Goal: Task Accomplishment & Management: Manage account settings

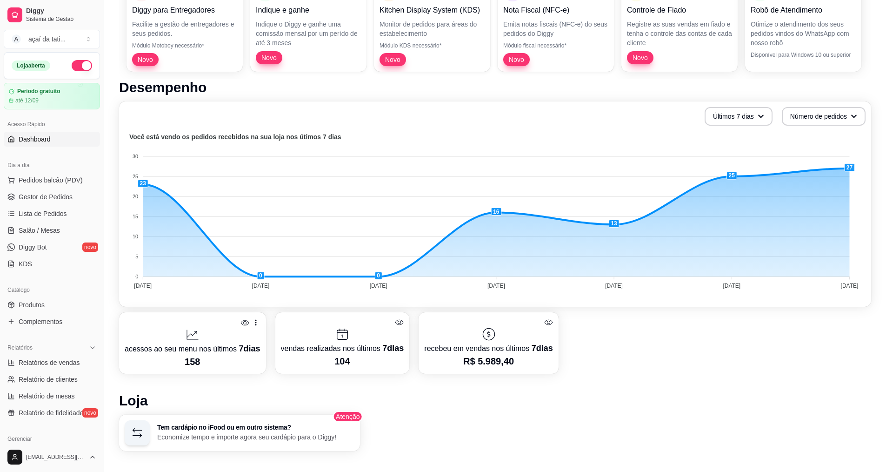
scroll to position [233, 0]
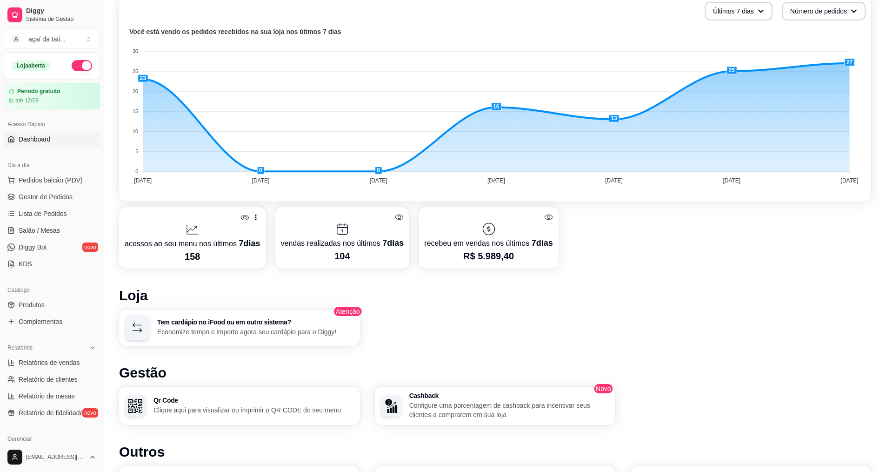
click at [546, 216] on icon at bounding box center [548, 217] width 9 height 9
drag, startPoint x: 550, startPoint y: 242, endPoint x: 485, endPoint y: 243, distance: 65.1
click at [481, 243] on div "recebeu em vendas nos últimos 7 dias R$ 5.989,40" at bounding box center [489, 237] width 140 height 61
click at [517, 229] on div at bounding box center [488, 228] width 128 height 15
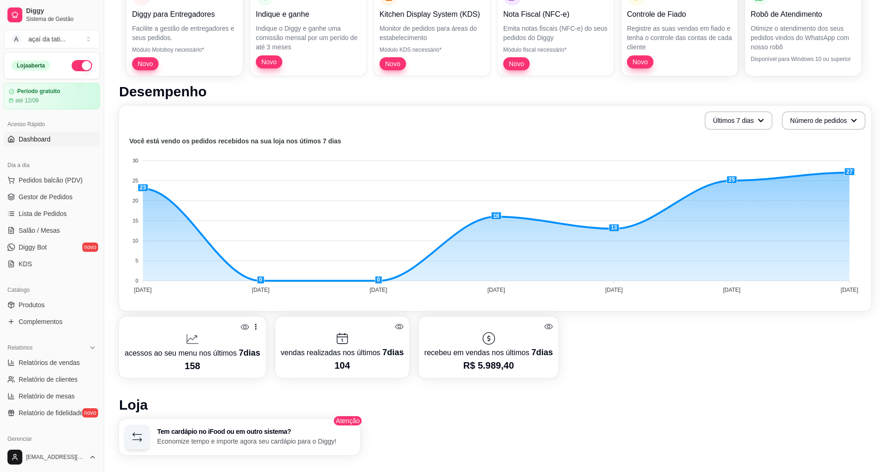
scroll to position [140, 0]
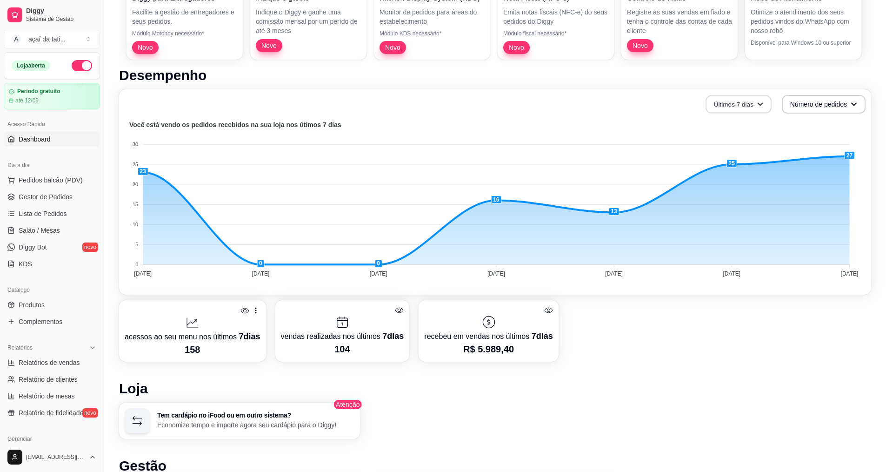
click at [766, 107] on button "Últimos 7 dias" at bounding box center [739, 104] width 66 height 18
click at [748, 147] on span "Últimos 15 dias" at bounding box center [738, 142] width 78 height 9
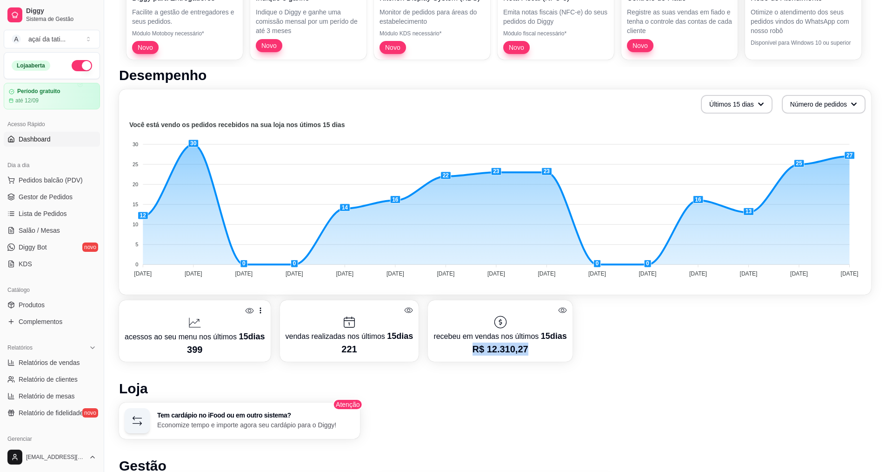
drag, startPoint x: 461, startPoint y: 349, endPoint x: 560, endPoint y: 358, distance: 99.5
click at [560, 358] on div "recebeu em vendas nos últimos 15 dias R$ 12.310,27" at bounding box center [500, 330] width 144 height 61
click at [533, 348] on p "R$ 12.310,27" at bounding box center [500, 348] width 133 height 13
click at [721, 101] on button "Últimos 15 dias" at bounding box center [737, 104] width 72 height 19
click at [737, 158] on span "Últimos 30 dias" at bounding box center [736, 158] width 78 height 9
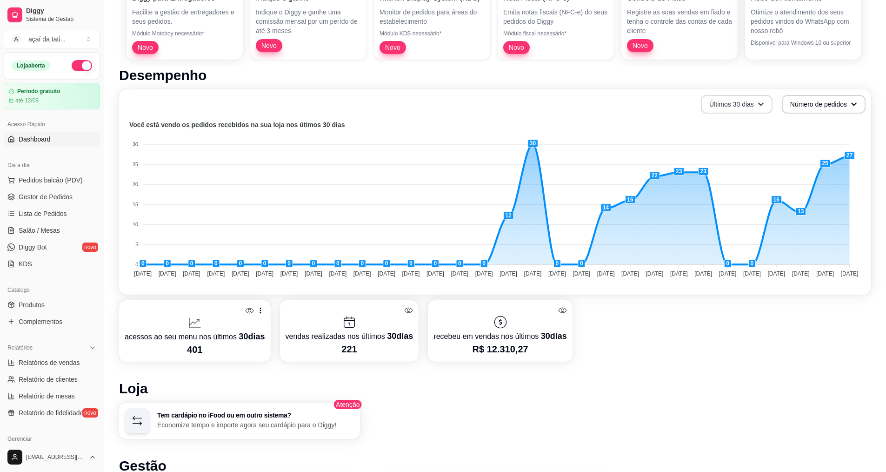
click at [738, 98] on button "Últimos 30 dias" at bounding box center [737, 104] width 72 height 19
click at [716, 142] on span "Últimos 15 dias" at bounding box center [736, 142] width 78 height 9
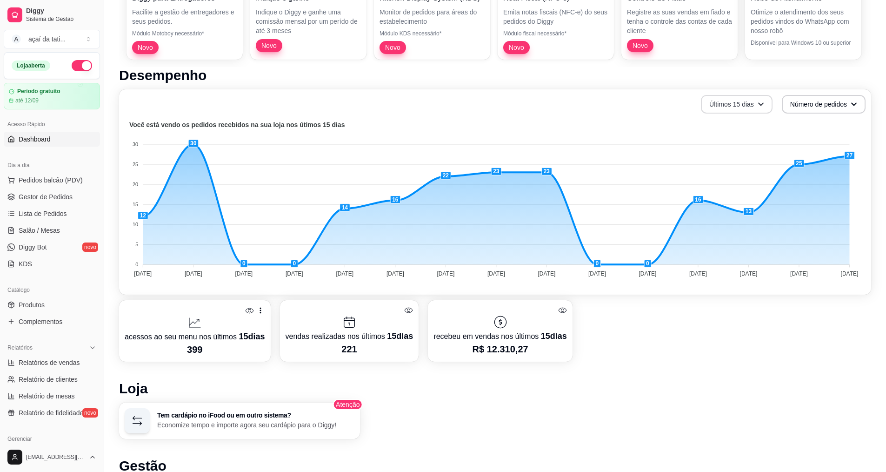
click at [757, 109] on button "Últimos 15 dias" at bounding box center [737, 104] width 72 height 19
click at [725, 126] on span "Últimos 7 dias" at bounding box center [736, 126] width 78 height 9
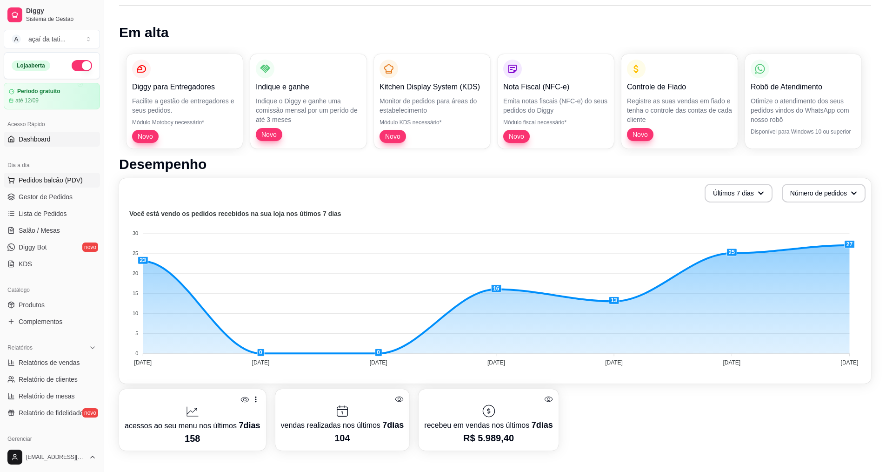
scroll to position [47, 0]
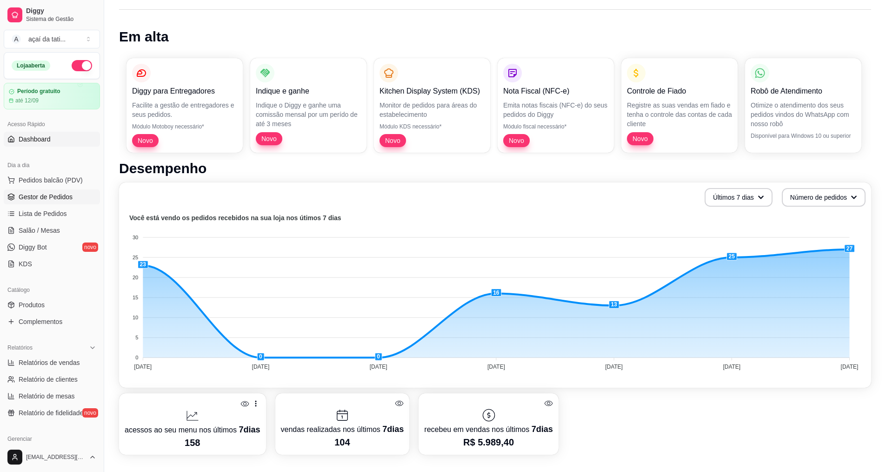
click at [52, 200] on span "Gestor de Pedidos" at bounding box center [46, 196] width 54 height 9
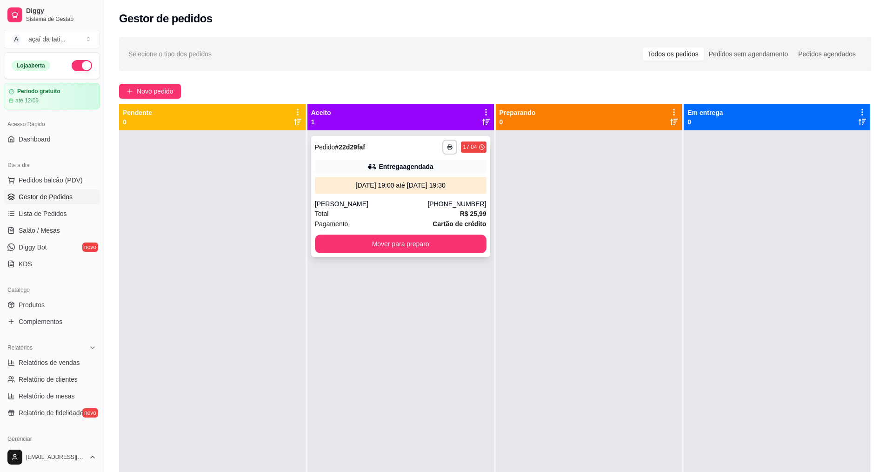
click at [385, 152] on div "**********" at bounding box center [401, 147] width 172 height 15
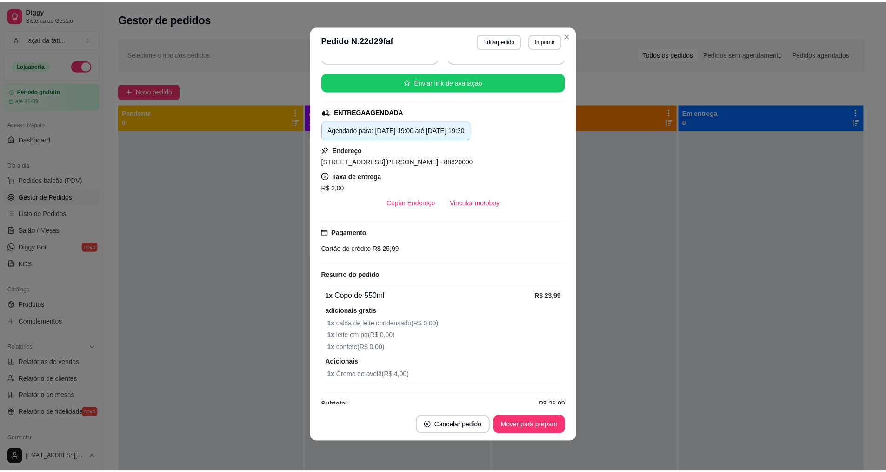
scroll to position [134, 0]
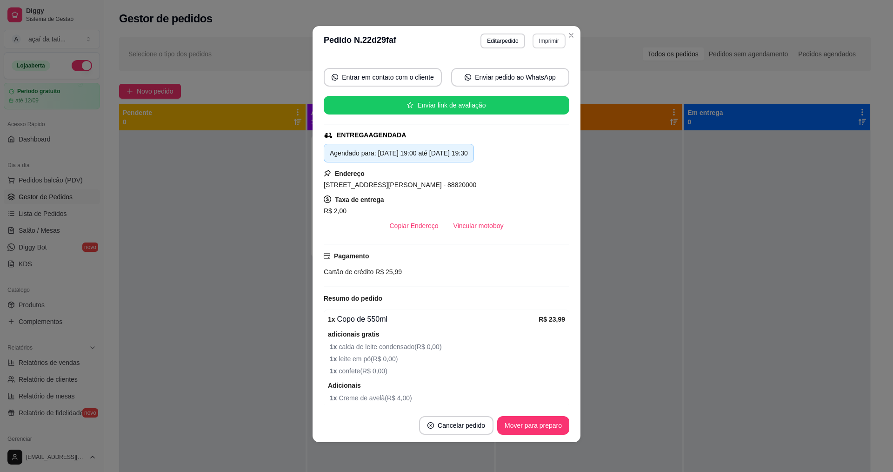
click at [541, 39] on button "Imprimir" at bounding box center [549, 40] width 33 height 15
click at [540, 76] on button "IMPRESSORA" at bounding box center [529, 73] width 65 height 14
click at [541, 45] on button "Imprimir" at bounding box center [549, 40] width 33 height 15
click at [536, 75] on button "IMPRESSORA" at bounding box center [528, 73] width 65 height 14
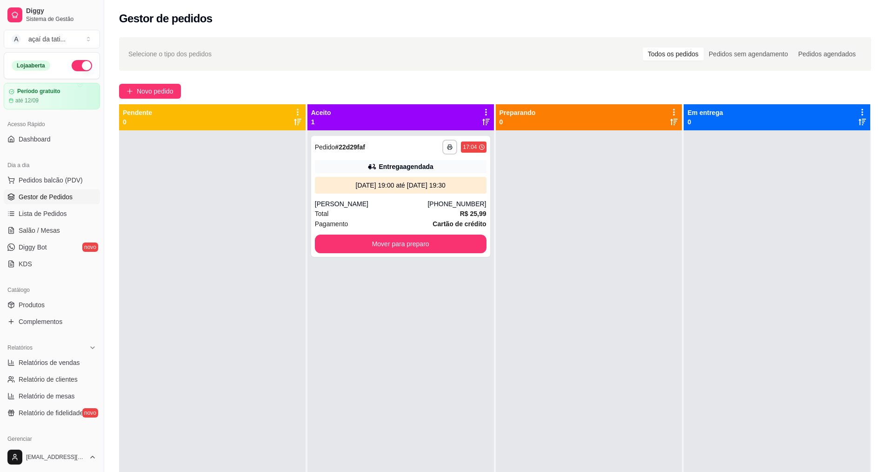
click at [276, 185] on div at bounding box center [212, 366] width 187 height 472
click at [362, 411] on div "**********" at bounding box center [401, 366] width 187 height 472
click at [201, 328] on div at bounding box center [212, 366] width 187 height 472
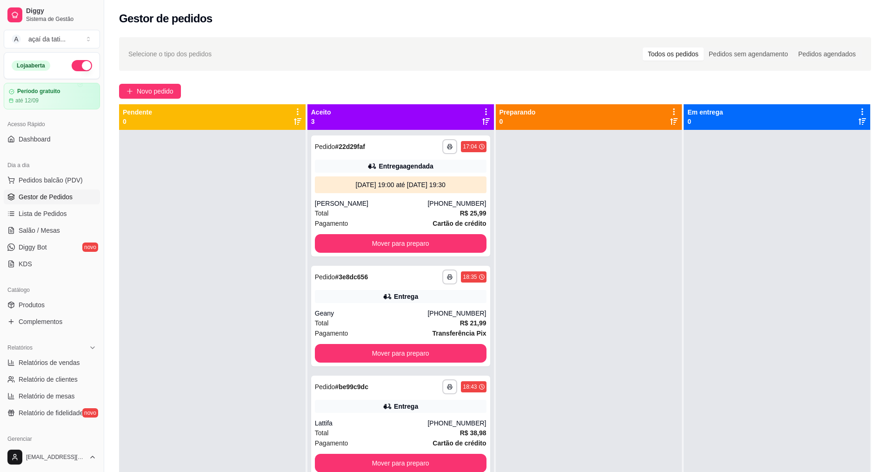
scroll to position [0, 0]
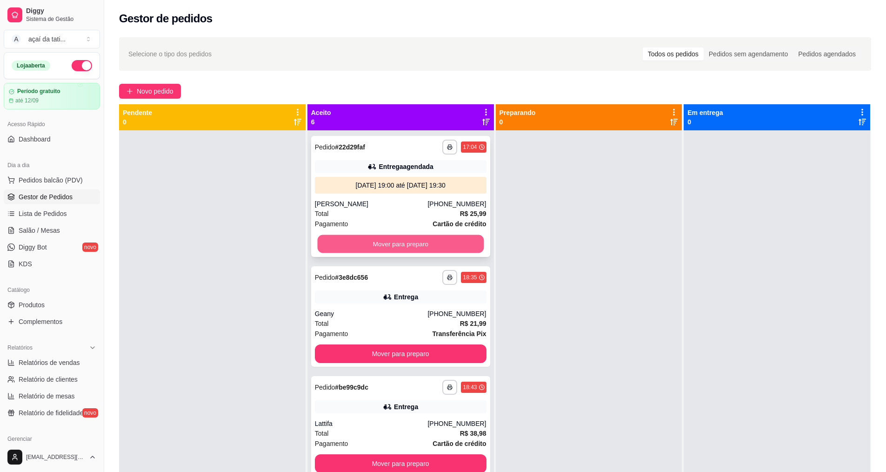
click at [328, 237] on button "Mover para preparo" at bounding box center [400, 244] width 167 height 18
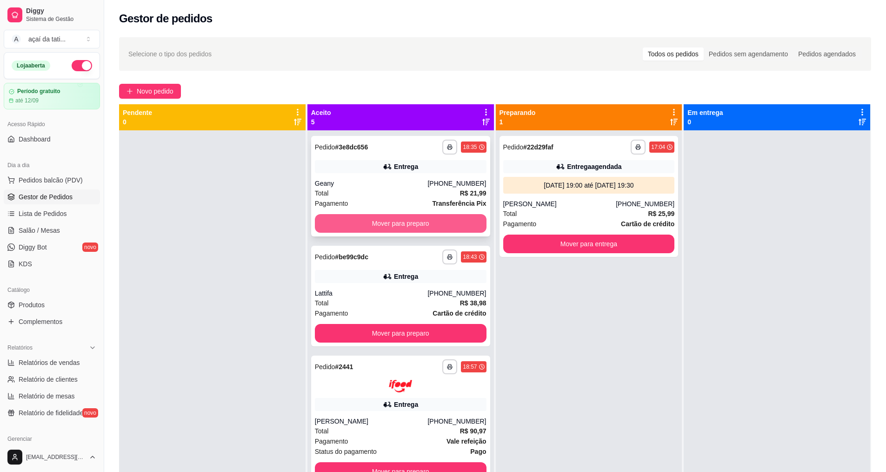
click at [328, 225] on button "Mover para preparo" at bounding box center [401, 223] width 172 height 19
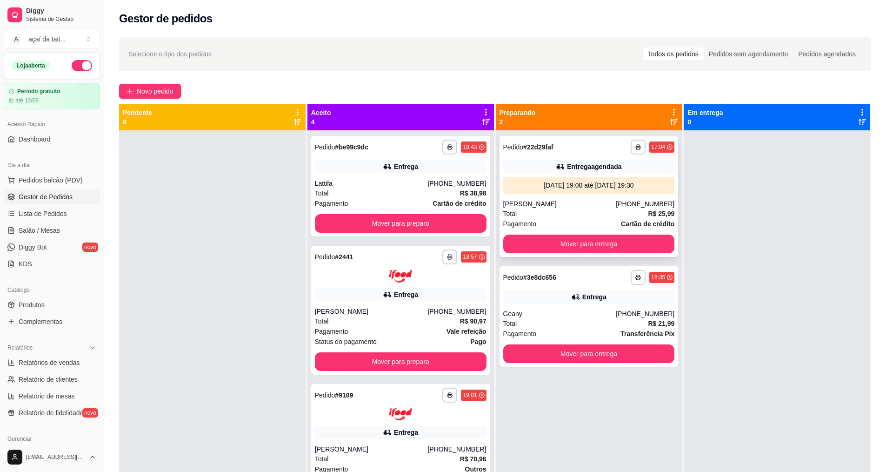
click at [601, 218] on div "Total R$ 25,99" at bounding box center [589, 213] width 172 height 10
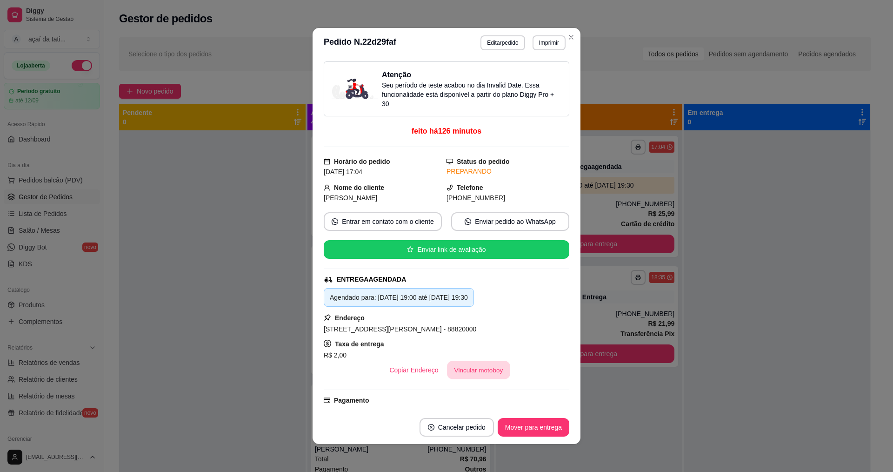
click at [483, 367] on button "Vincular motoboy" at bounding box center [478, 370] width 63 height 18
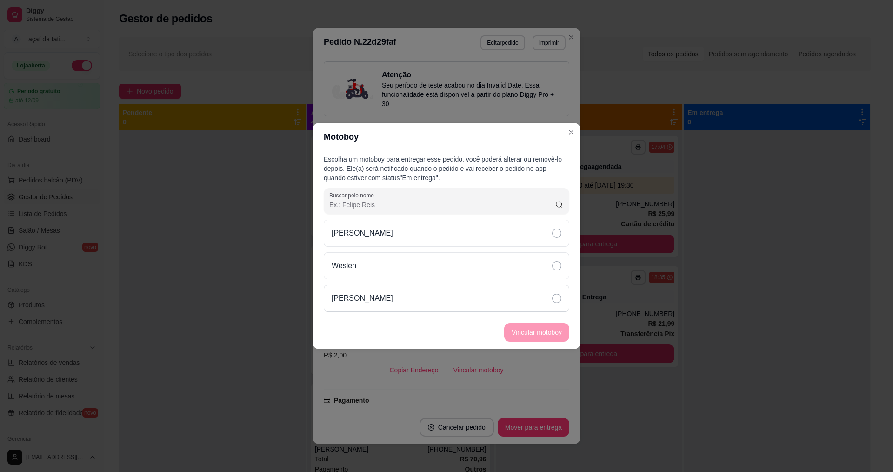
click at [455, 294] on div "[PERSON_NAME]" at bounding box center [447, 298] width 246 height 27
click at [514, 331] on button "Vincular motoboy" at bounding box center [536, 332] width 63 height 18
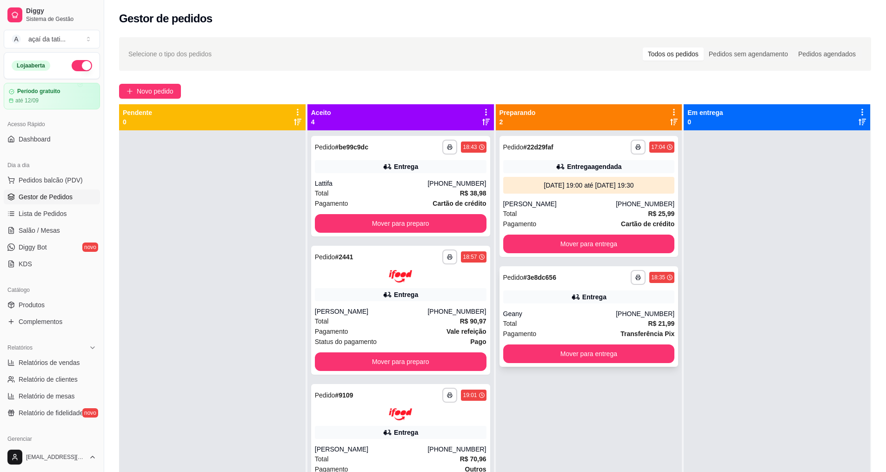
click at [591, 299] on div "Entrega" at bounding box center [594, 296] width 24 height 9
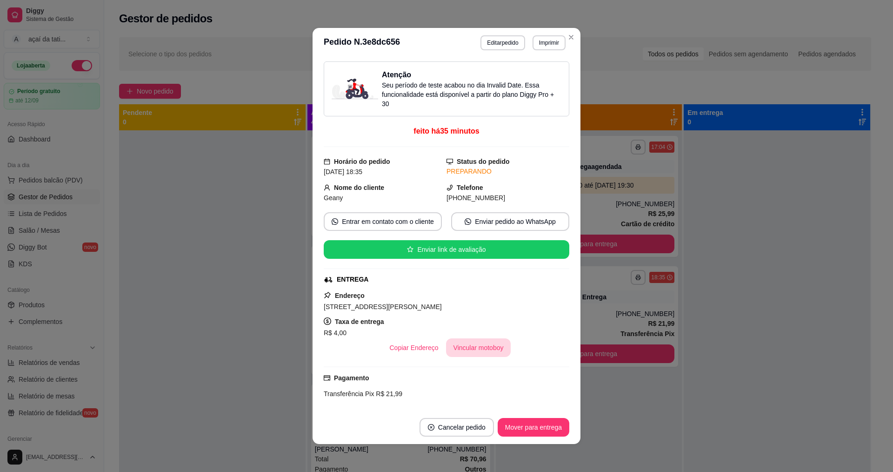
click at [452, 341] on button "Vincular motoboy" at bounding box center [478, 347] width 65 height 19
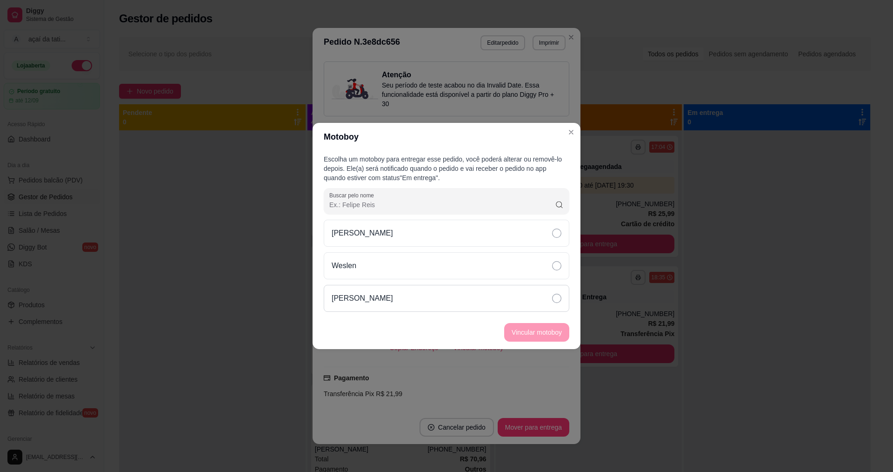
click at [444, 300] on div "[PERSON_NAME]" at bounding box center [447, 298] width 246 height 27
click at [532, 336] on button "Vincular motoboy" at bounding box center [536, 332] width 65 height 19
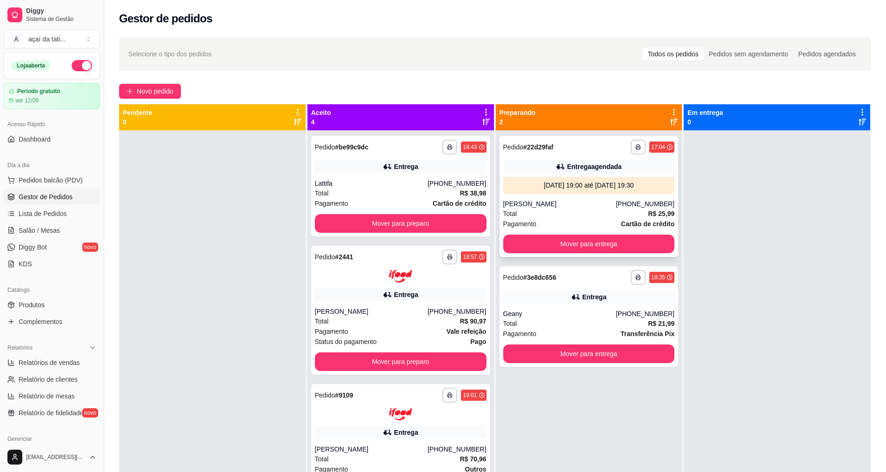
click at [559, 233] on div "**********" at bounding box center [589, 196] width 179 height 121
click at [629, 242] on button "Mover para entrega" at bounding box center [589, 244] width 167 height 18
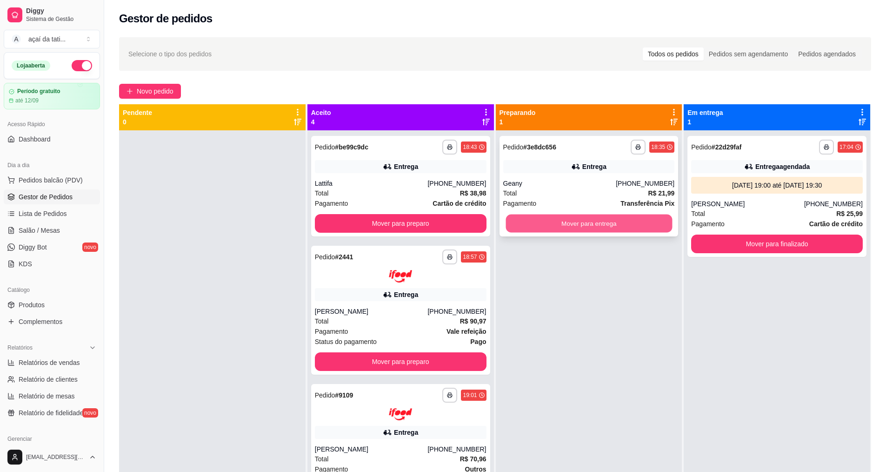
click at [617, 230] on button "Mover para entrega" at bounding box center [589, 223] width 167 height 18
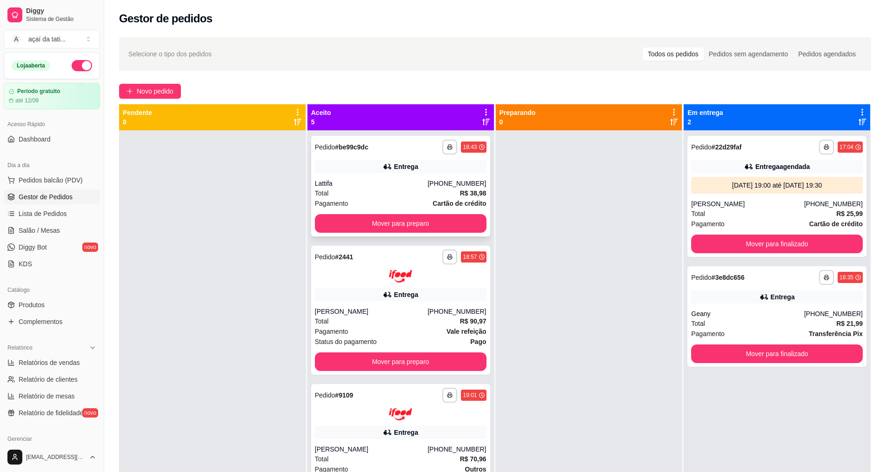
click at [331, 190] on div "Total R$ 38,98" at bounding box center [401, 193] width 172 height 10
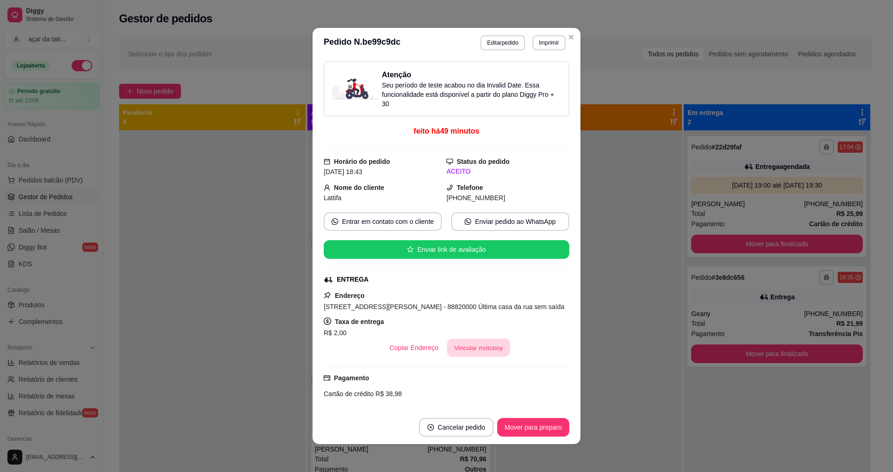
click at [485, 355] on button "Vincular motoboy" at bounding box center [478, 348] width 63 height 18
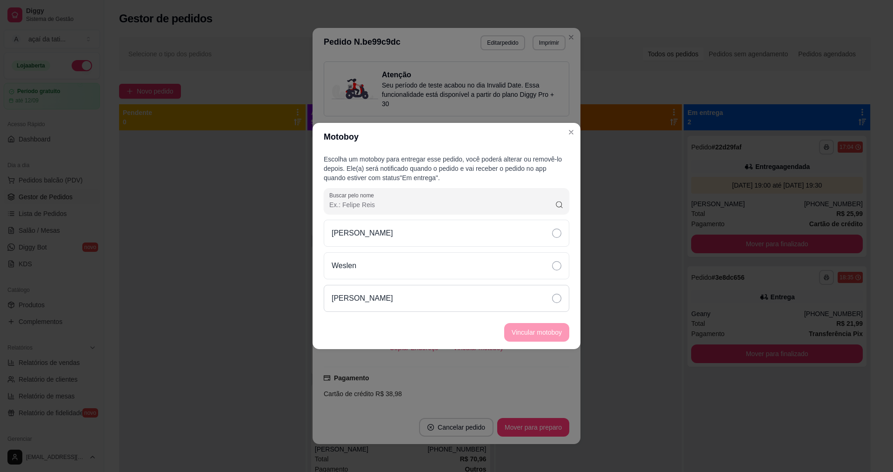
click at [476, 288] on div "[PERSON_NAME]" at bounding box center [447, 298] width 246 height 27
click at [546, 329] on button "Vincular motoboy" at bounding box center [536, 332] width 63 height 18
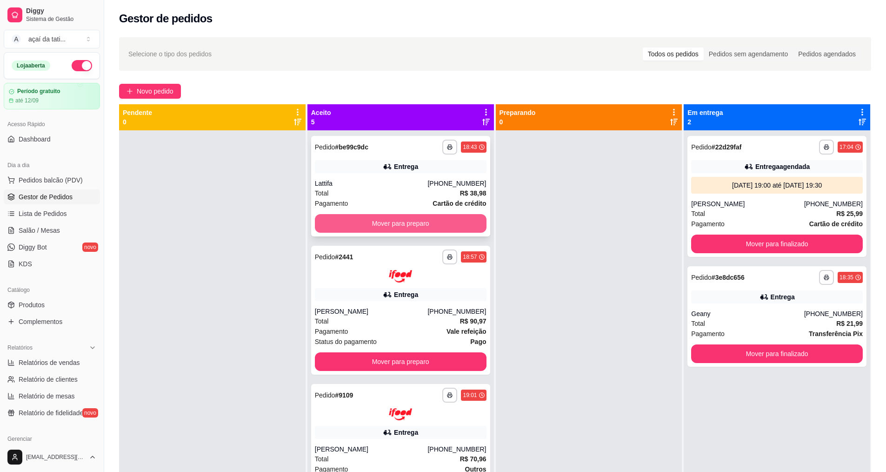
click at [455, 223] on button "Mover para preparo" at bounding box center [401, 223] width 172 height 19
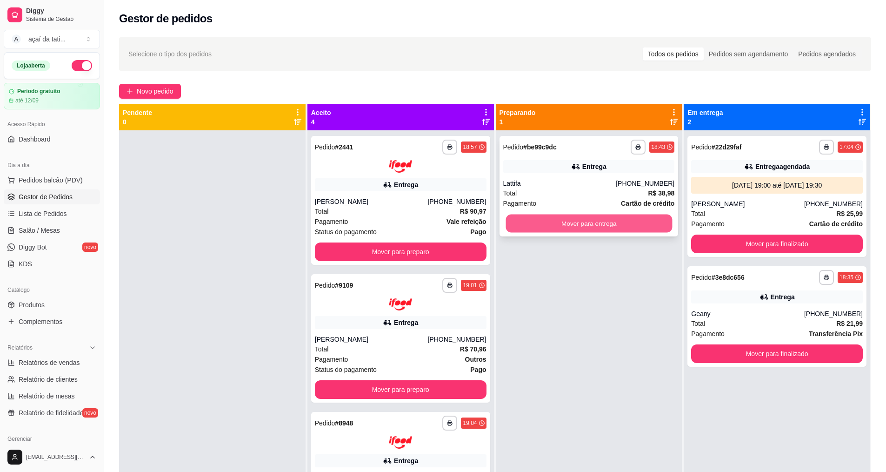
click at [602, 215] on button "Mover para entrega" at bounding box center [589, 223] width 167 height 18
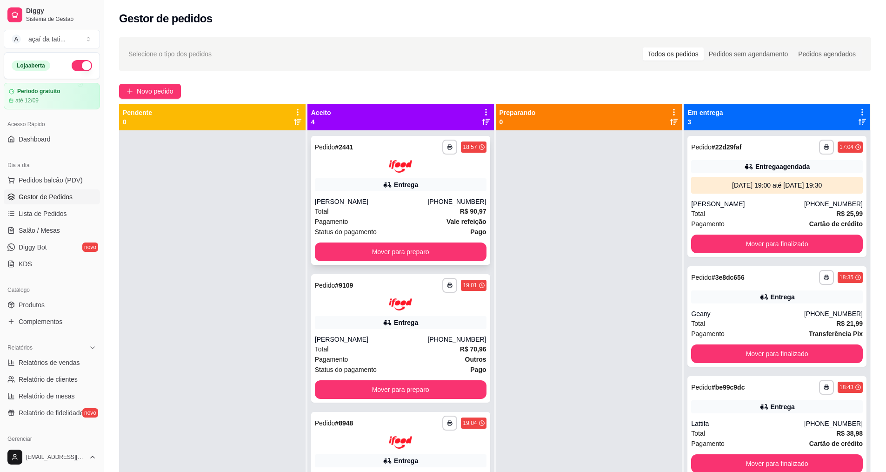
click at [460, 206] on span "R$ 90,97" at bounding box center [473, 211] width 27 height 10
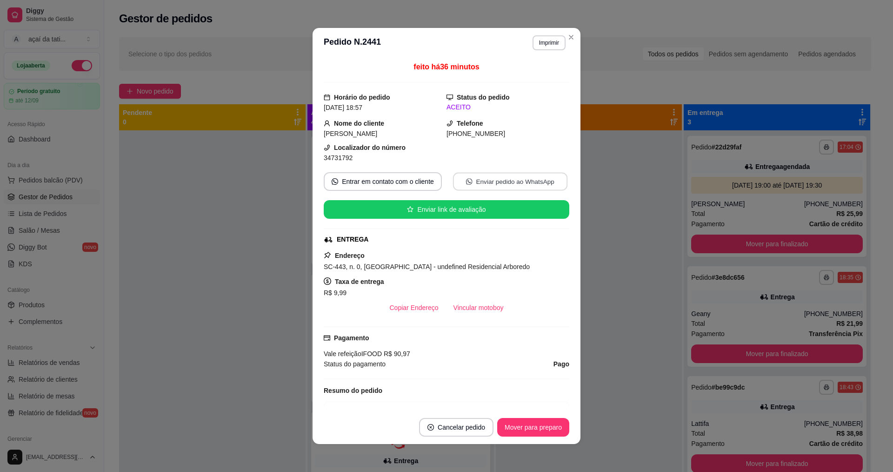
click at [475, 182] on button "Enviar pedido ao WhatsApp" at bounding box center [510, 182] width 114 height 18
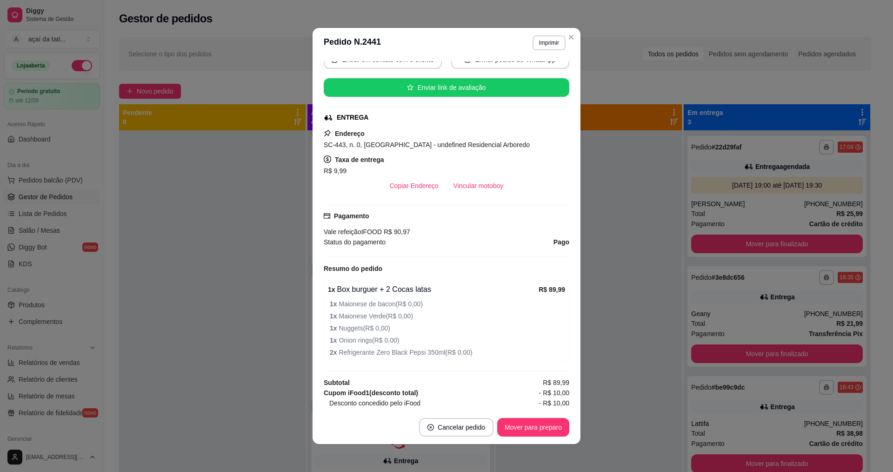
scroll to position [140, 0]
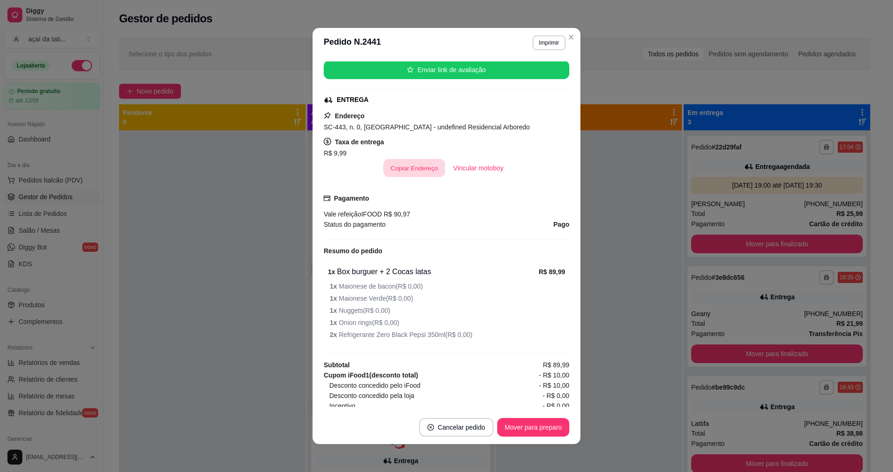
click at [425, 172] on button "Copiar Endereço" at bounding box center [414, 168] width 62 height 18
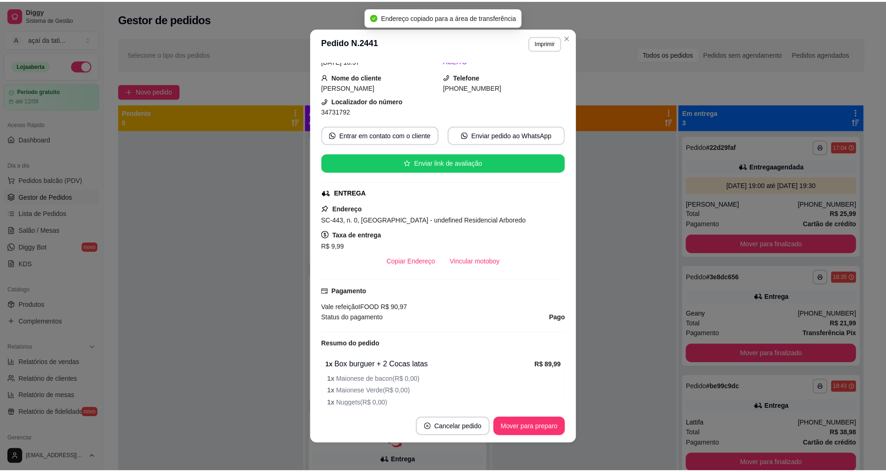
scroll to position [0, 0]
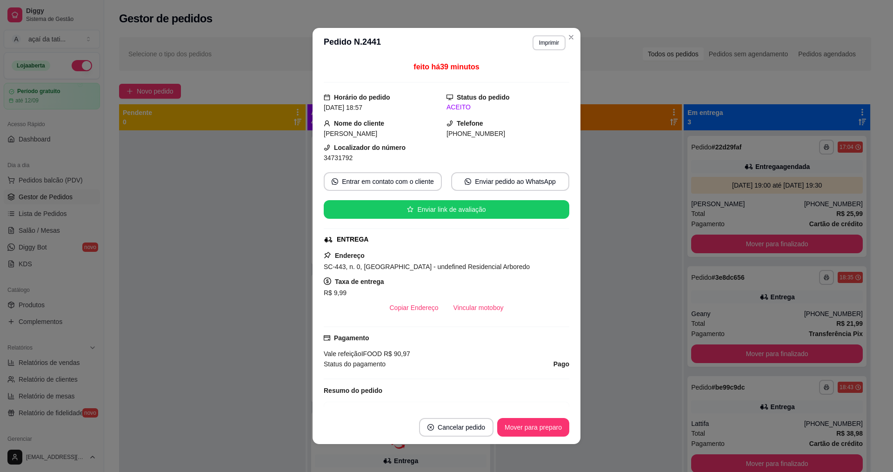
drag, startPoint x: 470, startPoint y: 289, endPoint x: 477, endPoint y: 305, distance: 17.3
click at [470, 290] on div "R$ 9,99" at bounding box center [447, 292] width 246 height 11
click at [479, 308] on button "Vincular motoboy" at bounding box center [478, 307] width 65 height 19
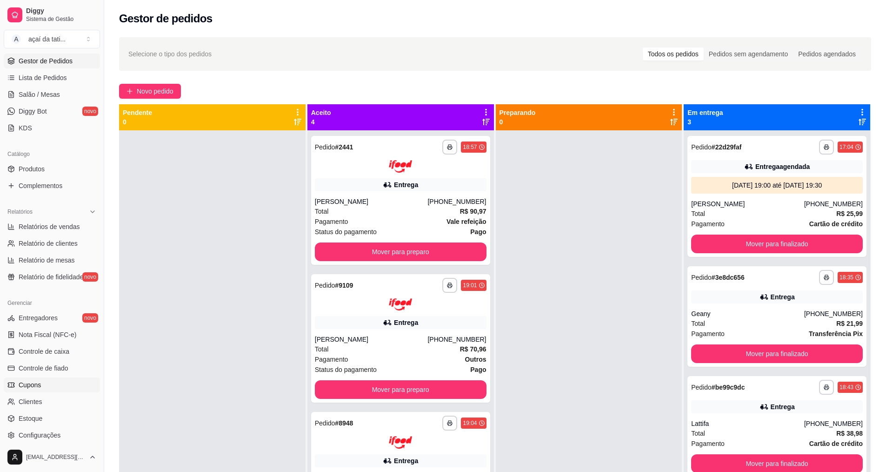
scroll to position [140, 0]
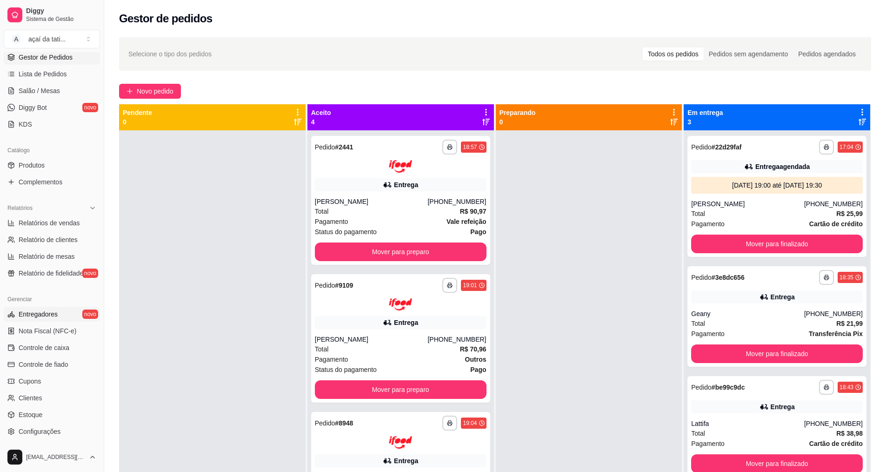
click at [72, 313] on link "Entregadores novo" at bounding box center [52, 314] width 96 height 15
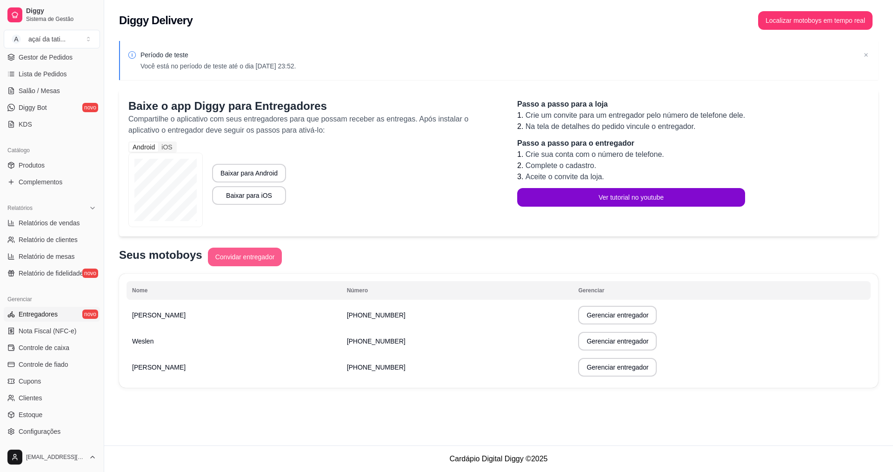
click at [256, 261] on button "Convidar entregador" at bounding box center [245, 257] width 74 height 19
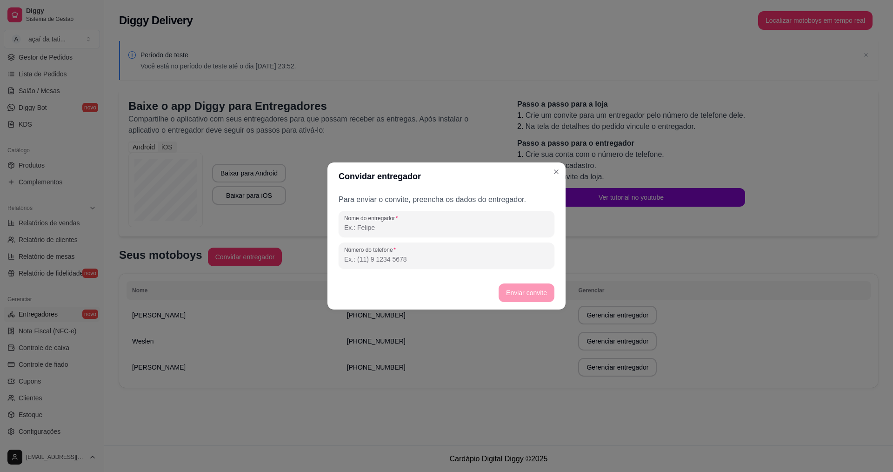
click at [388, 241] on div "Para enviar o convite, preencha os dados do entregador. Nome do entregador Núme…" at bounding box center [447, 233] width 238 height 86
click at [388, 228] on input "Nome do entregador" at bounding box center [446, 227] width 205 height 9
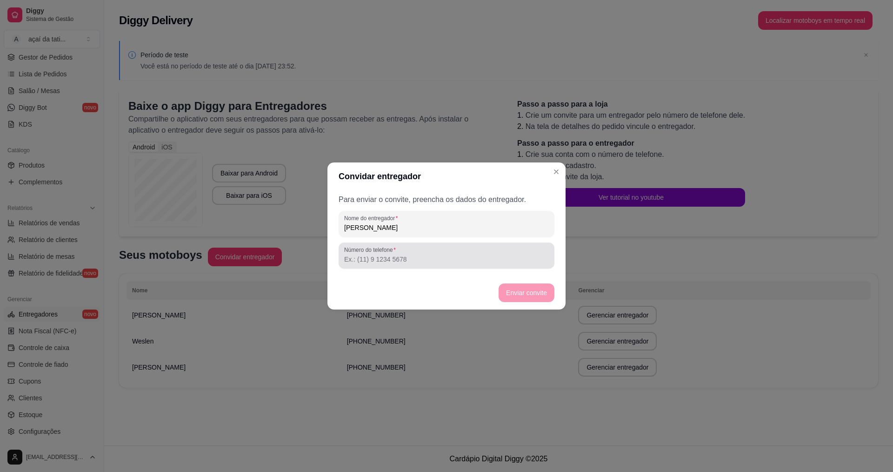
type input "[PERSON_NAME]"
click at [370, 263] on input "Número do telefone" at bounding box center [446, 258] width 205 height 9
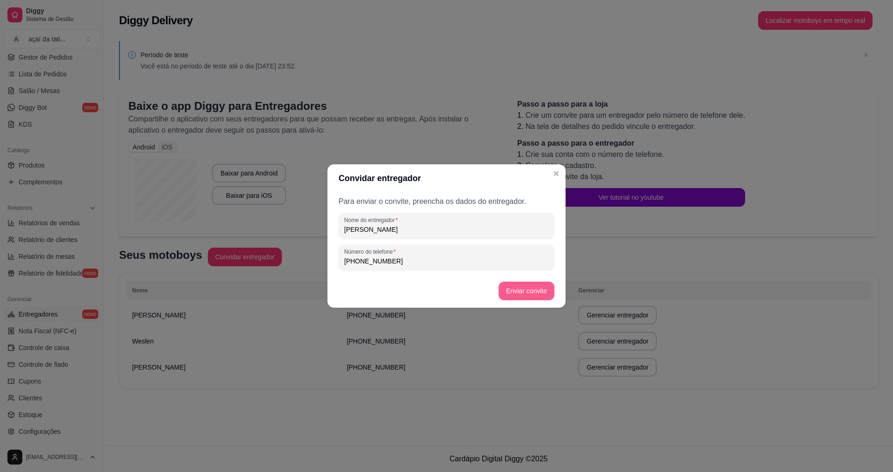
type input "[PHONE_NUMBER]"
click at [527, 294] on button "Enviar convite" at bounding box center [527, 290] width 56 height 19
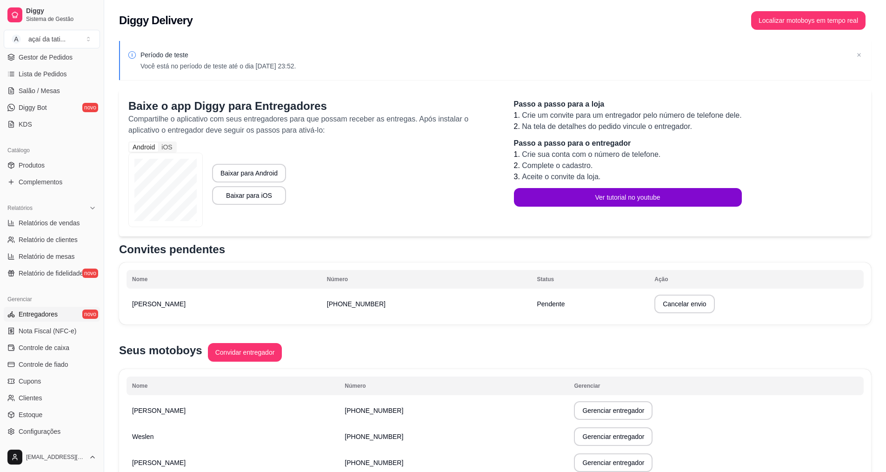
click at [151, 151] on div "Android" at bounding box center [143, 146] width 29 height 9
click at [129, 142] on input "Android" at bounding box center [129, 142] width 0 height 0
click at [343, 186] on div "Android iOS Baixar para Android Baixar para iOS" at bounding box center [311, 184] width 367 height 86
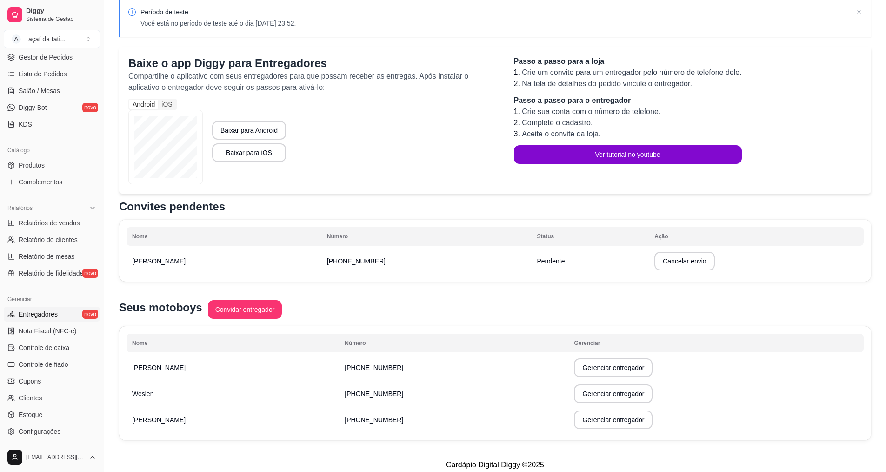
scroll to position [49, 0]
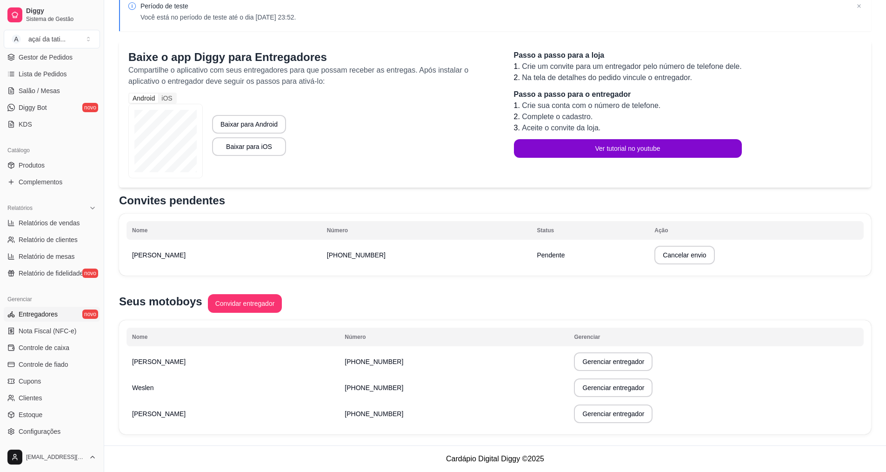
click at [560, 6] on div "Período de teste Você está no período de teste até o dia [DATE] 23:52." at bounding box center [488, 11] width 722 height 20
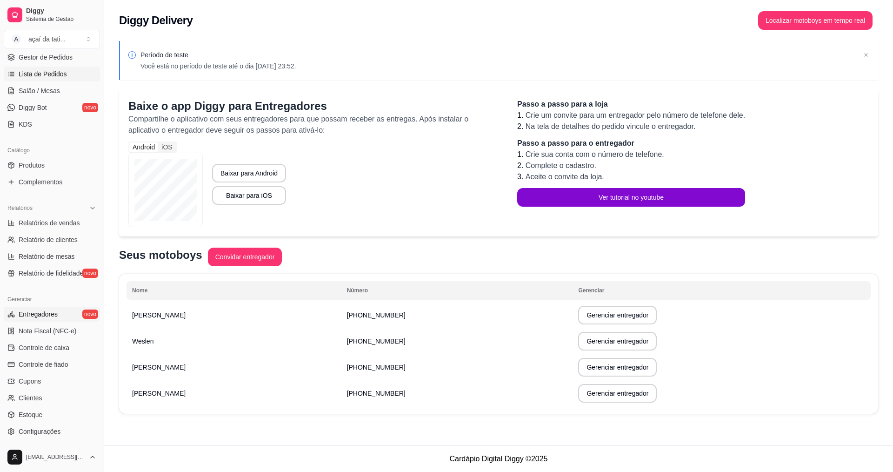
click at [67, 77] on link "Lista de Pedidos" at bounding box center [52, 74] width 96 height 15
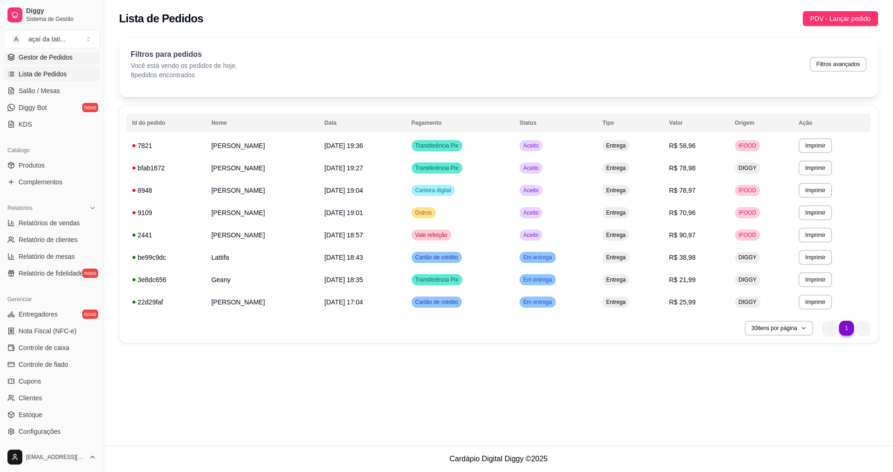
click at [47, 60] on span "Gestor de Pedidos" at bounding box center [46, 57] width 54 height 9
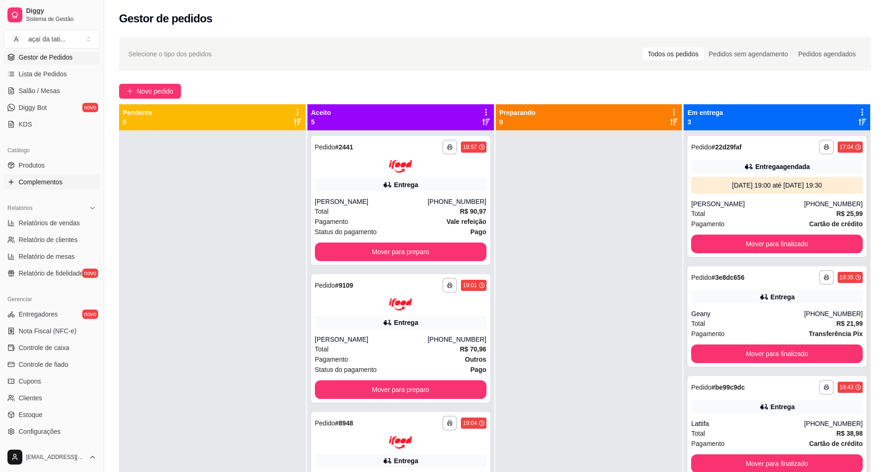
click at [44, 180] on span "Complementos" at bounding box center [41, 181] width 44 height 9
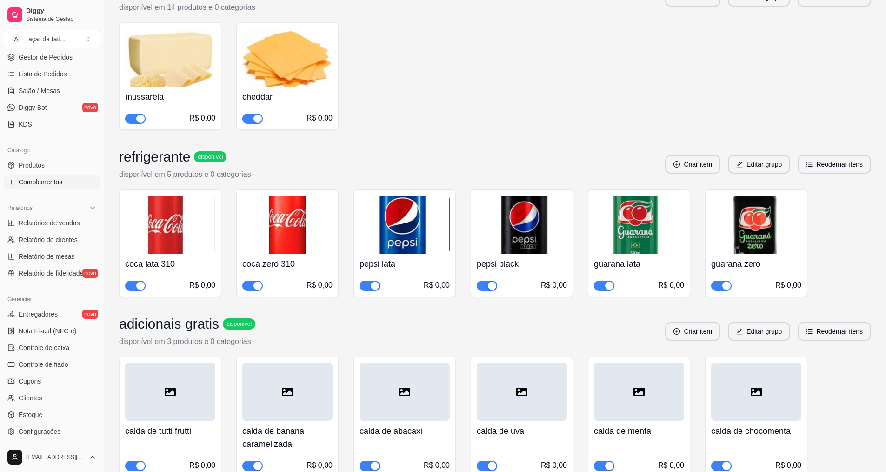
scroll to position [1861, 0]
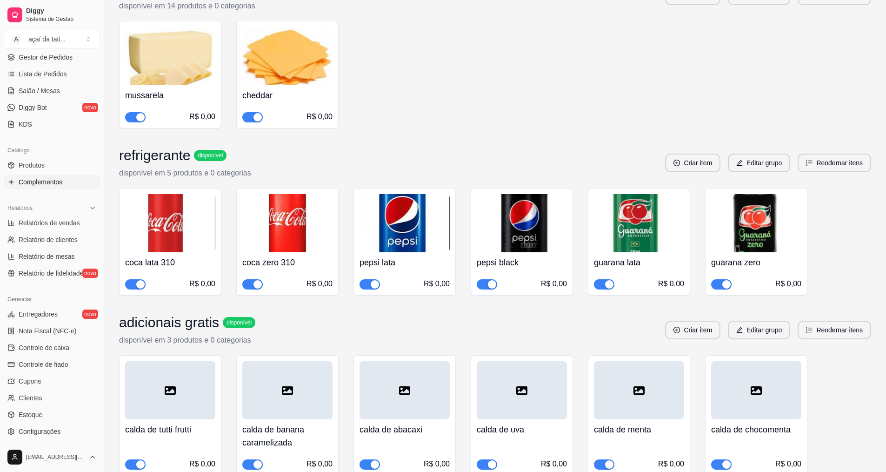
click at [487, 286] on span "button" at bounding box center [487, 284] width 20 height 10
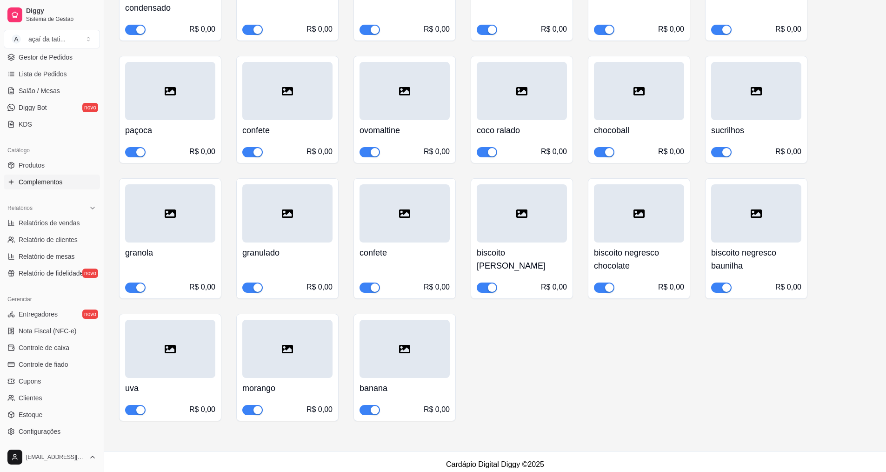
scroll to position [4523, 0]
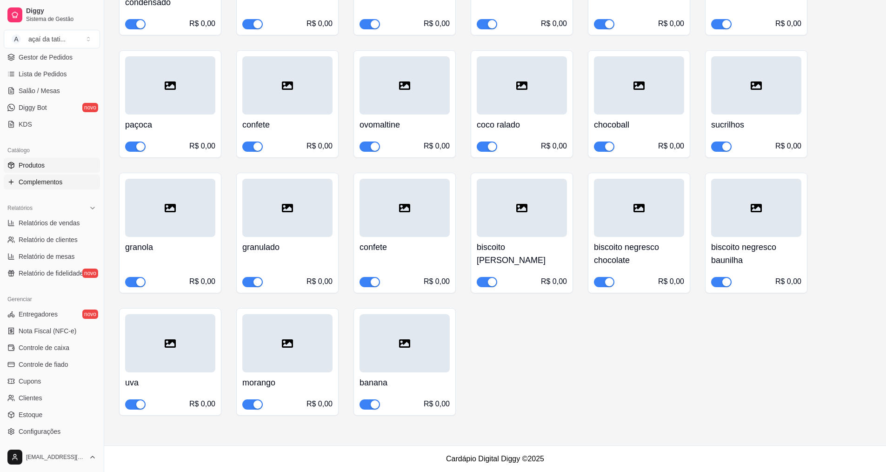
click at [62, 159] on link "Produtos" at bounding box center [52, 165] width 96 height 15
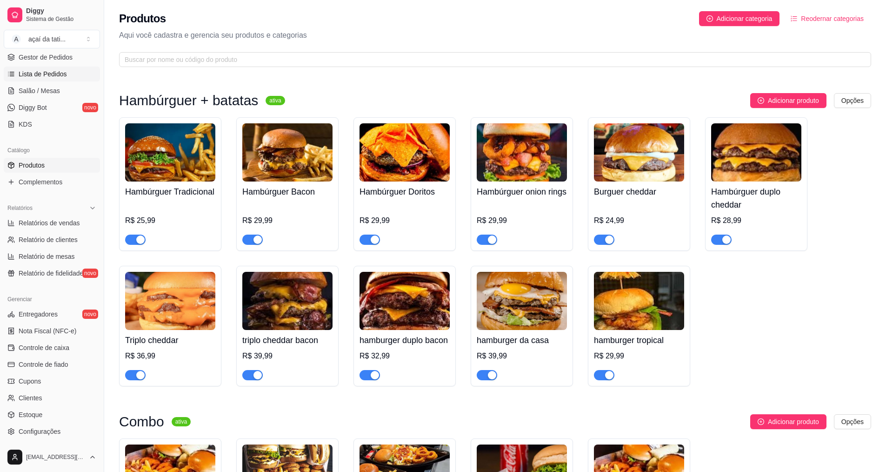
click at [51, 73] on span "Lista de Pedidos" at bounding box center [43, 73] width 48 height 9
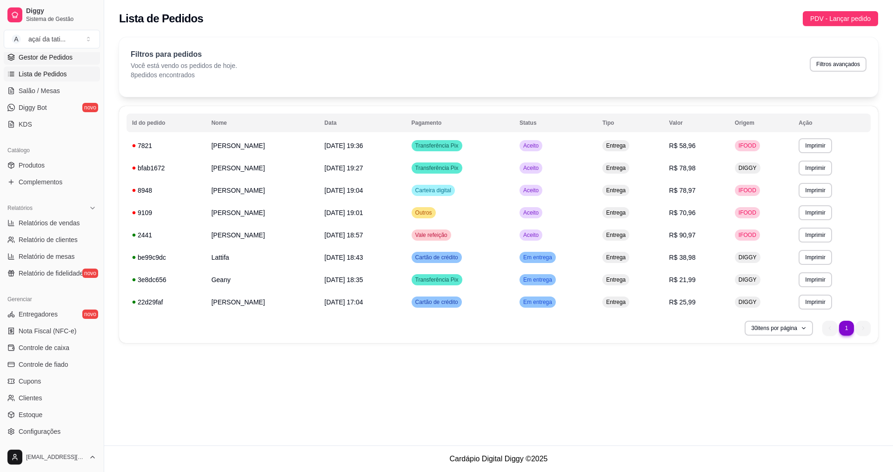
click at [84, 57] on link "Gestor de Pedidos" at bounding box center [52, 57] width 96 height 15
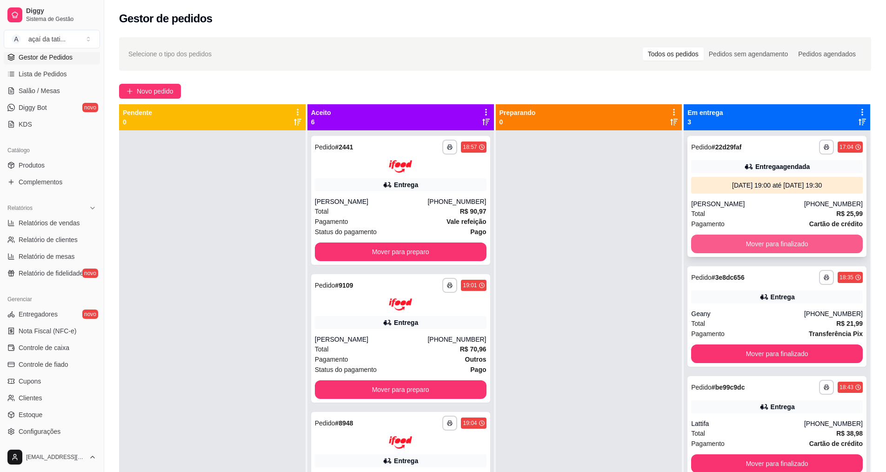
click at [797, 246] on button "Mover para finalizado" at bounding box center [777, 243] width 172 height 19
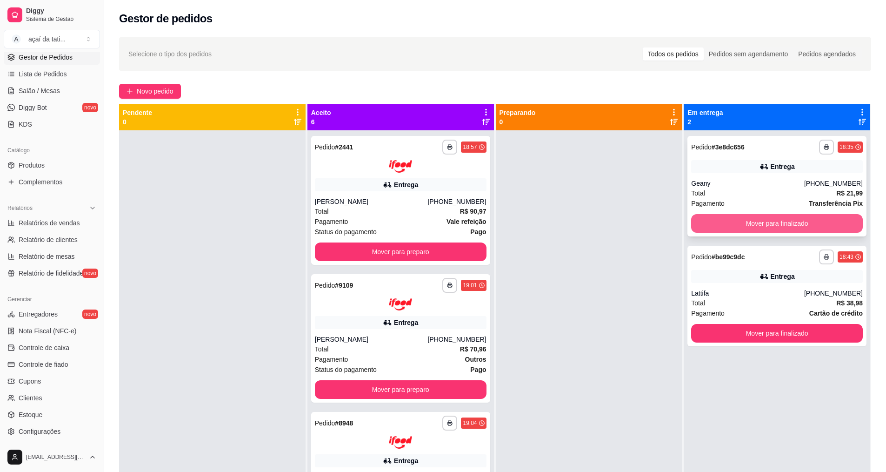
click at [793, 223] on button "Mover para finalizado" at bounding box center [777, 223] width 172 height 19
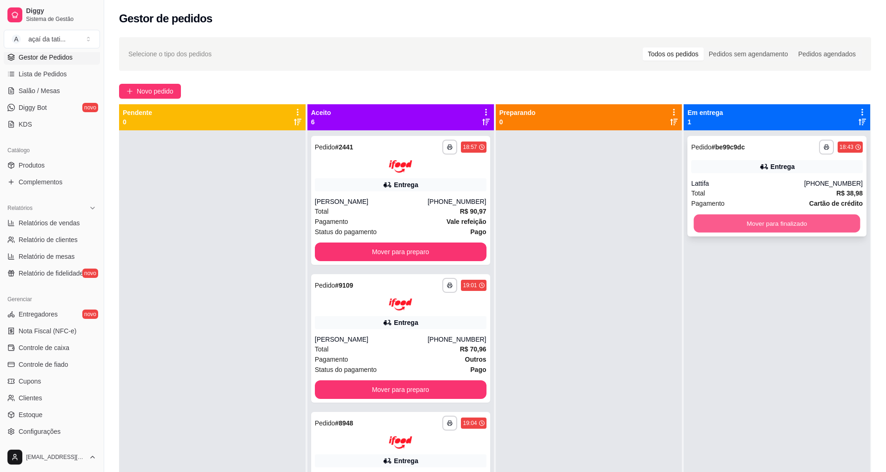
click at [792, 223] on button "Mover para finalizado" at bounding box center [777, 223] width 167 height 18
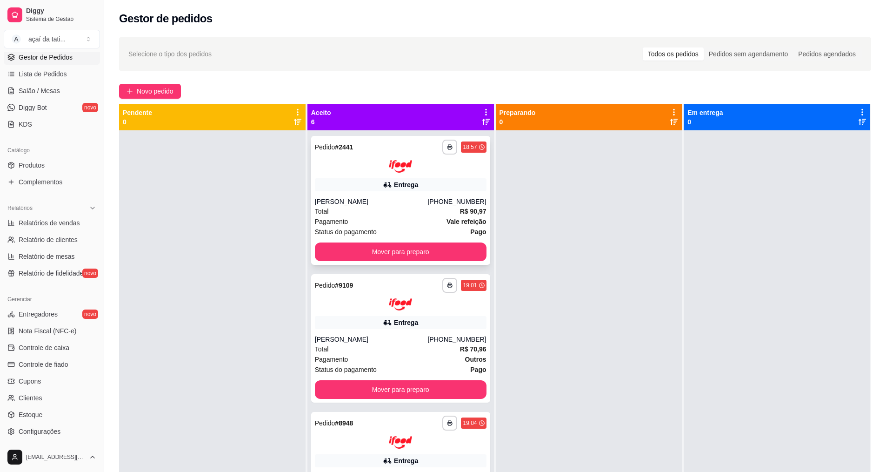
click at [446, 183] on div "Entrega" at bounding box center [401, 184] width 172 height 13
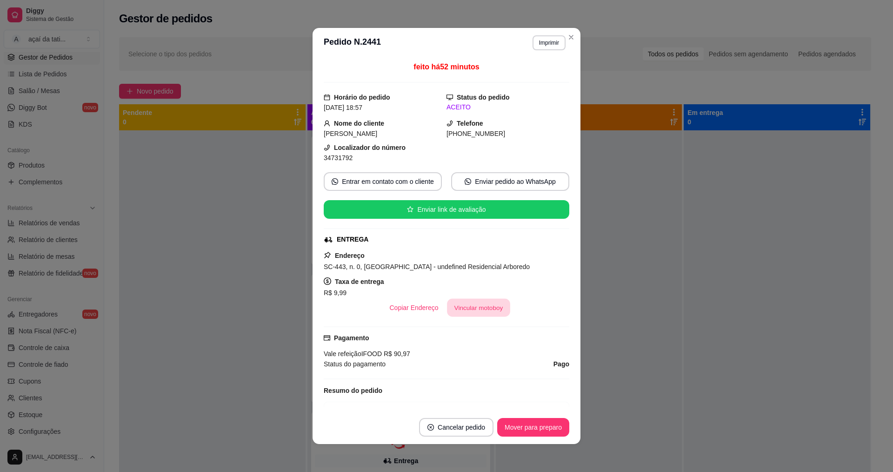
click at [462, 303] on button "Vincular motoboy" at bounding box center [478, 308] width 63 height 18
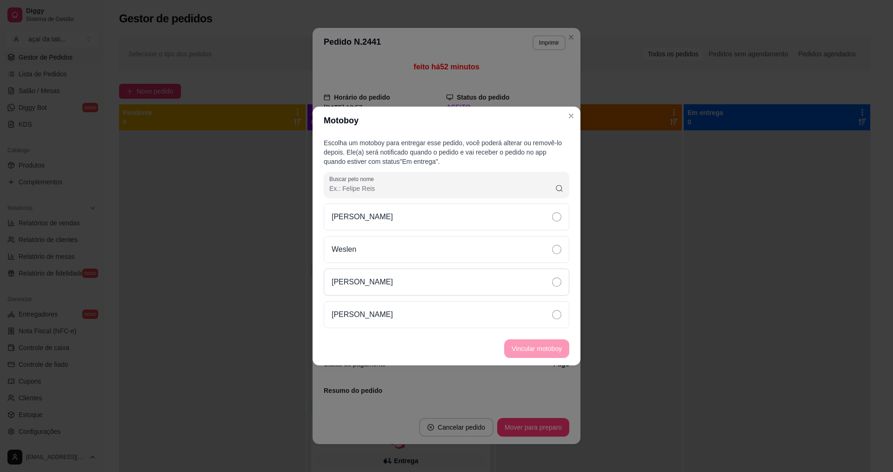
click at [428, 277] on div "[PERSON_NAME]" at bounding box center [447, 281] width 246 height 27
click at [535, 348] on button "Vincular motoboy" at bounding box center [536, 349] width 63 height 18
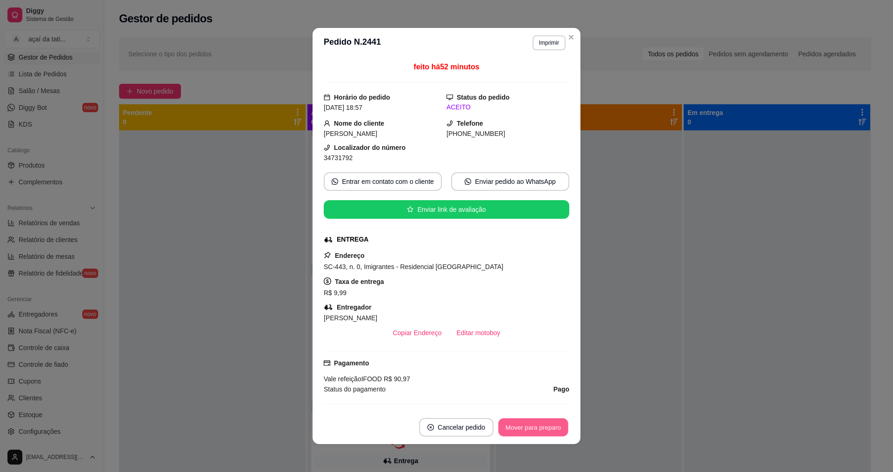
click at [524, 423] on button "Mover para preparo" at bounding box center [533, 427] width 70 height 18
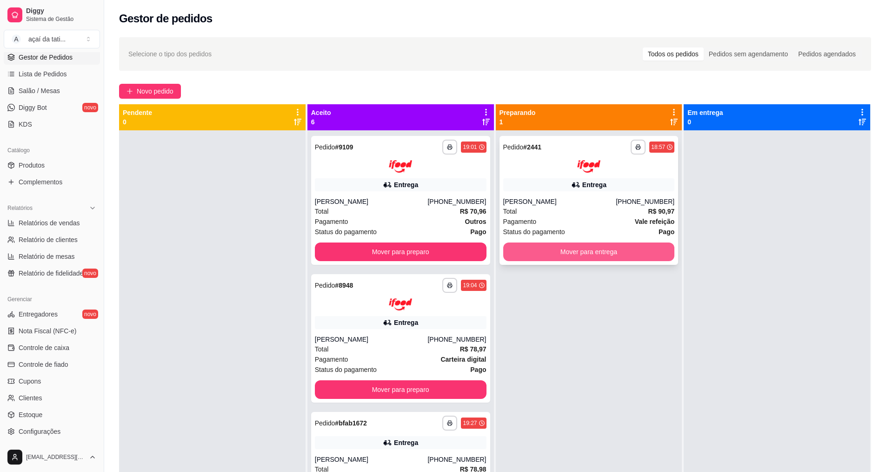
click at [607, 257] on button "Mover para entrega" at bounding box center [589, 251] width 172 height 19
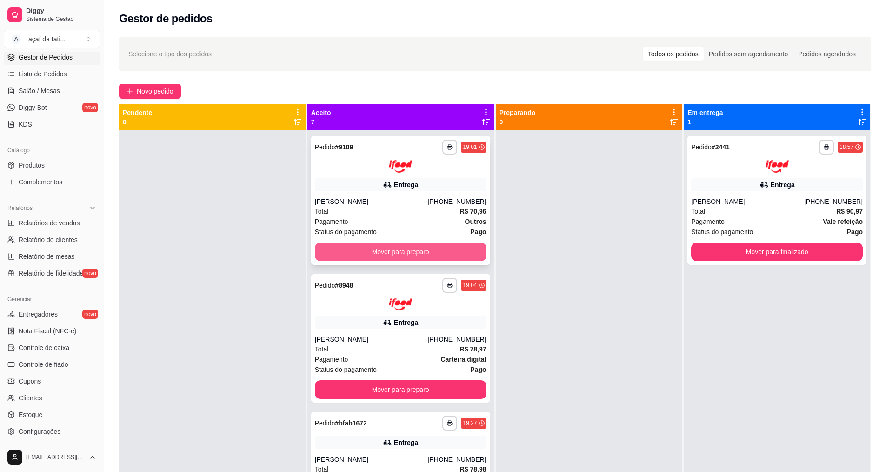
click at [332, 247] on button "Mover para preparo" at bounding box center [401, 251] width 172 height 19
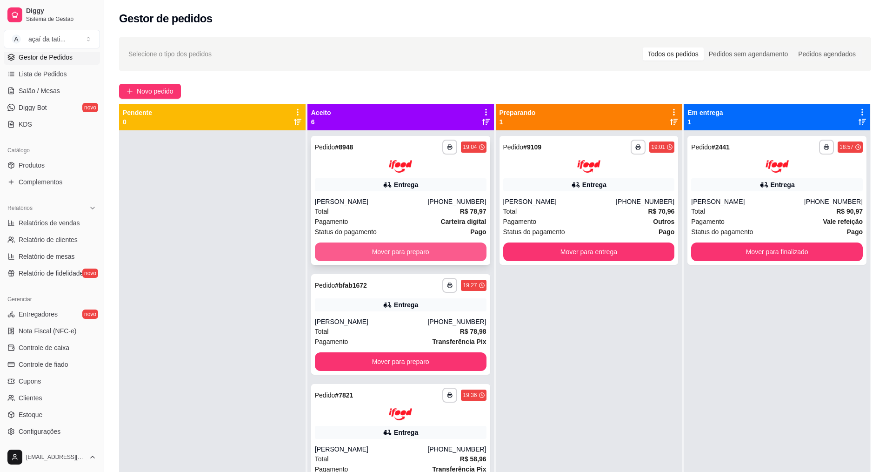
click at [341, 250] on button "Mover para preparo" at bounding box center [401, 251] width 172 height 19
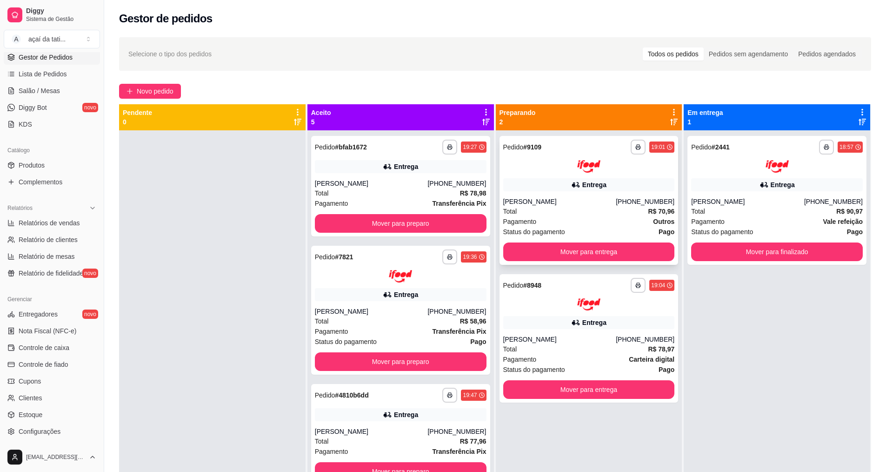
click at [516, 194] on div "**********" at bounding box center [589, 200] width 179 height 129
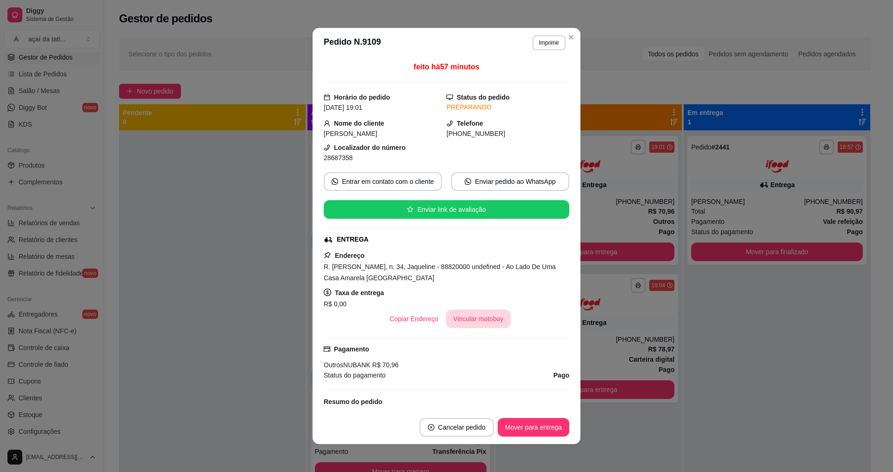
click at [463, 319] on button "Vincular motoboy" at bounding box center [478, 318] width 65 height 19
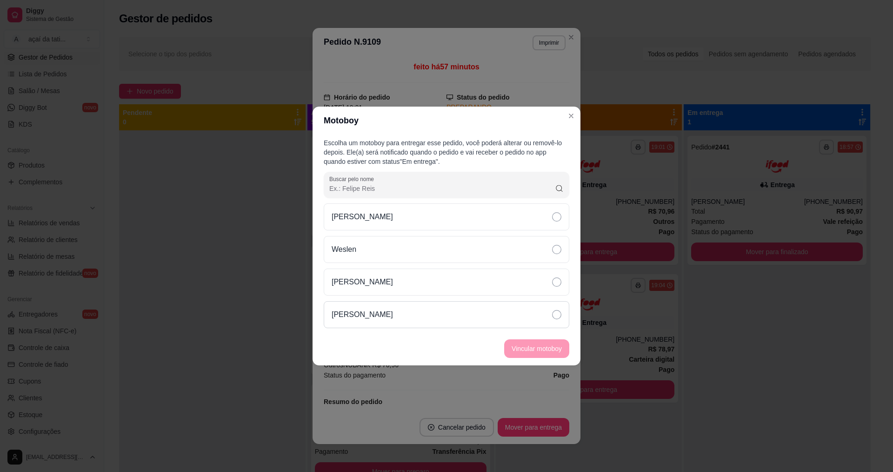
click at [389, 311] on div "[PERSON_NAME]" at bounding box center [447, 314] width 246 height 27
click at [530, 356] on button "Vincular motoboy" at bounding box center [536, 349] width 63 height 18
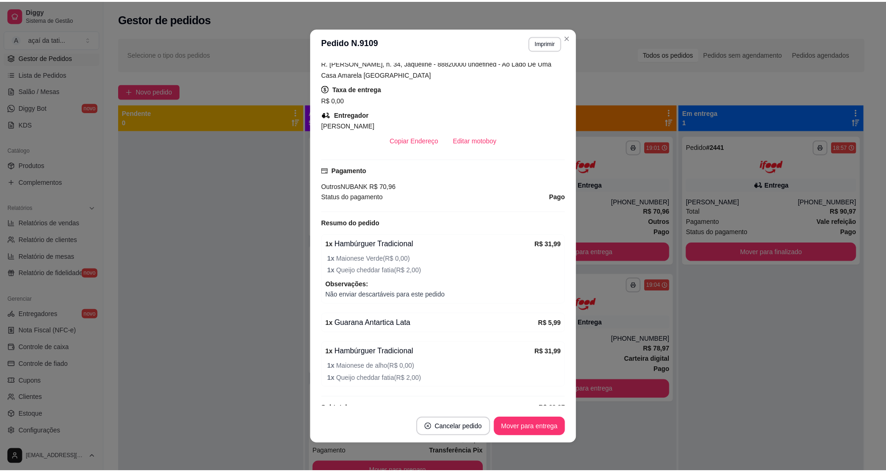
scroll to position [221, 0]
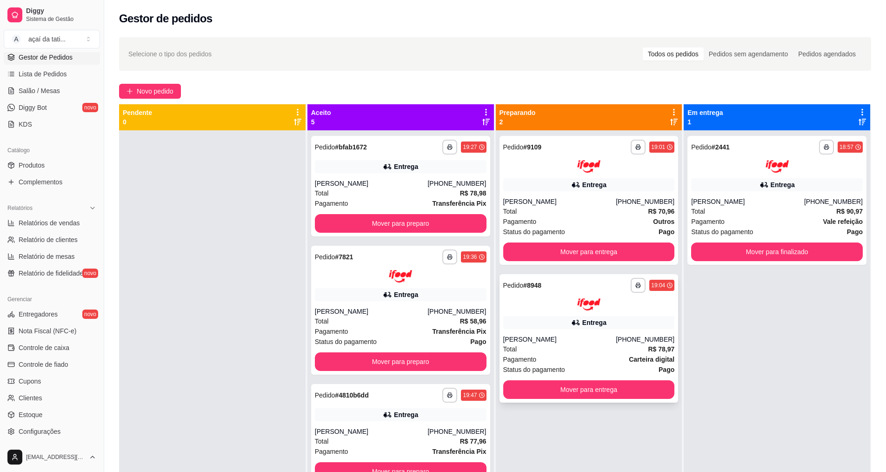
click at [550, 297] on div "**********" at bounding box center [589, 294] width 172 height 33
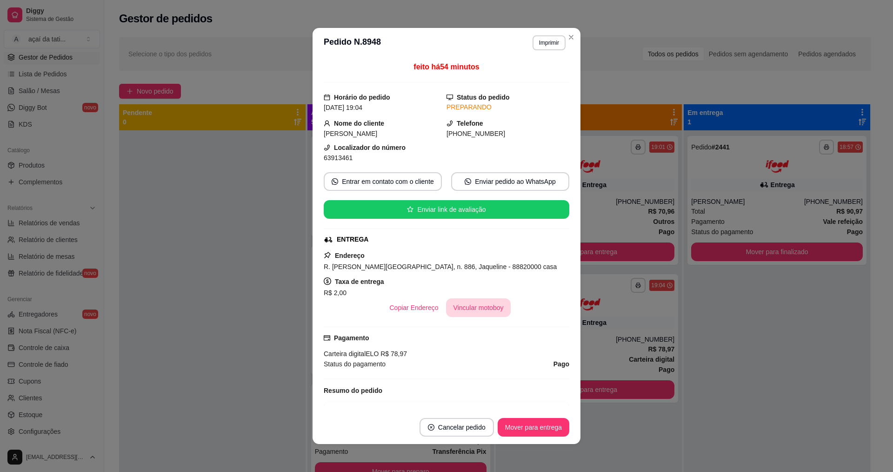
click at [458, 311] on button "Vincular motoboy" at bounding box center [478, 307] width 65 height 19
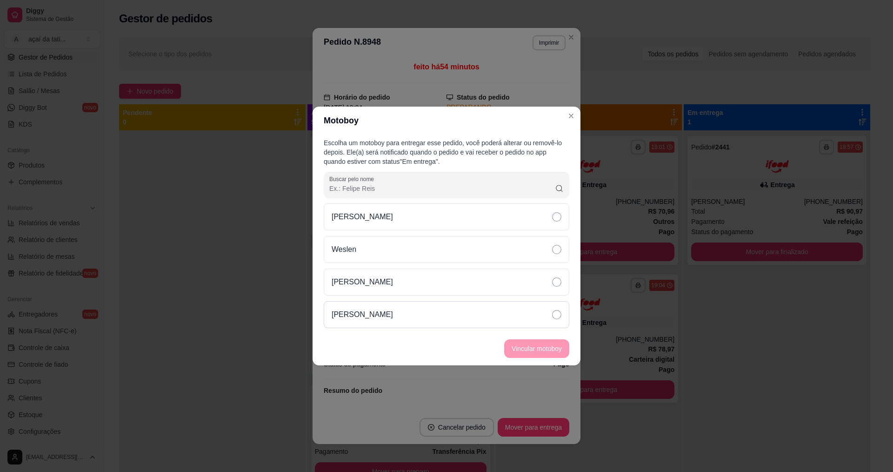
click at [348, 309] on p "[PERSON_NAME]" at bounding box center [362, 314] width 61 height 11
click at [509, 355] on button "Vincular motoboy" at bounding box center [536, 348] width 65 height 19
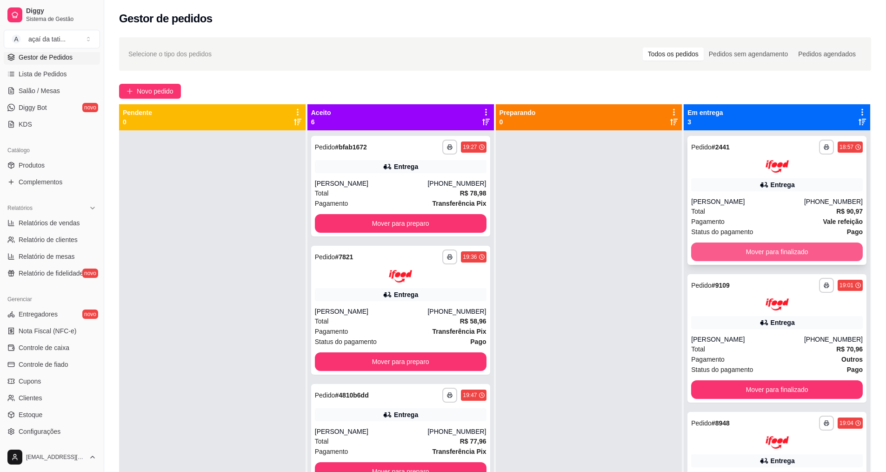
click at [725, 251] on button "Mover para finalizado" at bounding box center [777, 251] width 172 height 19
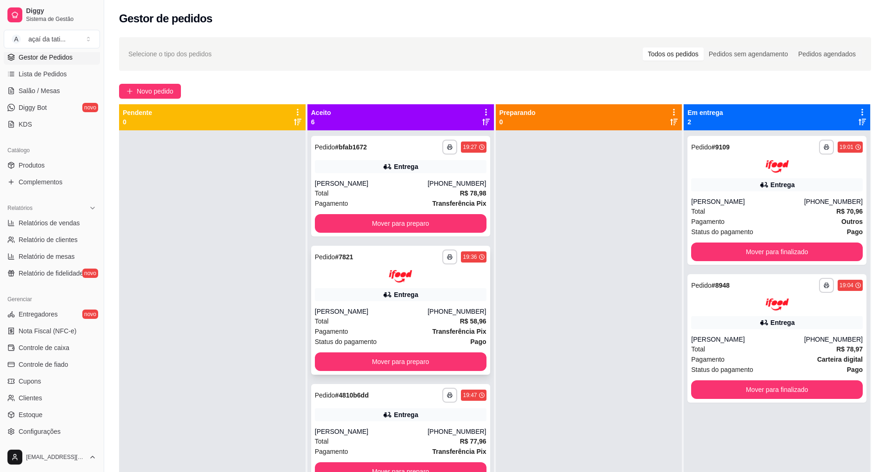
click at [374, 301] on div "**********" at bounding box center [400, 310] width 179 height 129
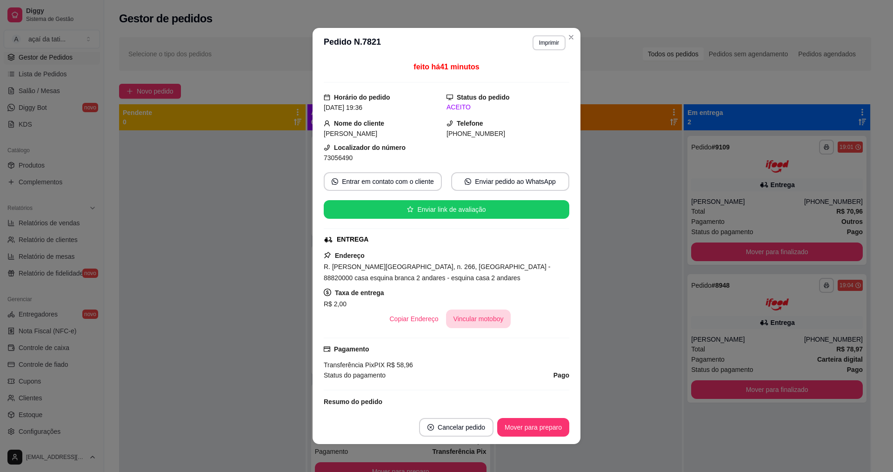
click at [452, 322] on button "Vincular motoboy" at bounding box center [478, 318] width 65 height 19
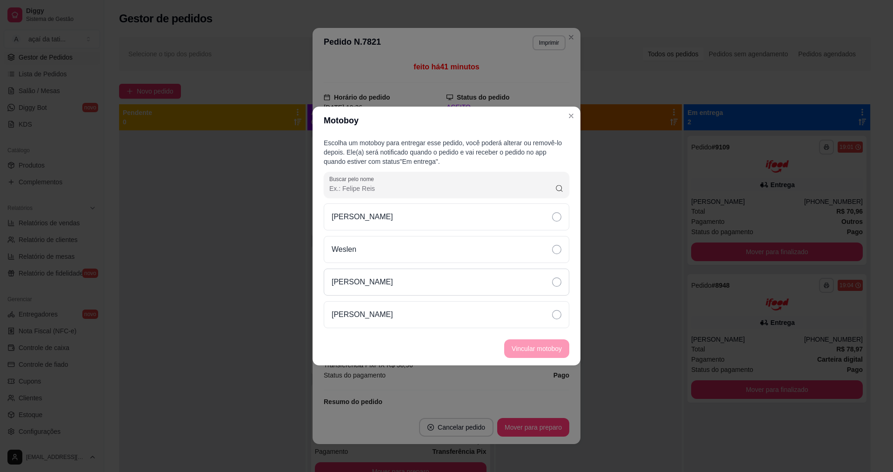
click at [450, 271] on div "[PERSON_NAME]" at bounding box center [447, 281] width 246 height 27
click at [510, 343] on button "Vincular motoboy" at bounding box center [536, 349] width 63 height 18
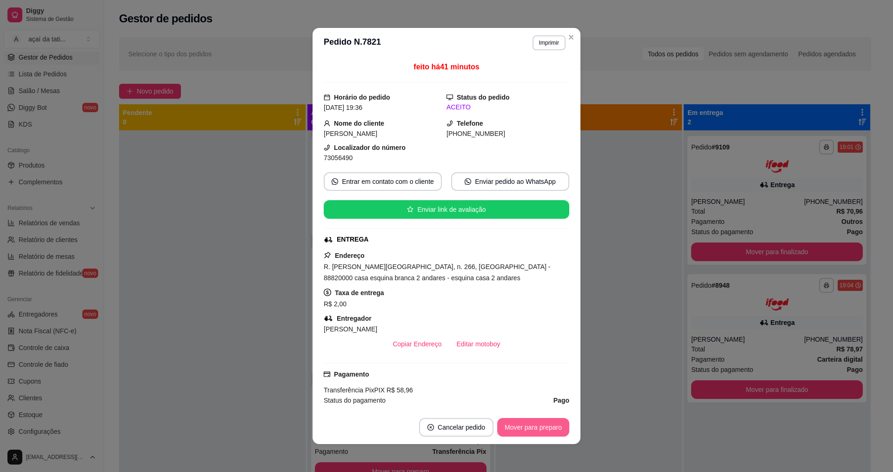
click at [513, 425] on button "Mover para preparo" at bounding box center [533, 427] width 72 height 19
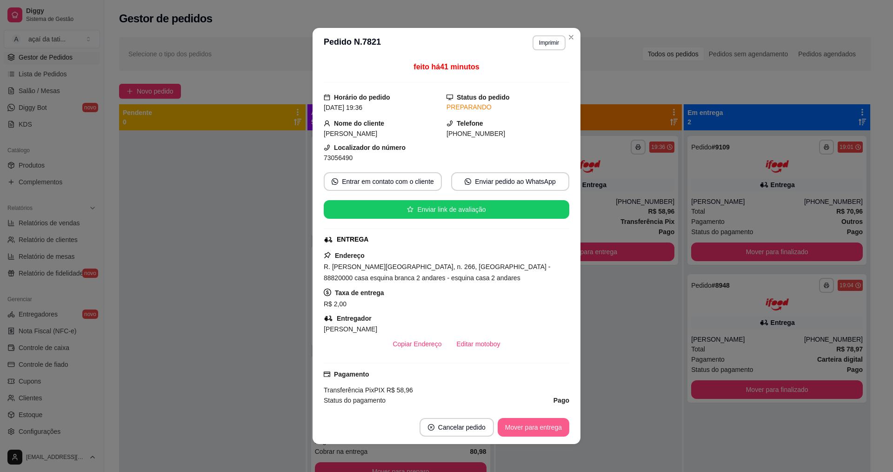
click at [523, 431] on button "Mover para entrega" at bounding box center [534, 427] width 72 height 19
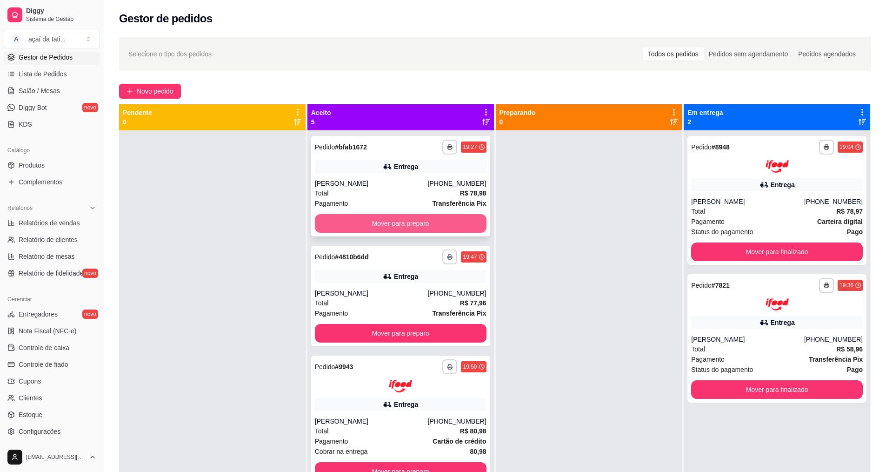
click at [383, 231] on button "Mover para preparo" at bounding box center [401, 223] width 172 height 19
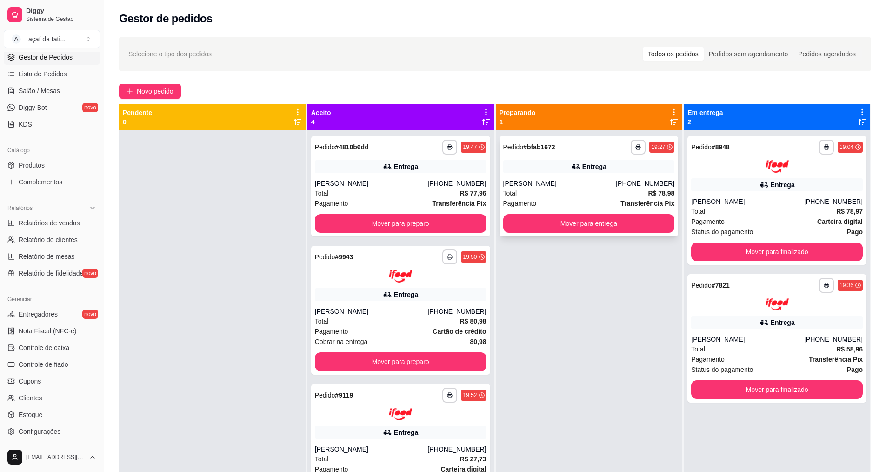
click at [552, 156] on div "**********" at bounding box center [589, 186] width 179 height 100
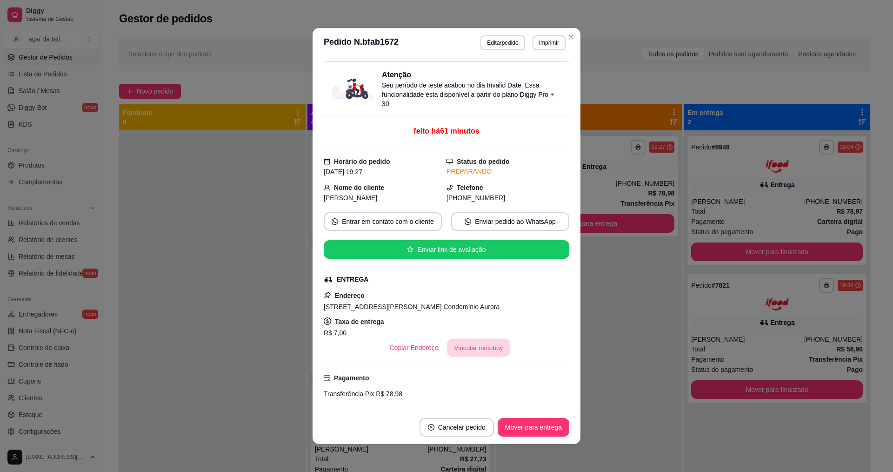
click at [470, 350] on button "Vincular motoboy" at bounding box center [478, 348] width 63 height 18
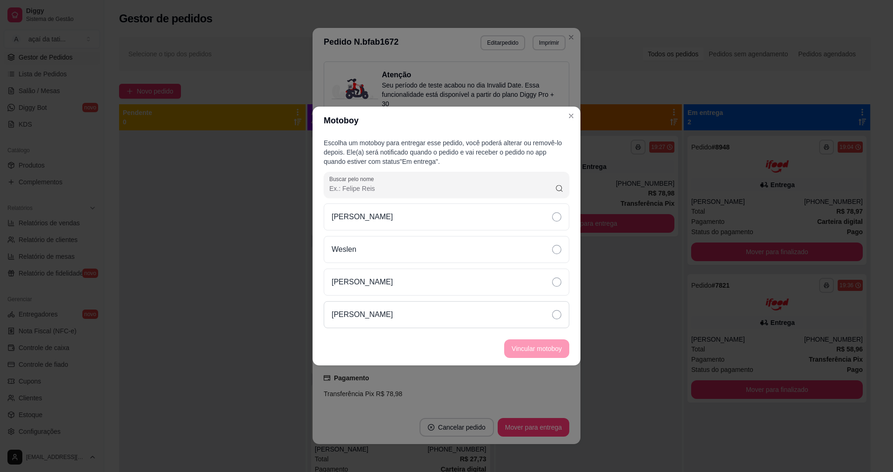
click at [462, 317] on div "[PERSON_NAME]" at bounding box center [447, 314] width 246 height 27
click at [553, 340] on button "Vincular motoboy" at bounding box center [536, 348] width 65 height 19
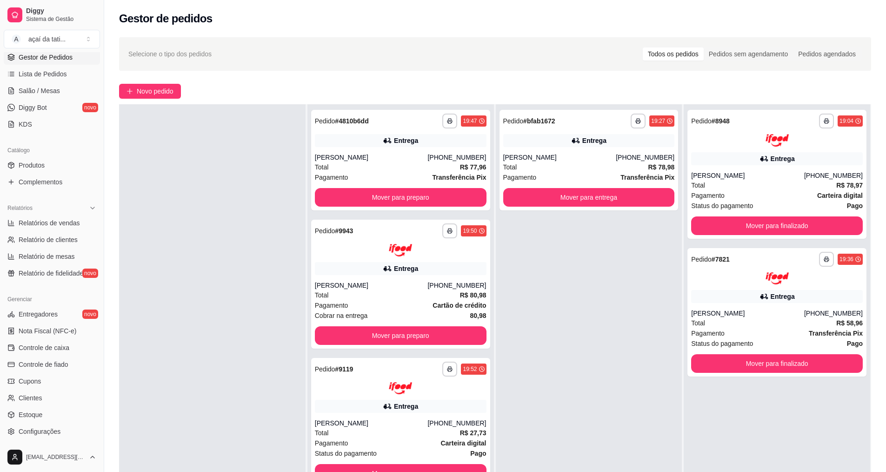
scroll to position [0, 0]
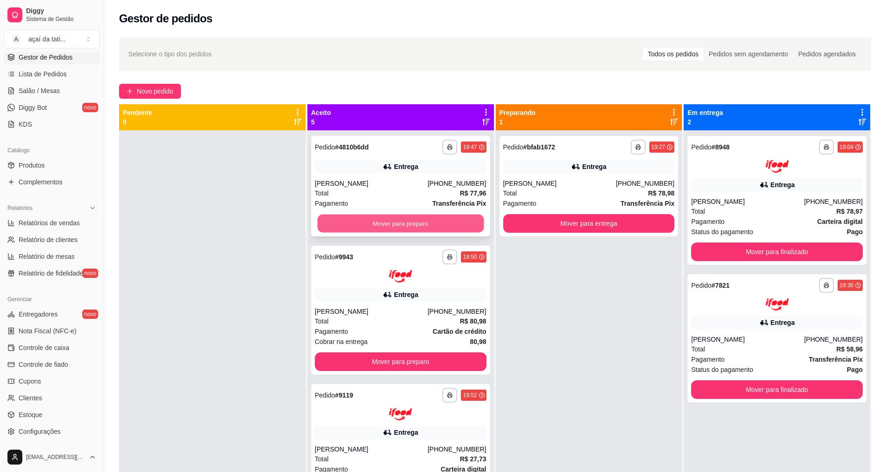
click at [338, 223] on button "Mover para preparo" at bounding box center [400, 223] width 167 height 18
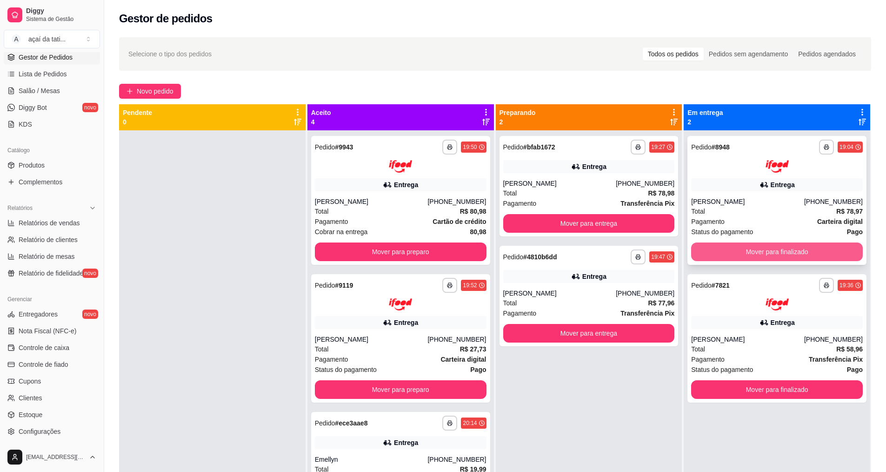
click at [754, 249] on button "Mover para finalizado" at bounding box center [777, 251] width 172 height 19
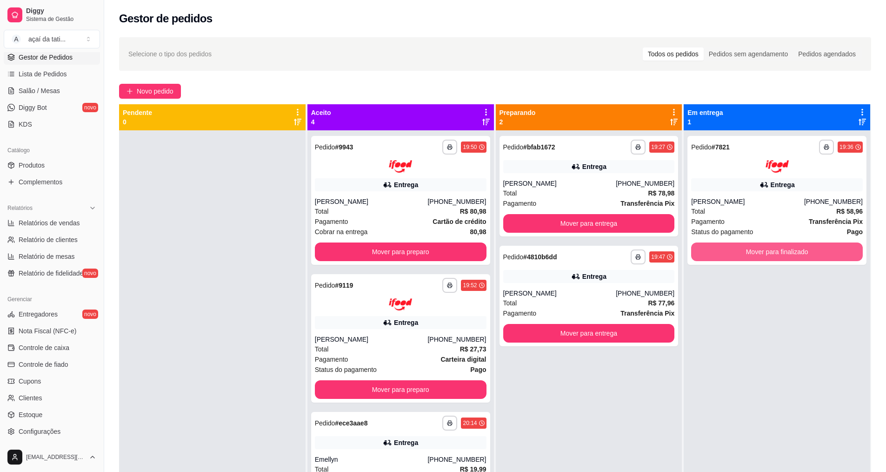
click at [754, 249] on button "Mover para finalizado" at bounding box center [777, 251] width 172 height 19
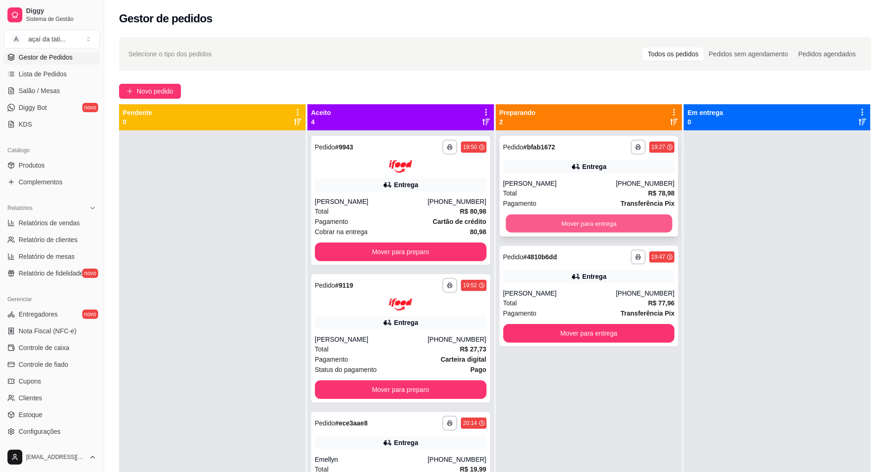
click at [658, 220] on button "Mover para entrega" at bounding box center [589, 223] width 167 height 18
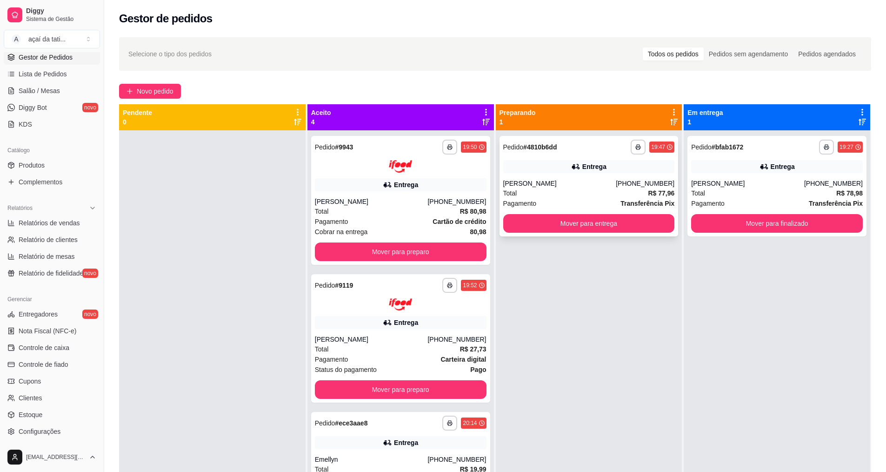
click at [621, 166] on div "Entrega" at bounding box center [589, 166] width 172 height 13
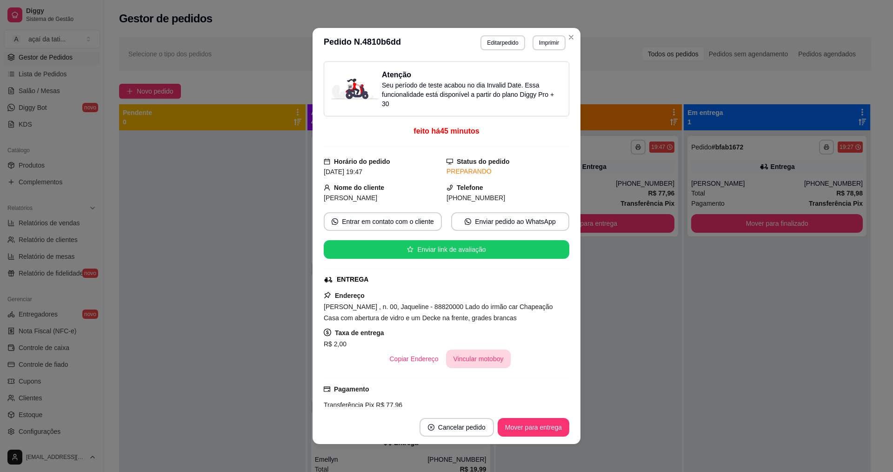
click at [489, 352] on button "Vincular motoboy" at bounding box center [478, 358] width 65 height 19
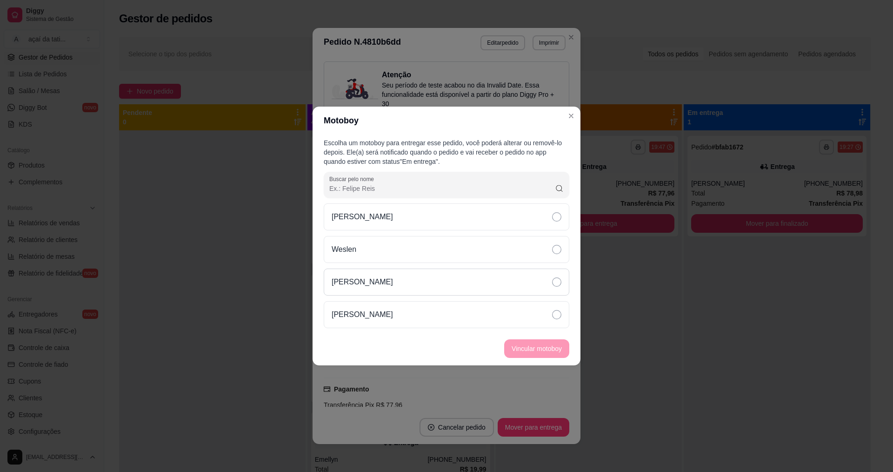
click at [447, 270] on div "[PERSON_NAME]" at bounding box center [447, 281] width 246 height 27
click at [539, 352] on button "Vincular motoboy" at bounding box center [536, 349] width 63 height 18
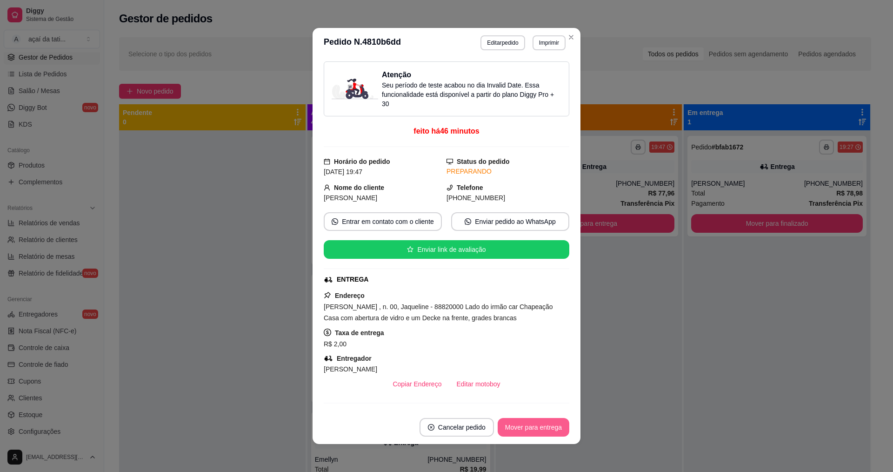
drag, startPoint x: 545, startPoint y: 415, endPoint x: 543, endPoint y: 419, distance: 4.9
click at [543, 419] on footer "Cancelar pedido Mover para entrega" at bounding box center [447, 426] width 268 height 33
click at [540, 418] on button "Mover para entrega" at bounding box center [534, 427] width 70 height 18
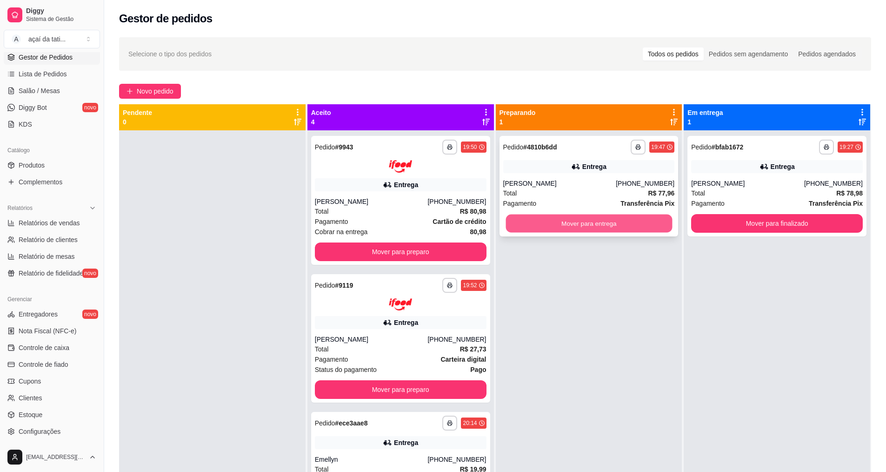
click at [539, 230] on button "Mover para entrega" at bounding box center [589, 223] width 167 height 18
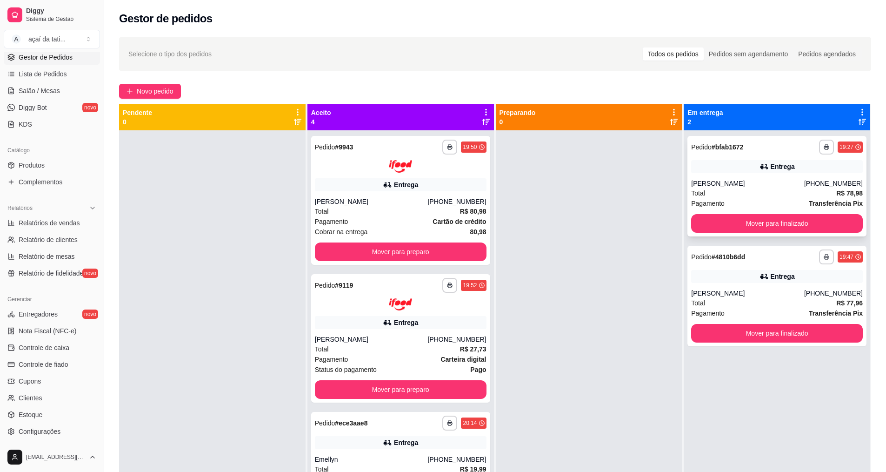
click at [694, 170] on div "Entrega" at bounding box center [777, 166] width 172 height 13
click at [692, 327] on button "Mover para finalizado" at bounding box center [777, 333] width 172 height 19
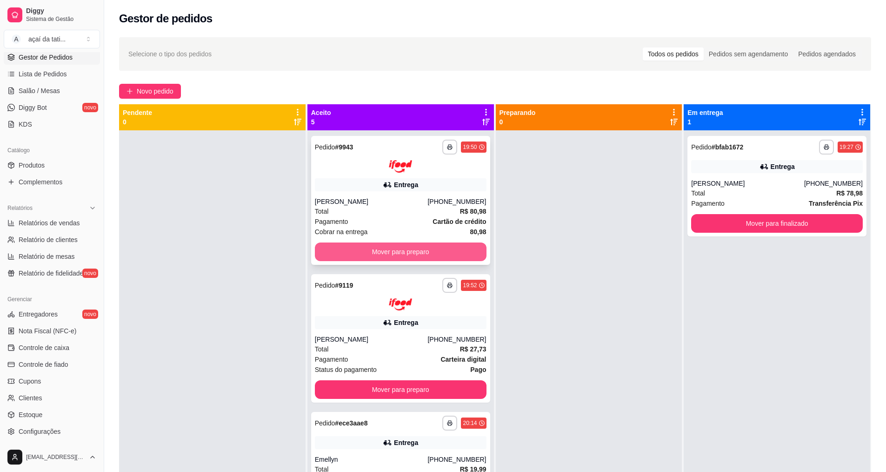
click at [428, 242] on div "Mover para preparo" at bounding box center [401, 251] width 172 height 19
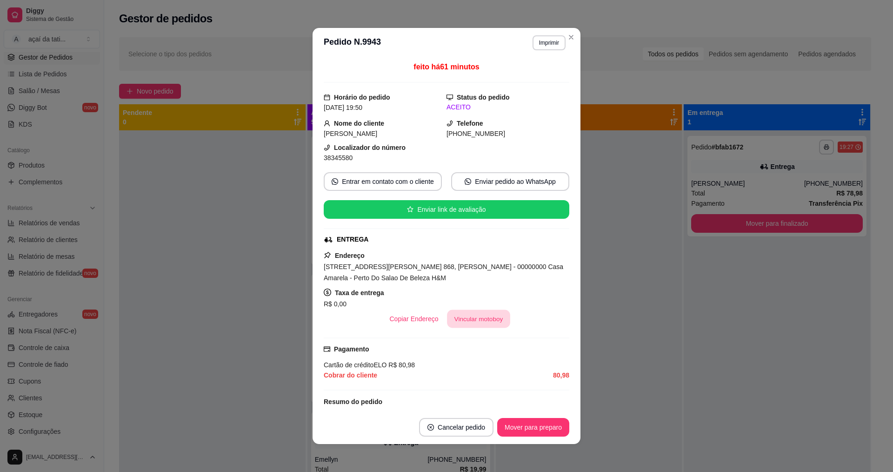
click at [462, 319] on button "Vincular motoboy" at bounding box center [478, 319] width 63 height 18
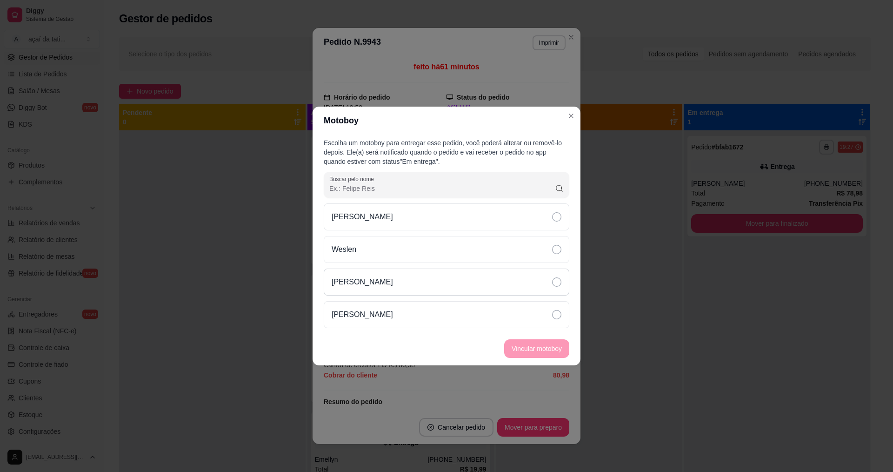
click at [413, 281] on div "[PERSON_NAME]" at bounding box center [447, 281] width 246 height 27
click at [551, 352] on button "Vincular motoboy" at bounding box center [536, 348] width 65 height 19
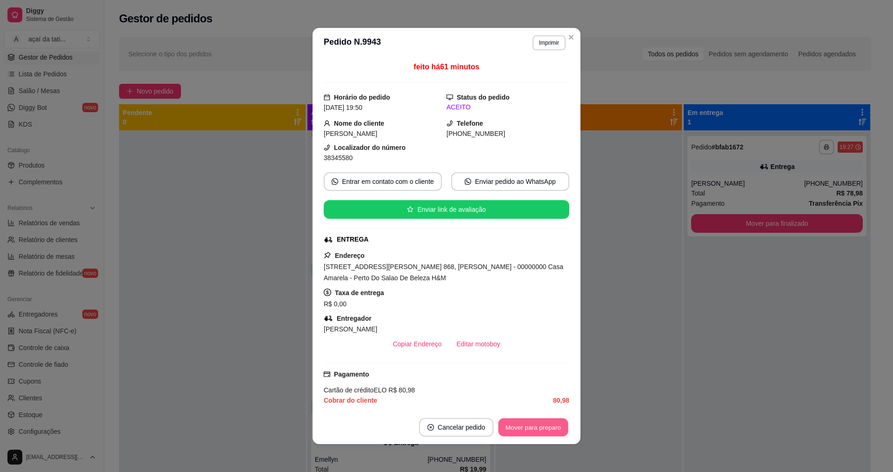
click at [509, 427] on button "Mover para preparo" at bounding box center [533, 427] width 70 height 18
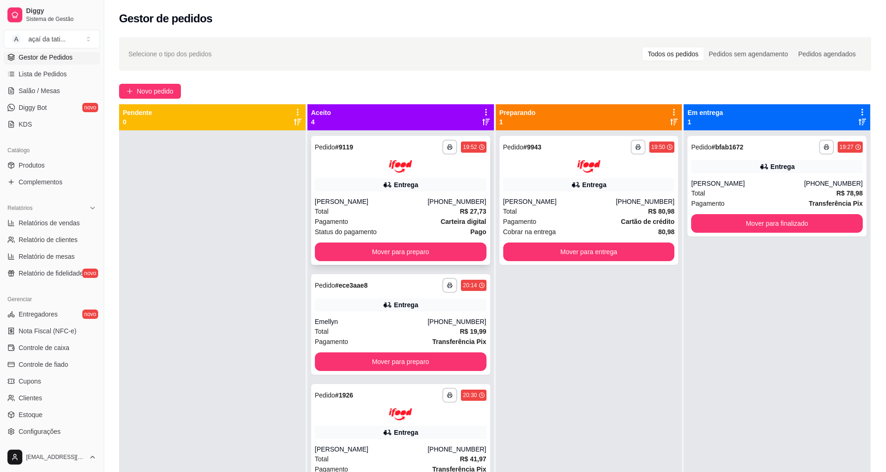
click at [431, 195] on div "**********" at bounding box center [400, 200] width 179 height 129
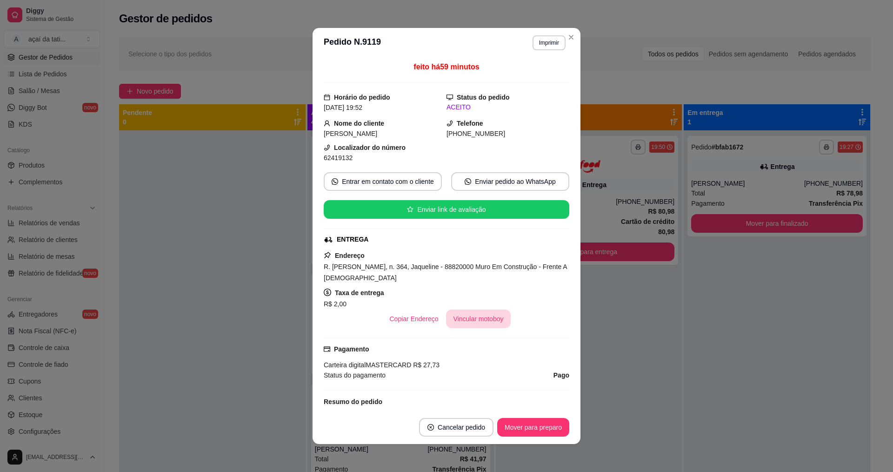
click at [465, 322] on button "Vincular motoboy" at bounding box center [478, 318] width 65 height 19
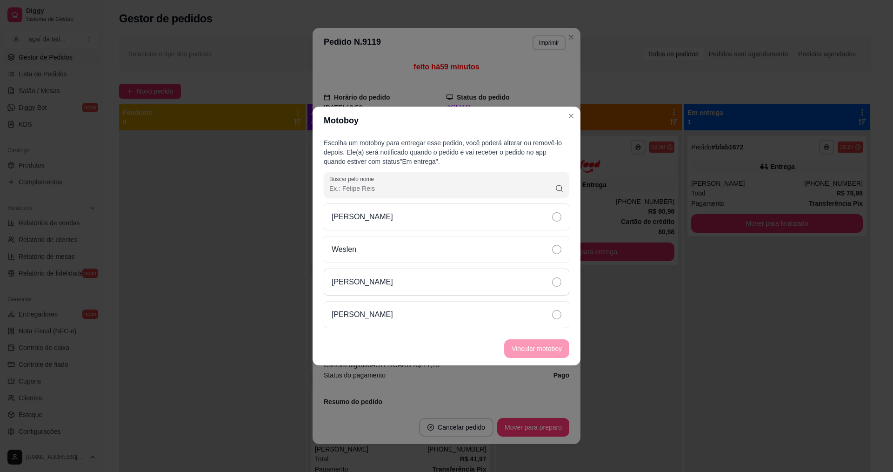
click at [457, 281] on div "[PERSON_NAME]" at bounding box center [447, 281] width 246 height 27
click at [526, 340] on button "Vincular motoboy" at bounding box center [536, 349] width 63 height 18
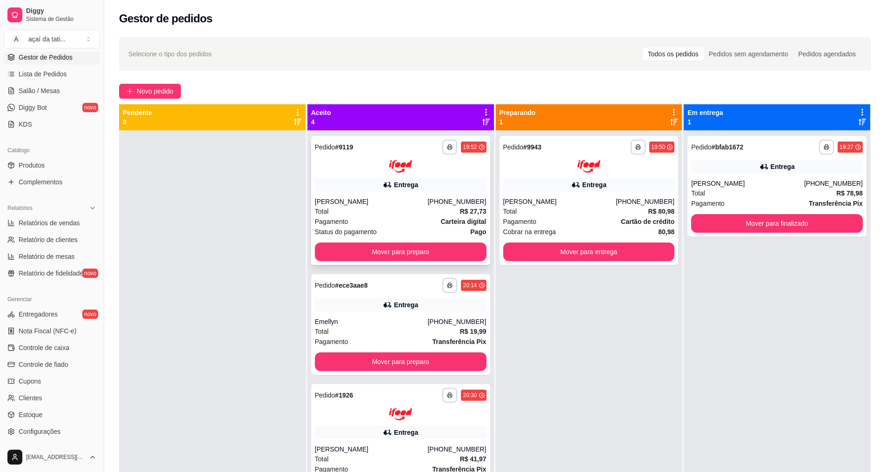
click at [411, 174] on div "**********" at bounding box center [400, 200] width 179 height 129
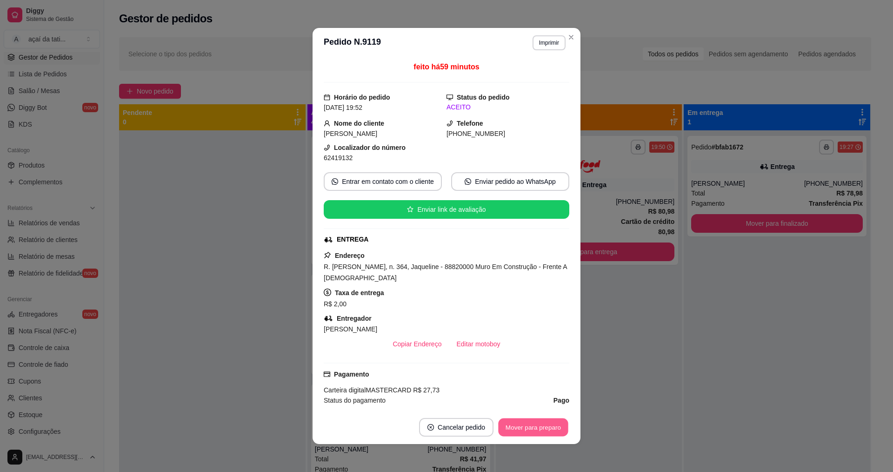
click at [509, 429] on button "Mover para preparo" at bounding box center [533, 427] width 70 height 18
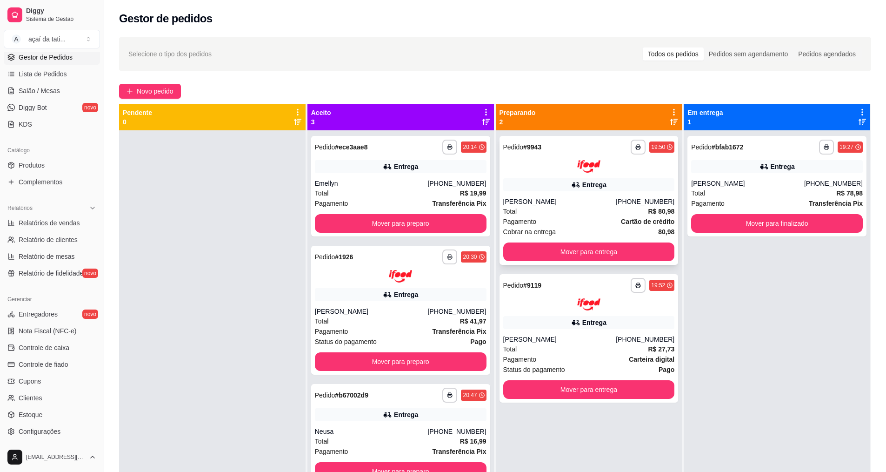
click at [566, 188] on div "Entrega" at bounding box center [589, 184] width 172 height 13
click at [447, 183] on div "[PHONE_NUMBER]" at bounding box center [457, 183] width 59 height 9
click at [449, 224] on button "Mover para preparo" at bounding box center [400, 223] width 167 height 18
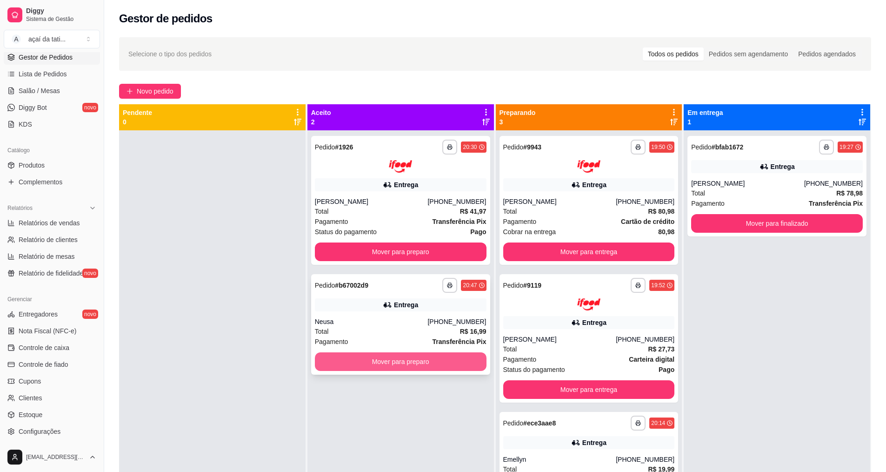
click at [393, 361] on button "Mover para preparo" at bounding box center [401, 361] width 172 height 19
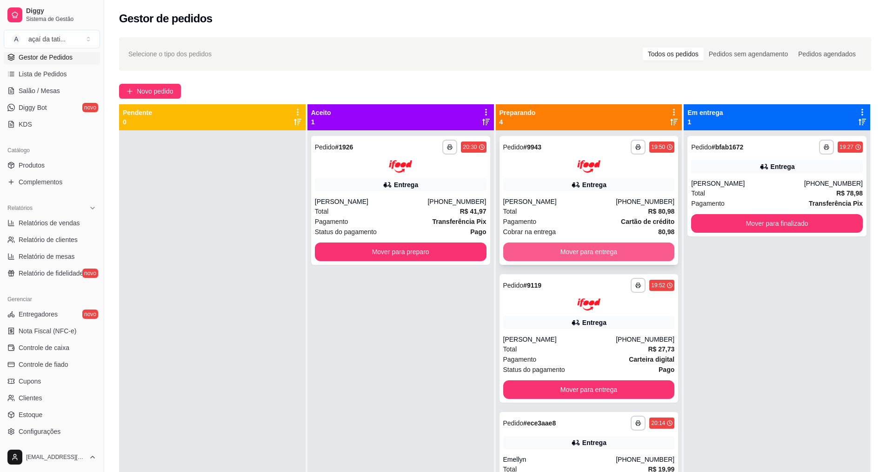
click at [518, 248] on button "Mover para entrega" at bounding box center [589, 251] width 172 height 19
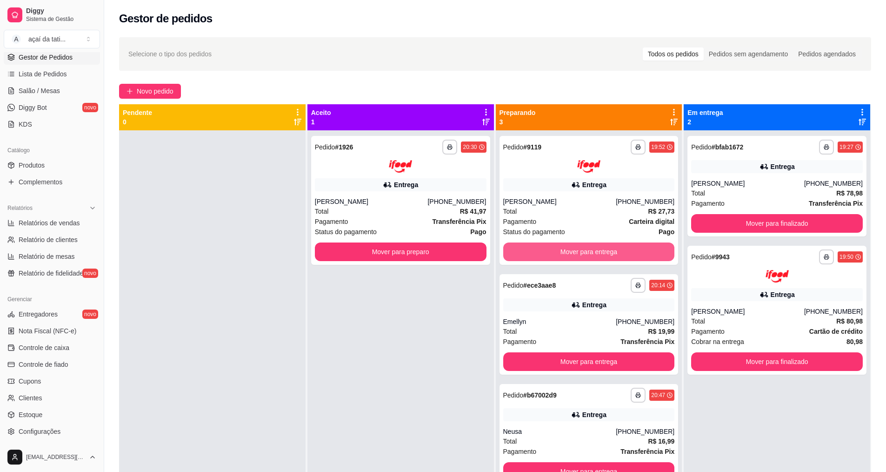
click at [518, 248] on button "Mover para entrega" at bounding box center [589, 251] width 172 height 19
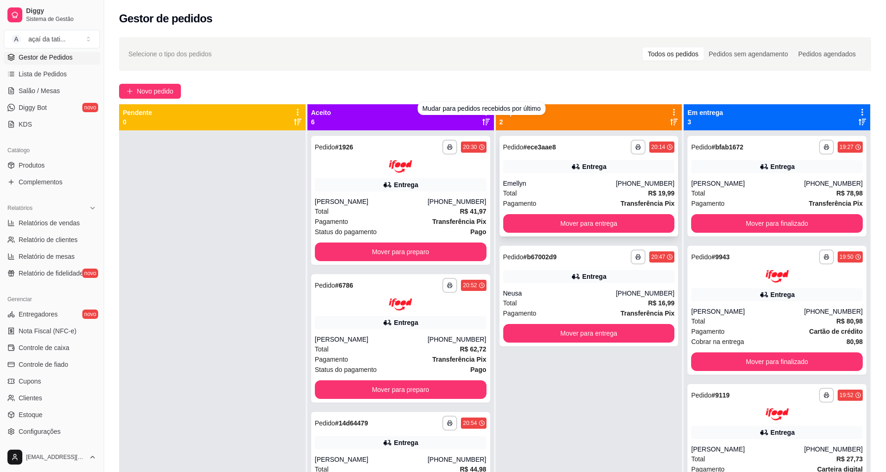
click at [536, 182] on div "Emellyn" at bounding box center [559, 183] width 113 height 9
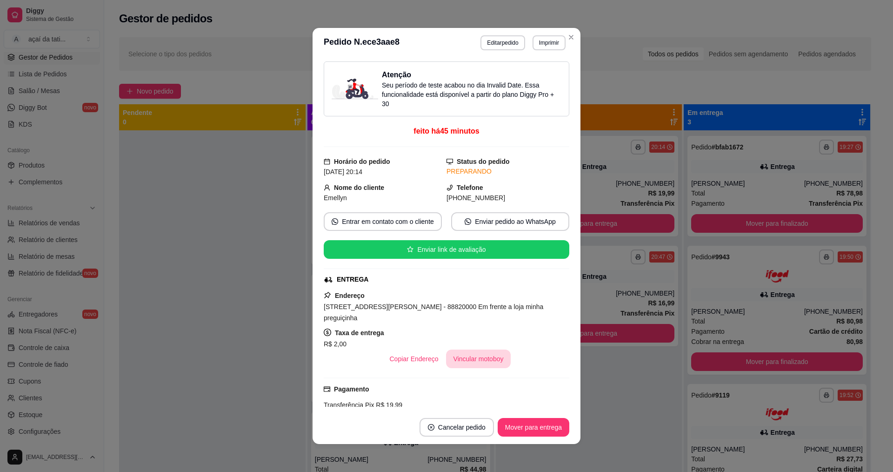
click at [471, 349] on button "Vincular motoboy" at bounding box center [478, 358] width 65 height 19
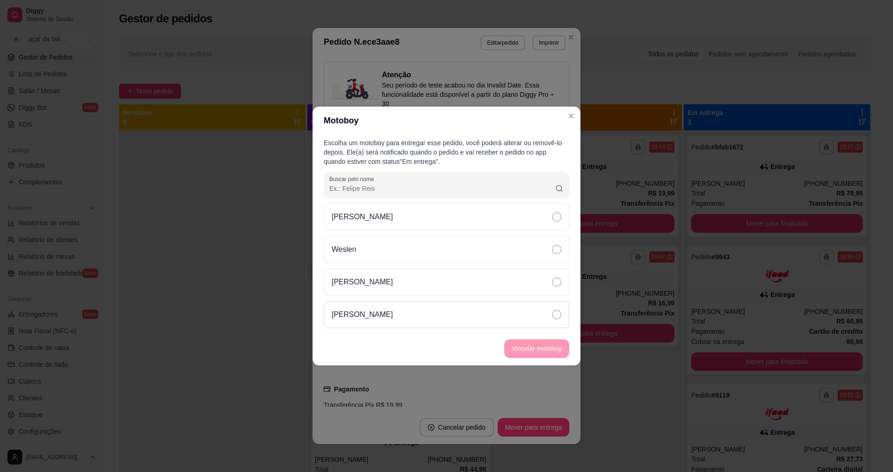
click at [484, 312] on div "[PERSON_NAME]" at bounding box center [447, 314] width 246 height 27
click at [555, 351] on button "Vincular motoboy" at bounding box center [536, 349] width 63 height 18
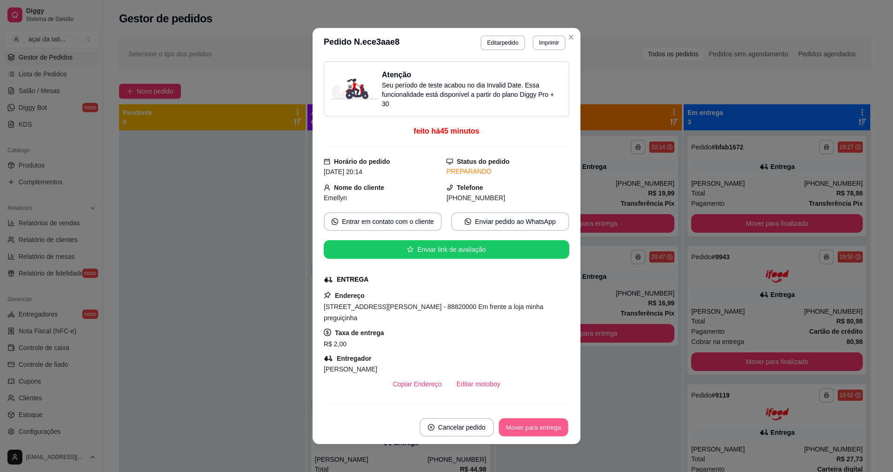
click at [542, 435] on button "Mover para entrega" at bounding box center [534, 427] width 70 height 18
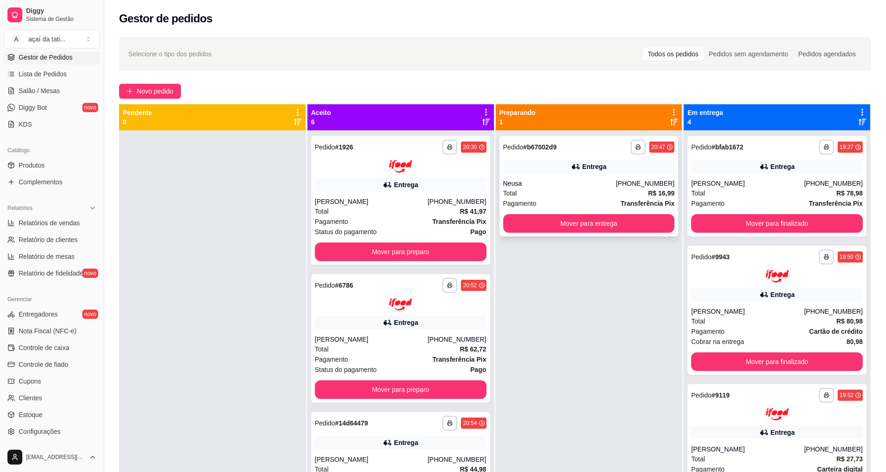
click at [599, 157] on div "**********" at bounding box center [589, 186] width 179 height 100
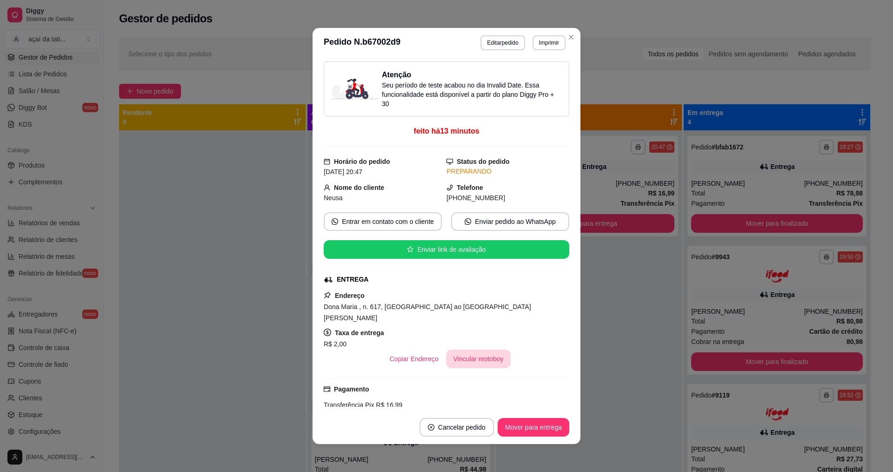
click at [470, 349] on button "Vincular motoboy" at bounding box center [478, 358] width 65 height 19
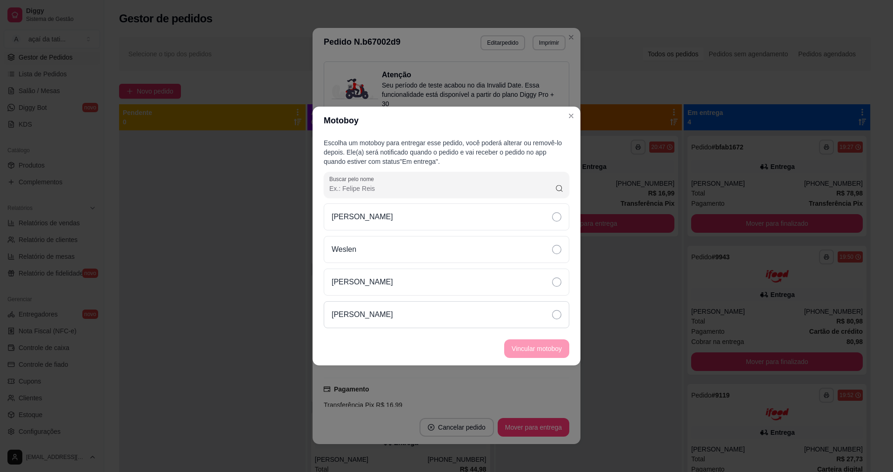
click at [466, 317] on div "[PERSON_NAME]" at bounding box center [447, 314] width 246 height 27
click at [557, 357] on button "Vincular motoboy" at bounding box center [536, 349] width 63 height 18
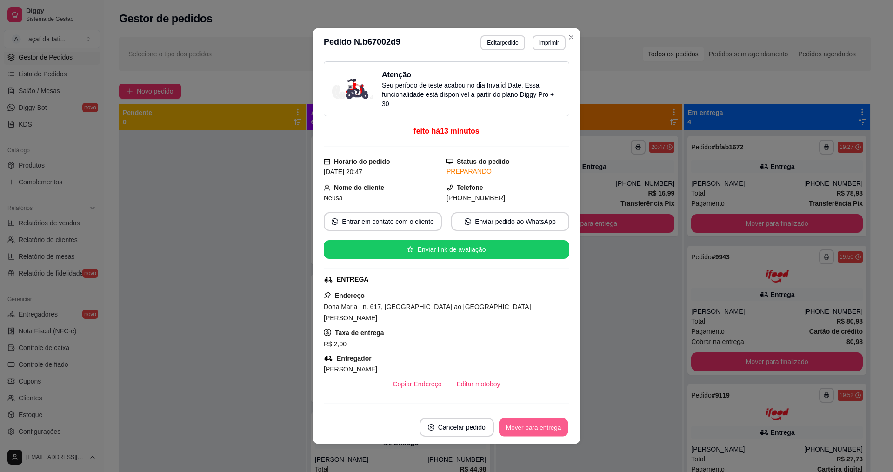
click at [531, 435] on button "Mover para entrega" at bounding box center [534, 427] width 70 height 18
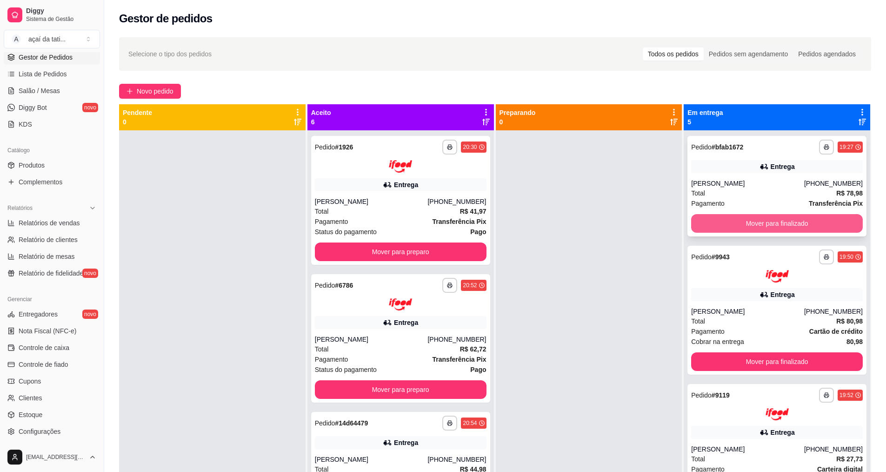
click at [728, 228] on button "Mover para finalizado" at bounding box center [777, 223] width 172 height 19
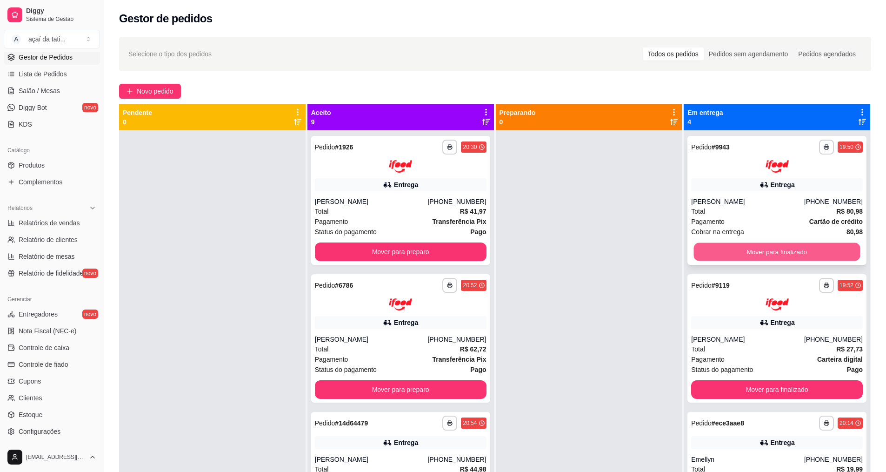
click at [741, 243] on button "Mover para finalizado" at bounding box center [777, 251] width 167 height 18
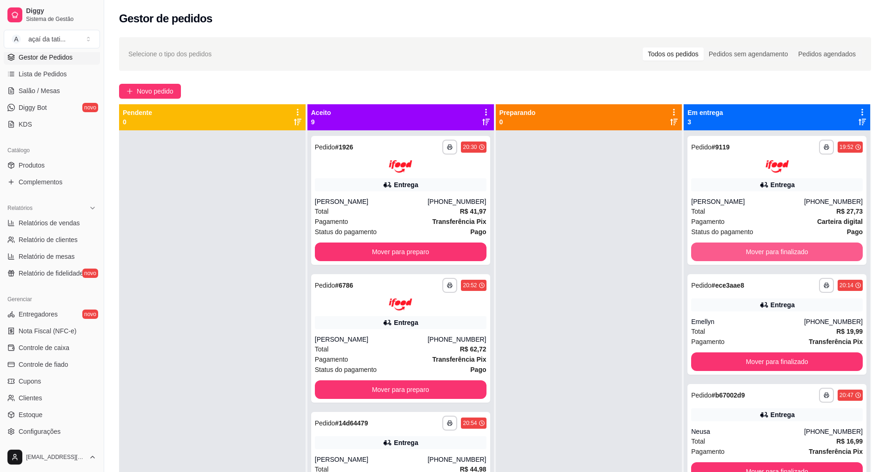
click at [741, 243] on button "Mover para finalizado" at bounding box center [777, 251] width 172 height 19
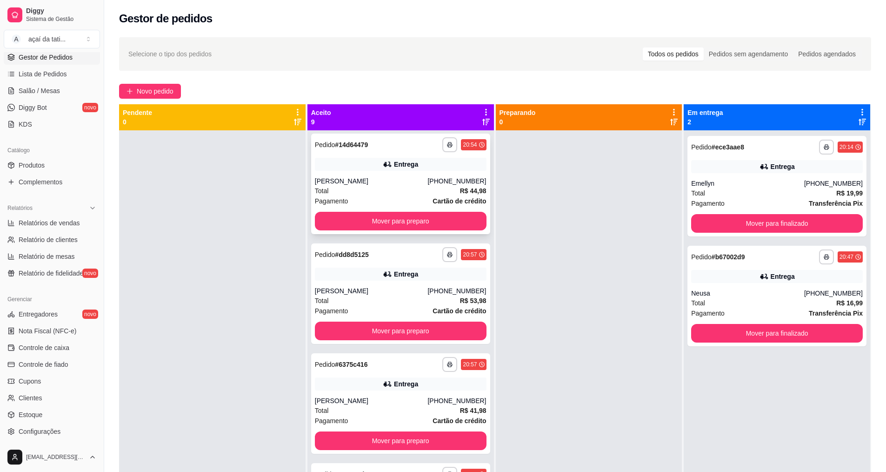
scroll to position [279, 0]
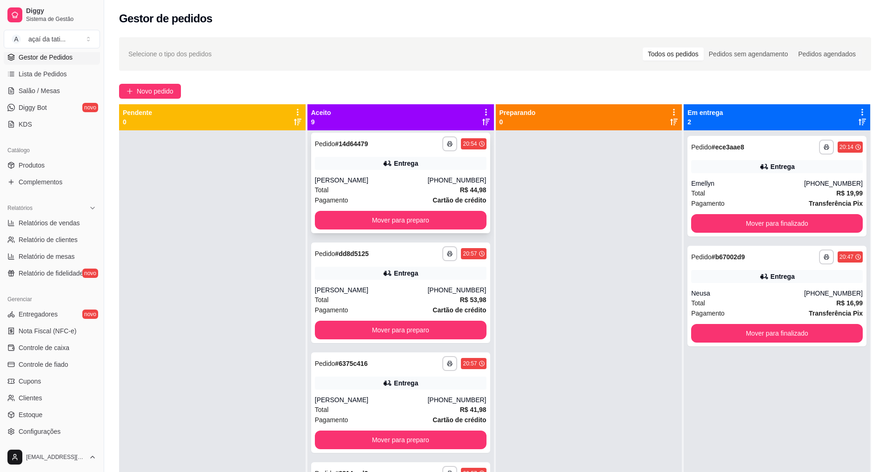
click at [414, 273] on div "Entrega" at bounding box center [401, 273] width 172 height 13
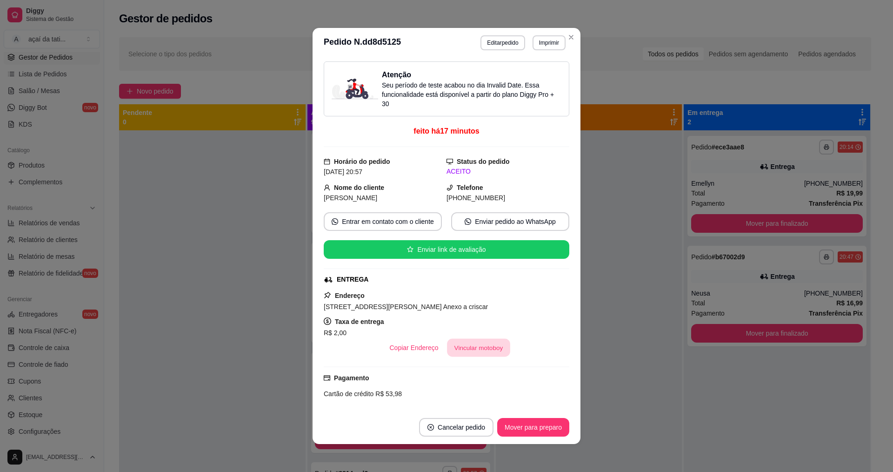
click at [452, 354] on button "Vincular motoboy" at bounding box center [478, 348] width 63 height 18
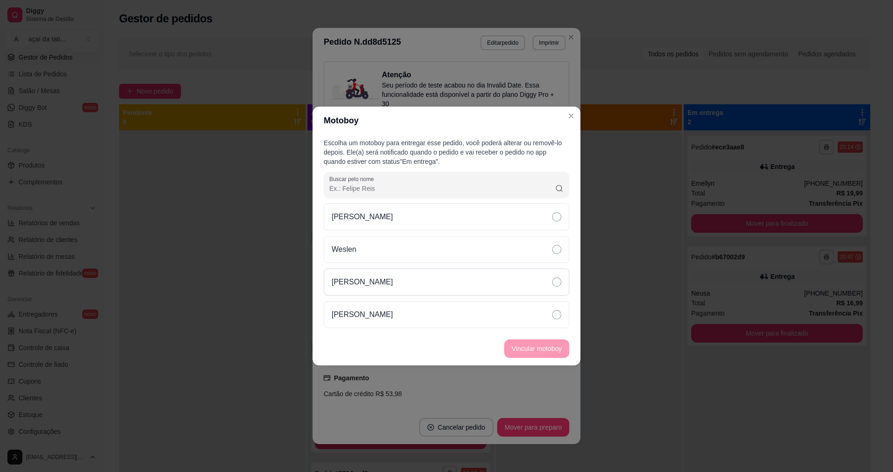
click at [453, 277] on div "[PERSON_NAME]" at bounding box center [447, 281] width 246 height 27
click at [511, 356] on button "Vincular motoboy" at bounding box center [536, 348] width 65 height 19
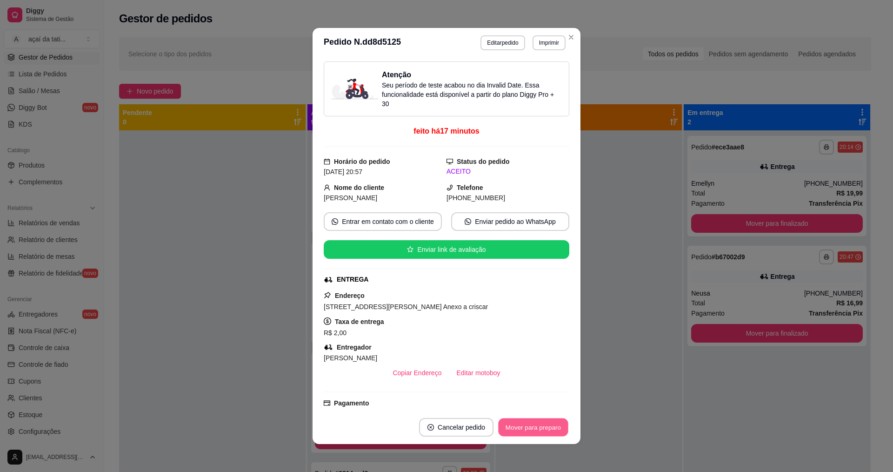
click at [525, 427] on button "Mover para preparo" at bounding box center [533, 427] width 70 height 18
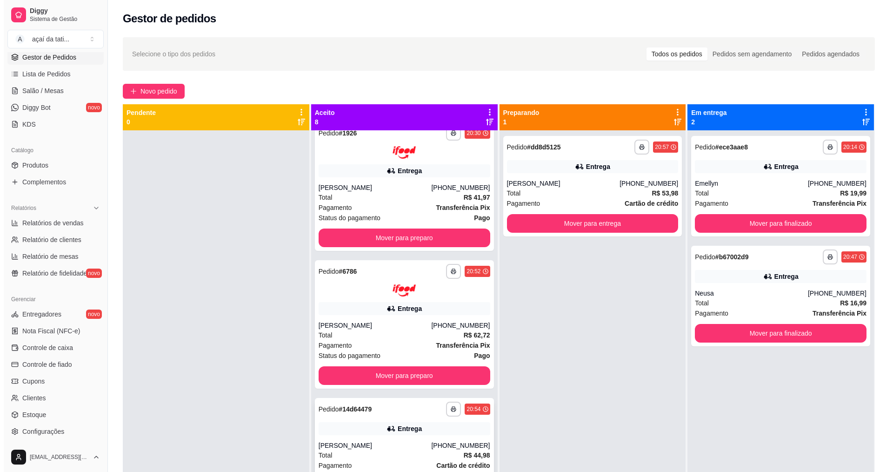
scroll to position [0, 0]
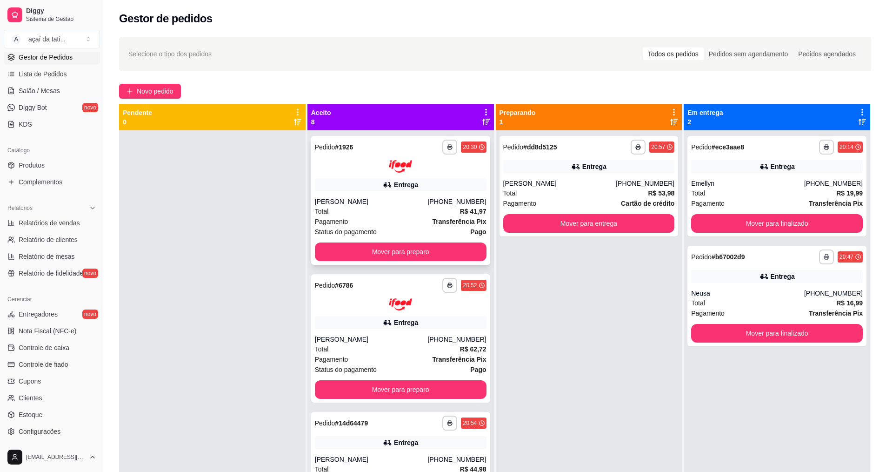
click at [434, 182] on div "Entrega" at bounding box center [401, 184] width 172 height 13
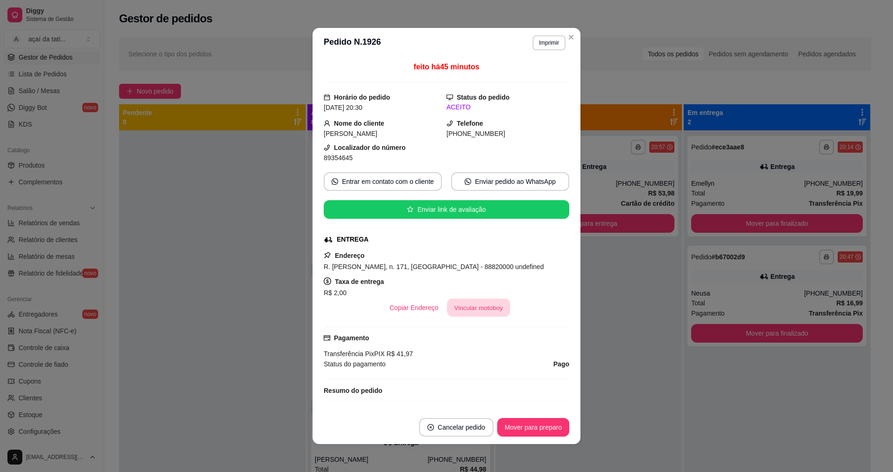
click at [465, 307] on button "Vincular motoboy" at bounding box center [478, 308] width 63 height 18
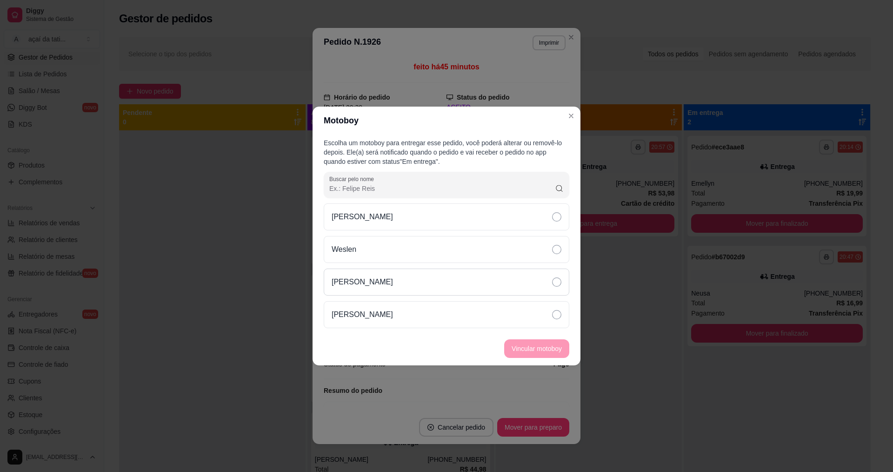
click at [479, 281] on div "[PERSON_NAME]" at bounding box center [447, 281] width 246 height 27
click at [533, 353] on button "Vincular motoboy" at bounding box center [536, 348] width 65 height 19
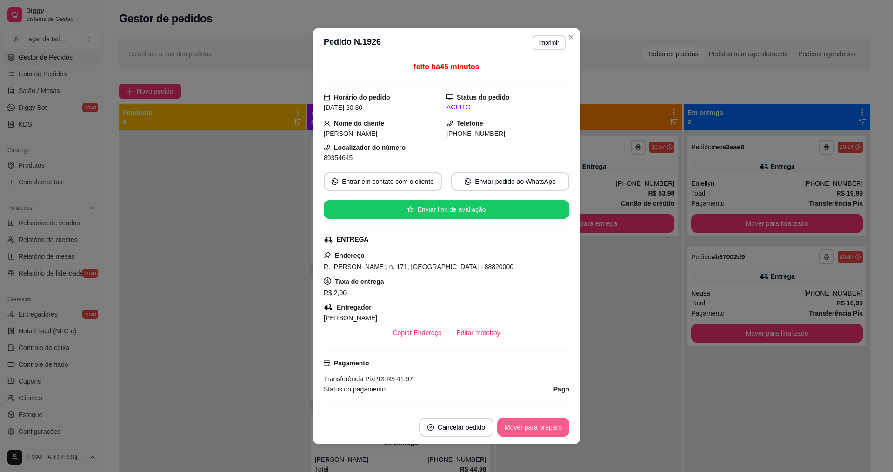
click at [524, 421] on button "Mover para preparo" at bounding box center [533, 427] width 72 height 19
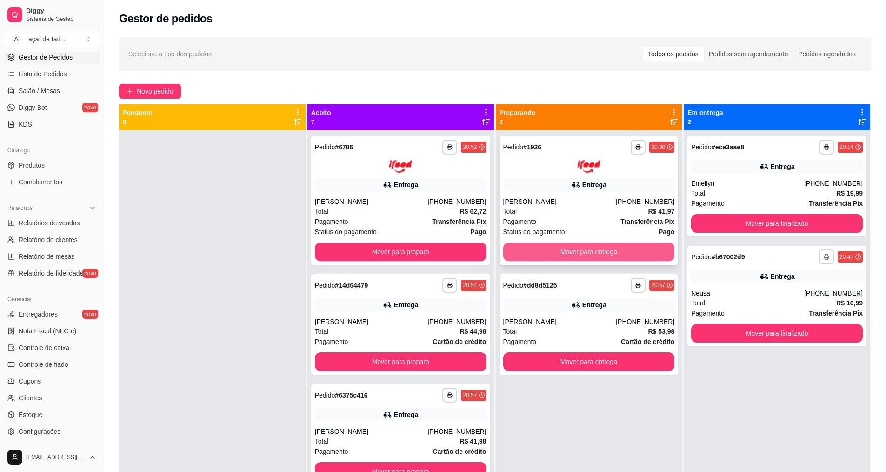
click at [552, 260] on button "Mover para entrega" at bounding box center [589, 251] width 172 height 19
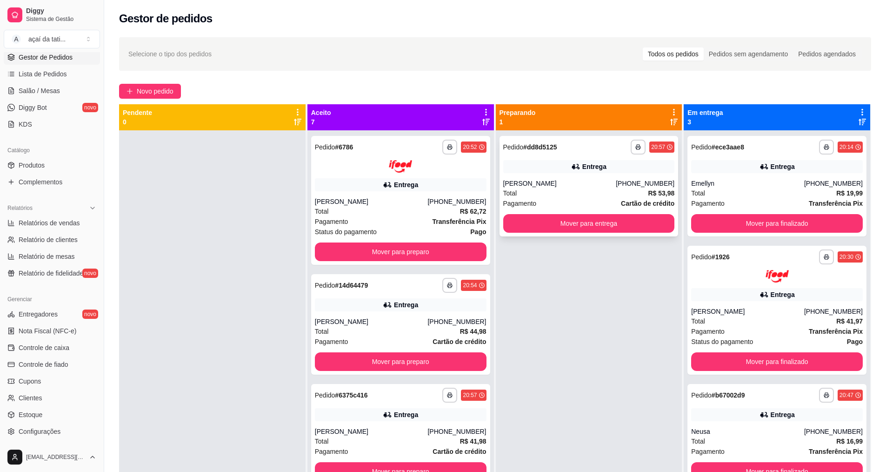
click at [554, 235] on div "**********" at bounding box center [589, 186] width 179 height 100
click at [553, 226] on button "Mover para entrega" at bounding box center [589, 223] width 167 height 18
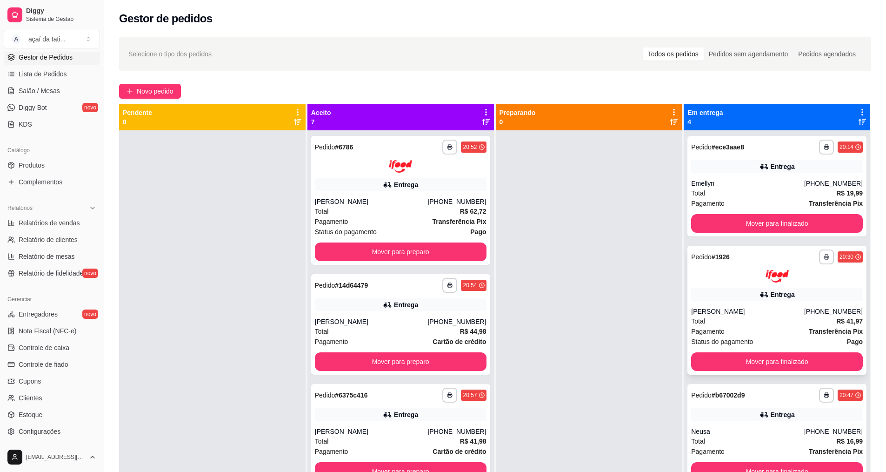
click at [743, 288] on div "Entrega" at bounding box center [777, 294] width 172 height 13
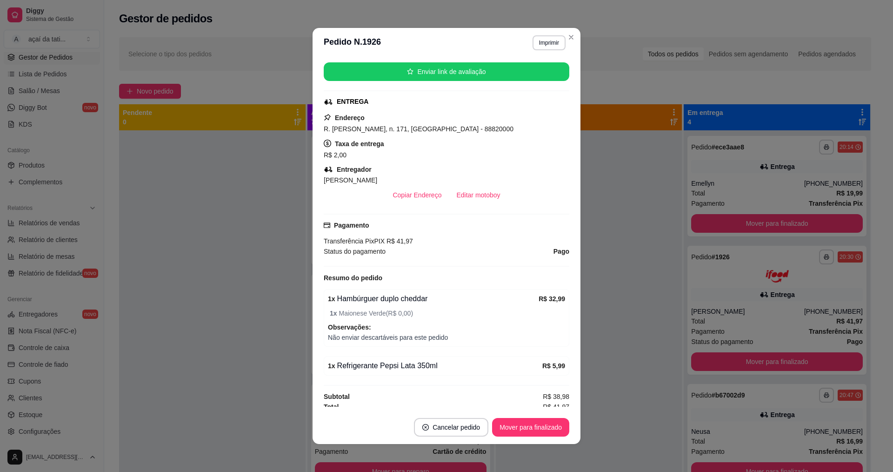
scroll to position [143, 0]
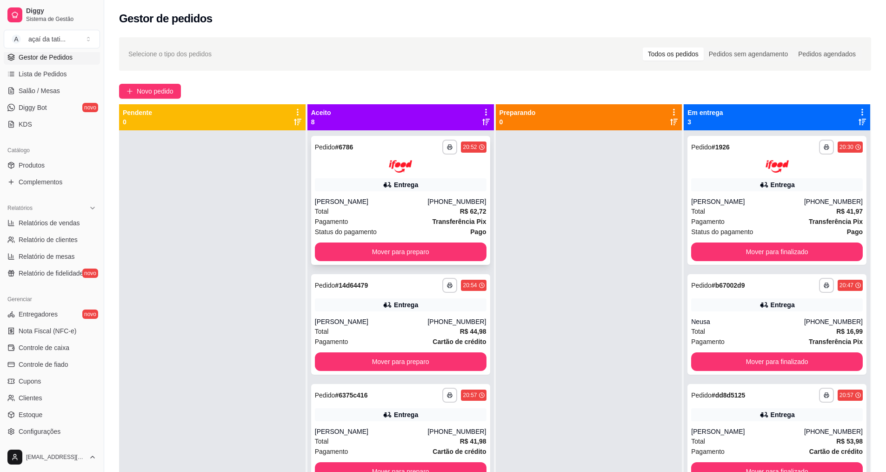
click at [438, 213] on div "Total R$ 62,72" at bounding box center [401, 211] width 172 height 10
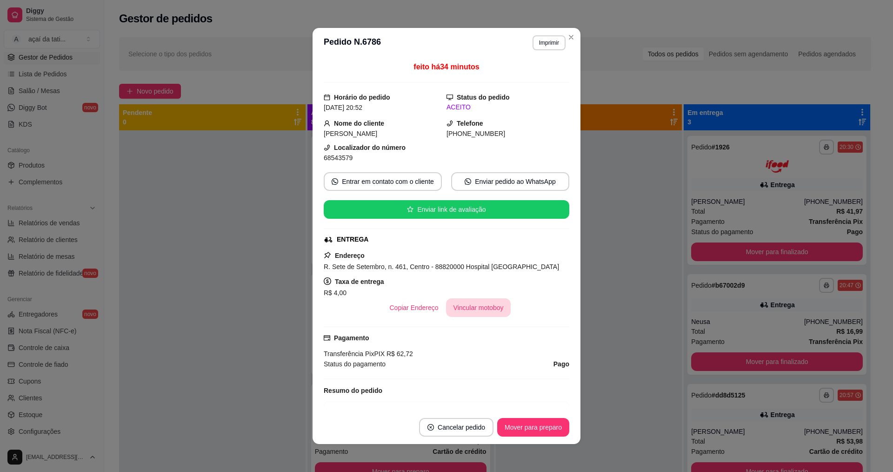
click at [477, 301] on button "Vincular motoboy" at bounding box center [478, 307] width 65 height 19
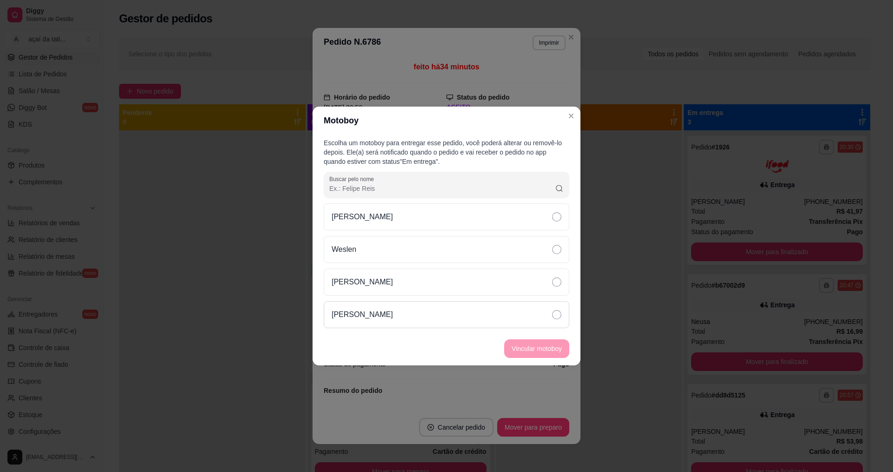
click at [472, 319] on div "[PERSON_NAME]" at bounding box center [447, 314] width 246 height 27
click at [520, 347] on button "Vincular motoboy" at bounding box center [536, 349] width 63 height 18
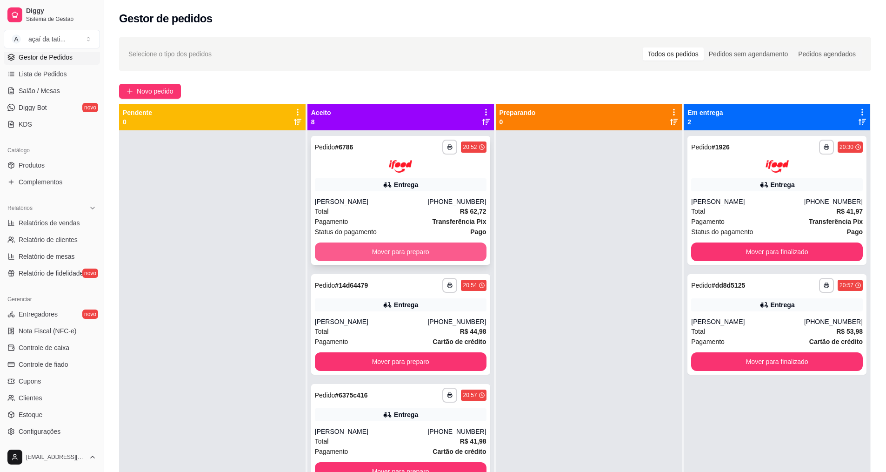
click at [404, 255] on button "Mover para preparo" at bounding box center [401, 251] width 172 height 19
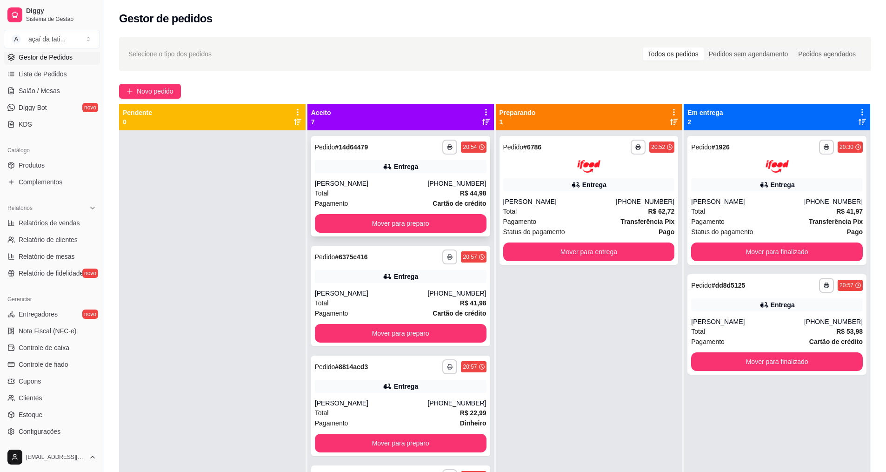
click at [368, 190] on div "Total R$ 44,98" at bounding box center [401, 193] width 172 height 10
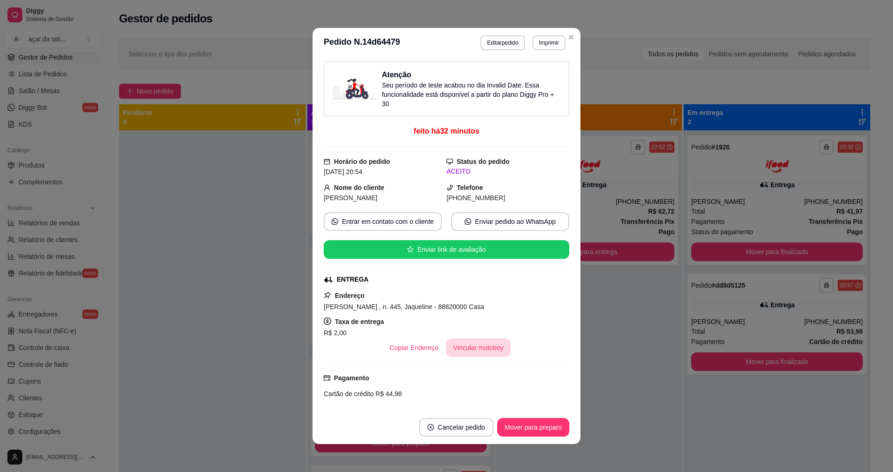
click at [480, 350] on button "Vincular motoboy" at bounding box center [478, 347] width 65 height 19
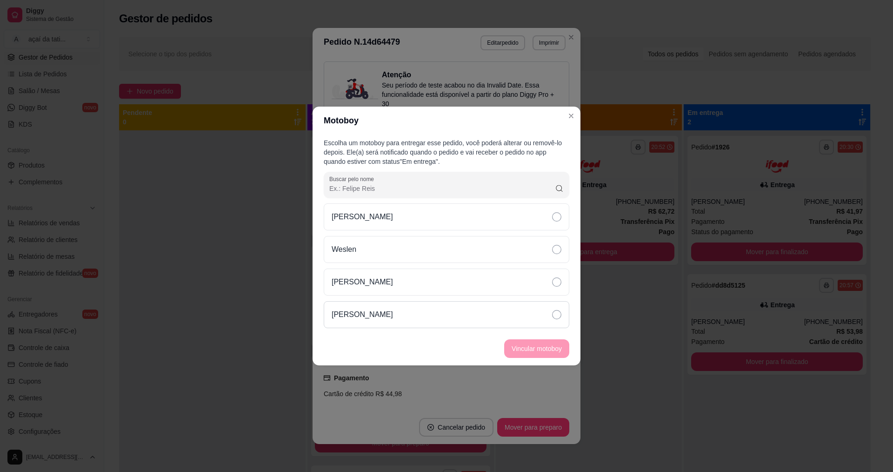
click at [471, 305] on div "[PERSON_NAME]" at bounding box center [447, 314] width 246 height 27
click at [521, 342] on button "Vincular motoboy" at bounding box center [536, 349] width 63 height 18
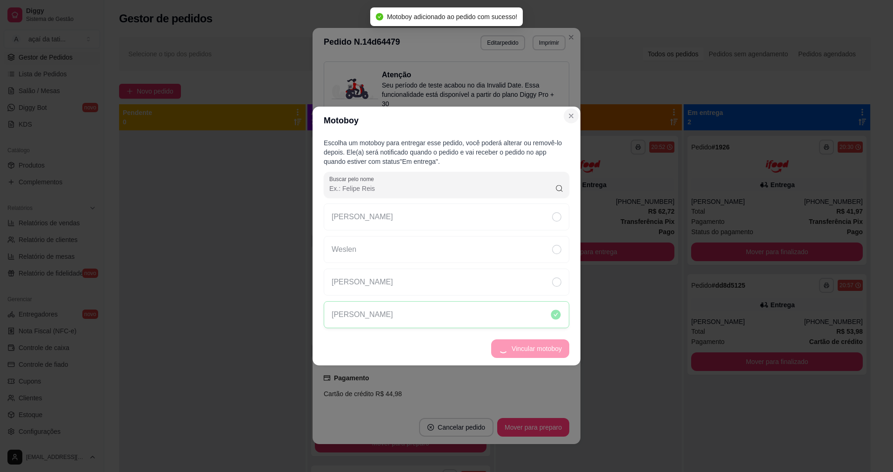
click at [572, 119] on div "Atenção Seu período de teste acabou no dia Invalid Date . Essa funcionalidade e…" at bounding box center [447, 234] width 268 height 353
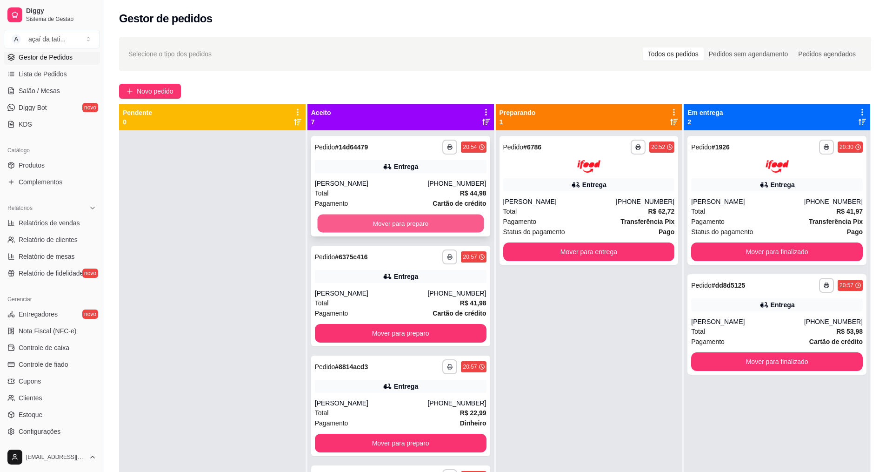
click at [374, 220] on button "Mover para preparo" at bounding box center [400, 223] width 167 height 18
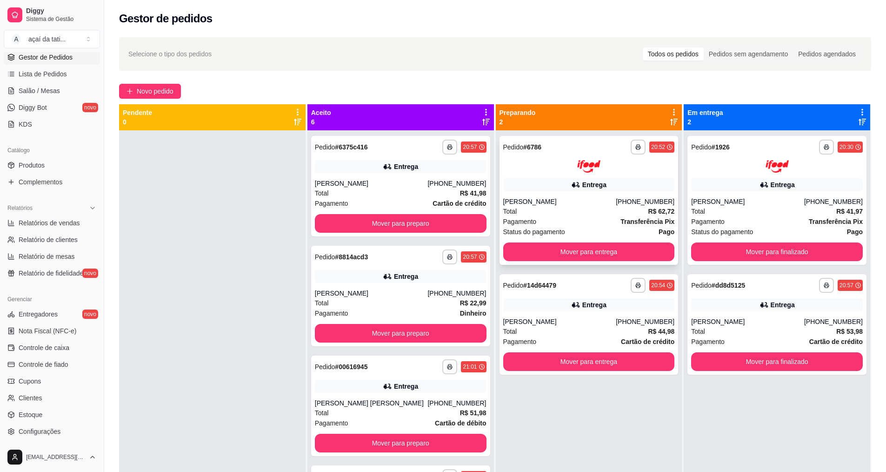
click at [589, 226] on div "Pagamento Transferência Pix" at bounding box center [589, 221] width 172 height 10
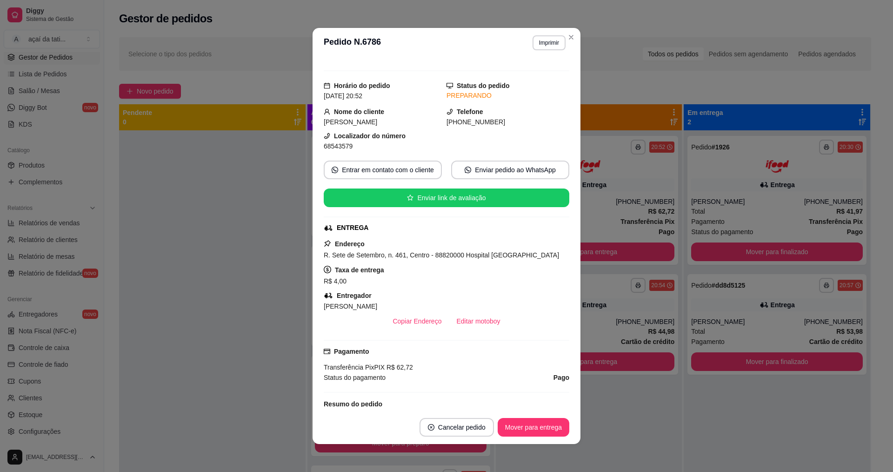
scroll to position [0, 0]
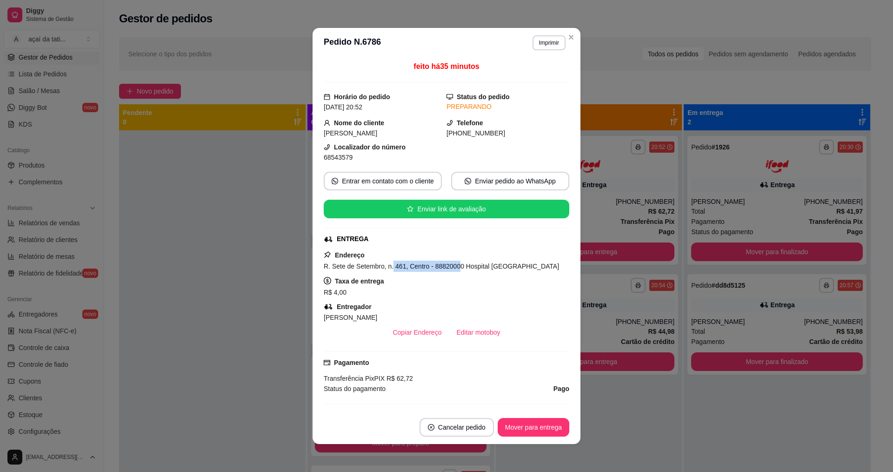
drag, startPoint x: 387, startPoint y: 265, endPoint x: 454, endPoint y: 265, distance: 67.5
click at [454, 265] on span "R. Sete de Setembro, n. 461, Centro - 88820000 Hospital [GEOGRAPHIC_DATA]" at bounding box center [441, 265] width 235 height 7
click at [457, 294] on div "R$ 4,00" at bounding box center [447, 292] width 246 height 11
drag, startPoint x: 540, startPoint y: 267, endPoint x: 453, endPoint y: 263, distance: 87.5
click at [453, 263] on div "R. Sete de Setembro, n. 461, Centro - 88820000 Hospital [GEOGRAPHIC_DATA]" at bounding box center [447, 266] width 246 height 11
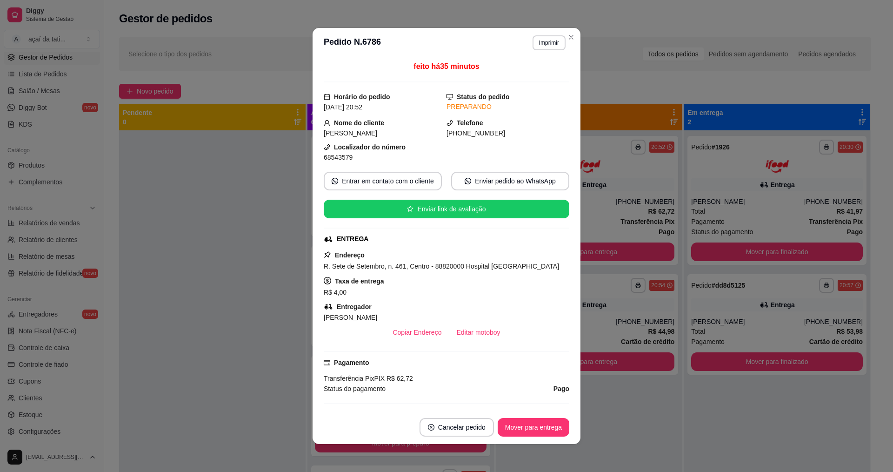
click at [535, 272] on div "Endereço R. Sete de Setembro, n. 461, Centro - 88820000 Hospital [GEOGRAPHIC_DA…" at bounding box center [447, 295] width 246 height 92
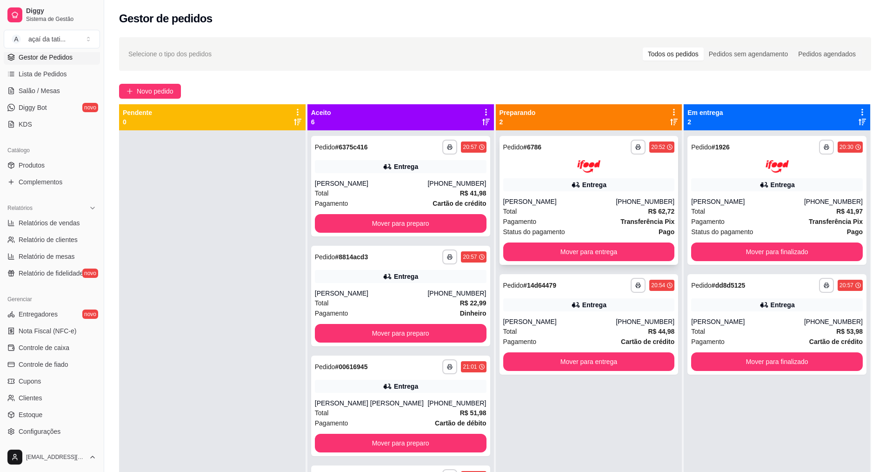
click at [587, 207] on div "Total R$ 62,72" at bounding box center [589, 211] width 172 height 10
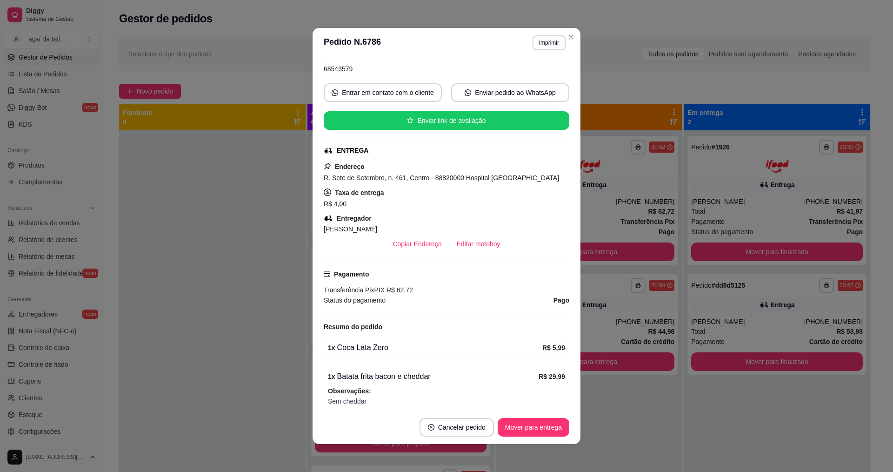
scroll to position [93, 0]
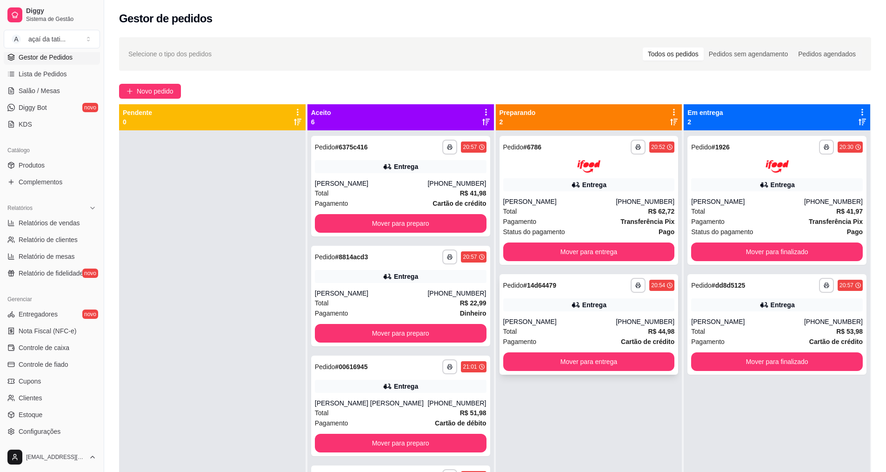
click at [552, 286] on strong "# 14d64479" at bounding box center [539, 284] width 33 height 7
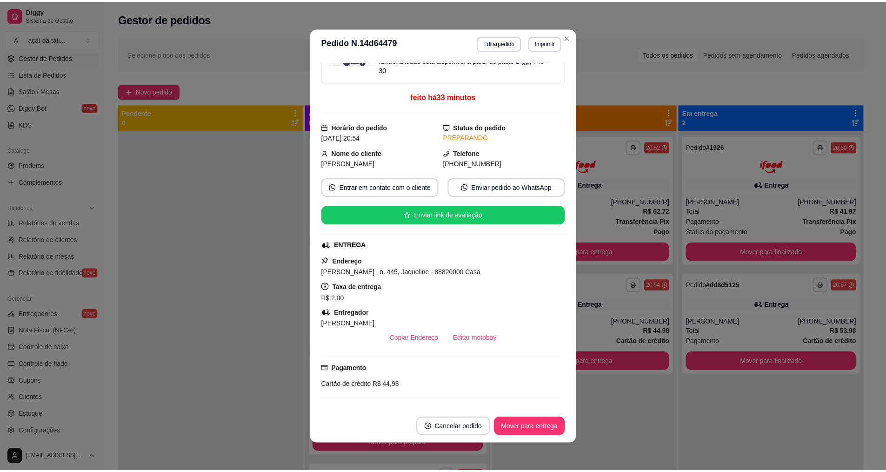
scroll to position [24, 0]
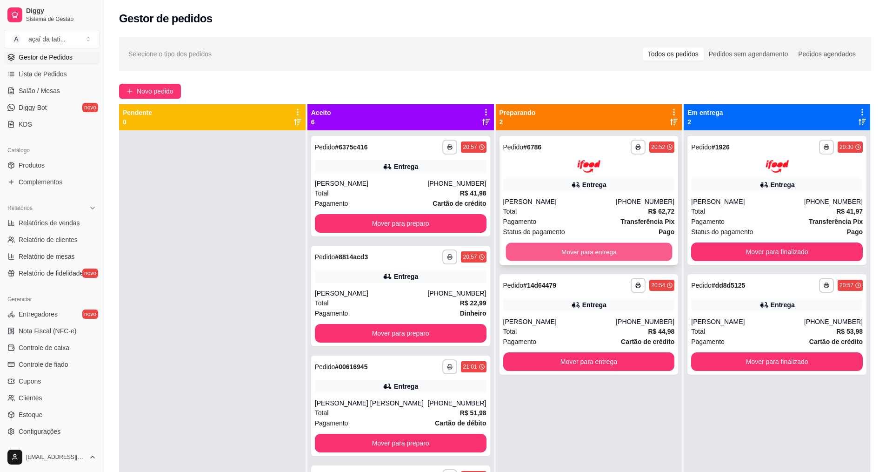
click at [625, 249] on button "Mover para entrega" at bounding box center [589, 251] width 167 height 18
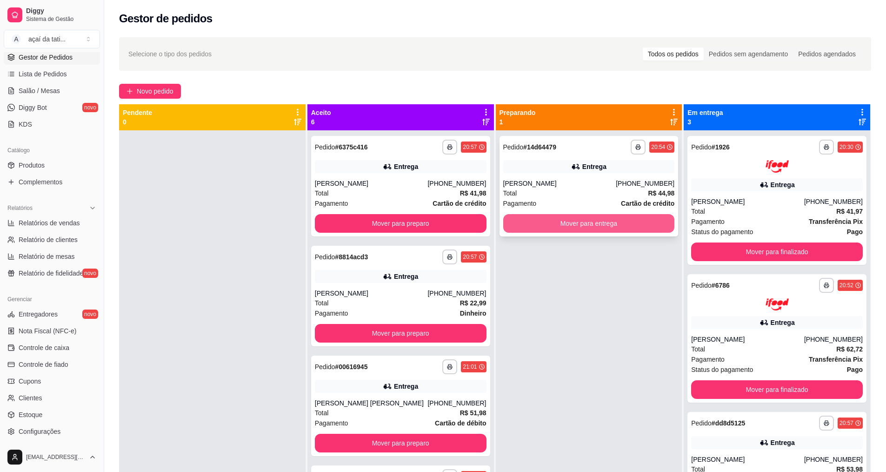
click at [583, 226] on button "Mover para entrega" at bounding box center [589, 223] width 172 height 19
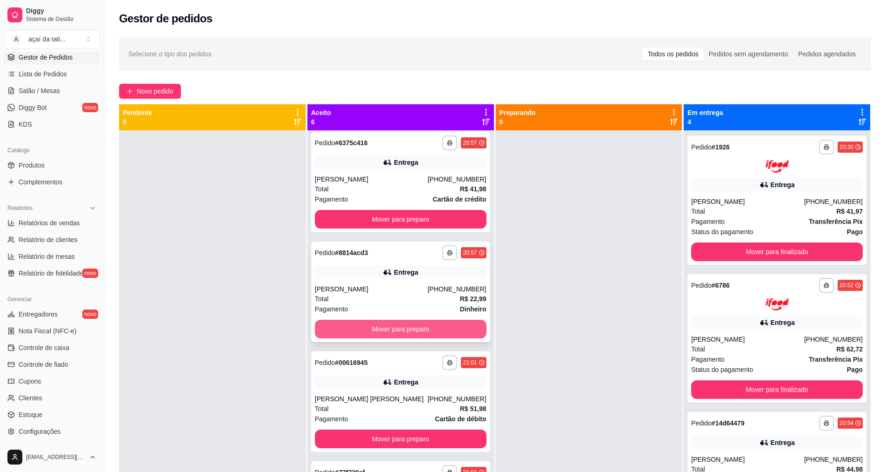
scroll to position [0, 0]
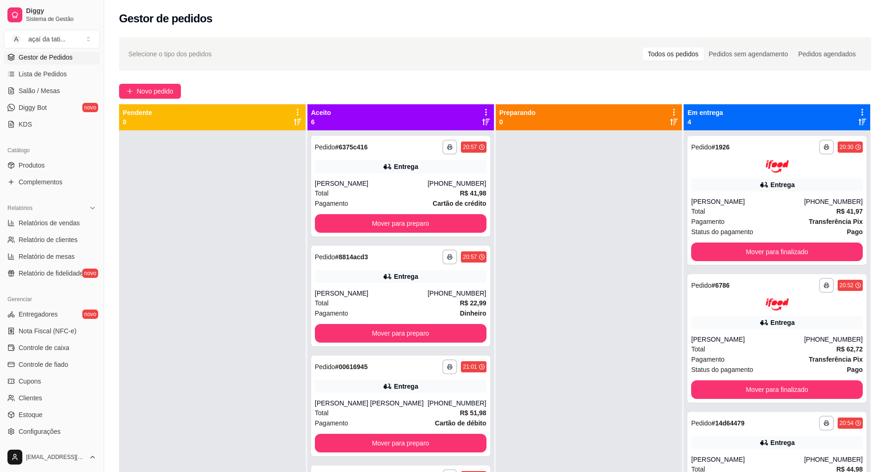
drag, startPoint x: 634, startPoint y: 201, endPoint x: 627, endPoint y: 198, distance: 7.9
click at [634, 201] on div at bounding box center [589, 366] width 187 height 472
click at [455, 323] on div "**********" at bounding box center [400, 296] width 179 height 100
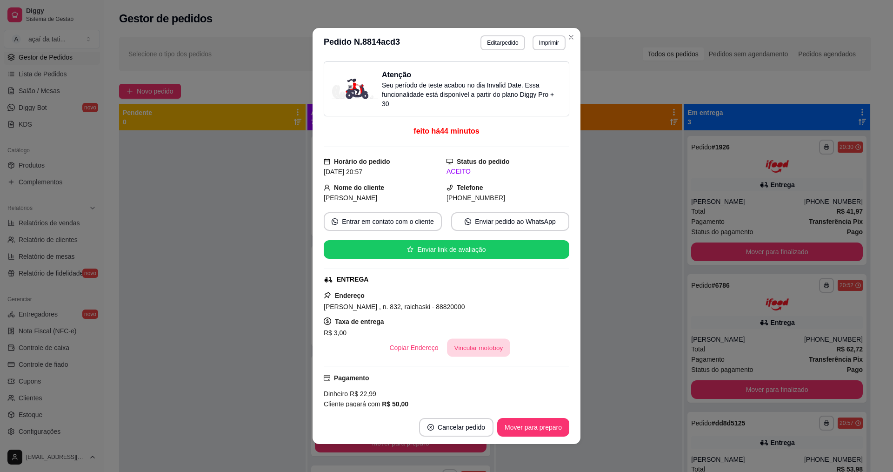
click at [465, 346] on button "Vincular motoboy" at bounding box center [478, 348] width 63 height 18
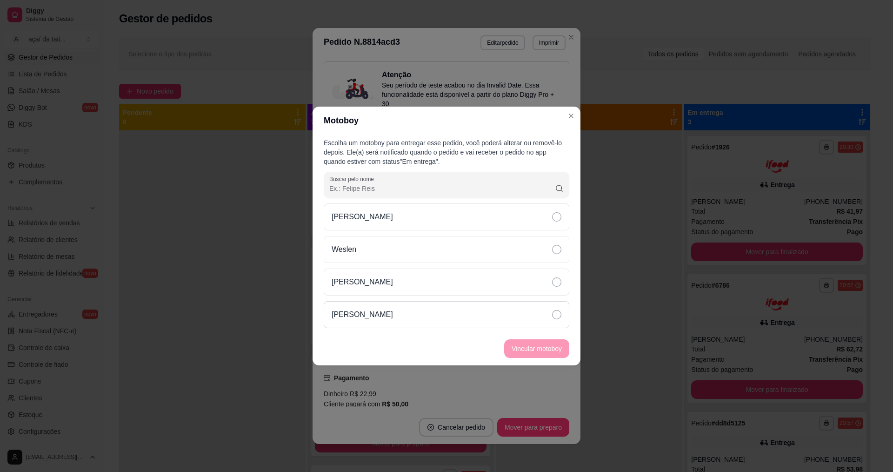
click at [466, 315] on div "[PERSON_NAME]" at bounding box center [447, 314] width 246 height 27
click at [472, 281] on div "[PERSON_NAME]" at bounding box center [447, 281] width 246 height 27
click at [535, 353] on button "Vincular motoboy" at bounding box center [536, 348] width 65 height 19
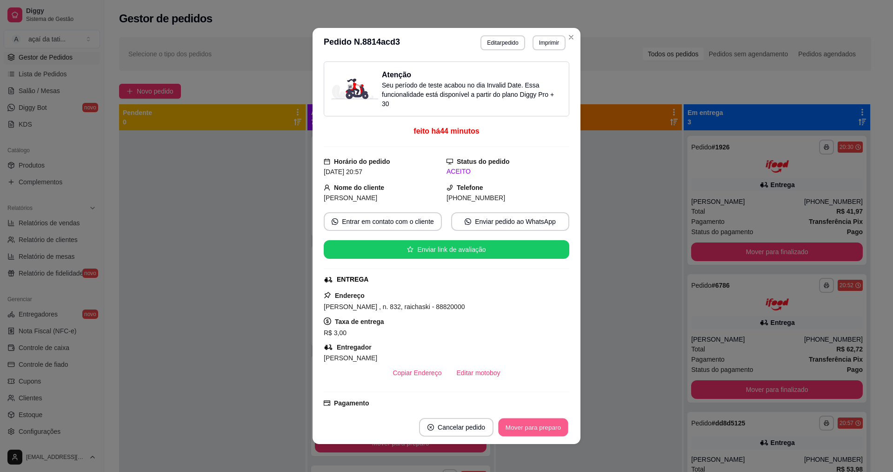
click at [534, 426] on button "Mover para preparo" at bounding box center [533, 427] width 70 height 18
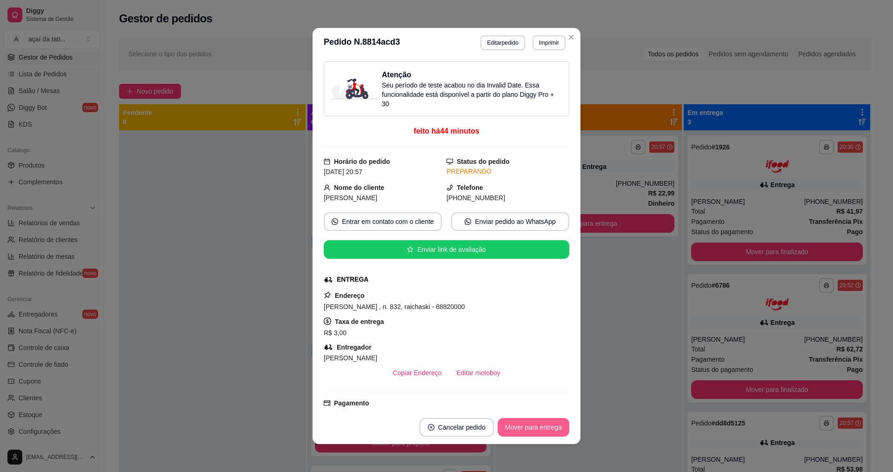
click at [534, 427] on button "Mover para entrega" at bounding box center [534, 427] width 72 height 19
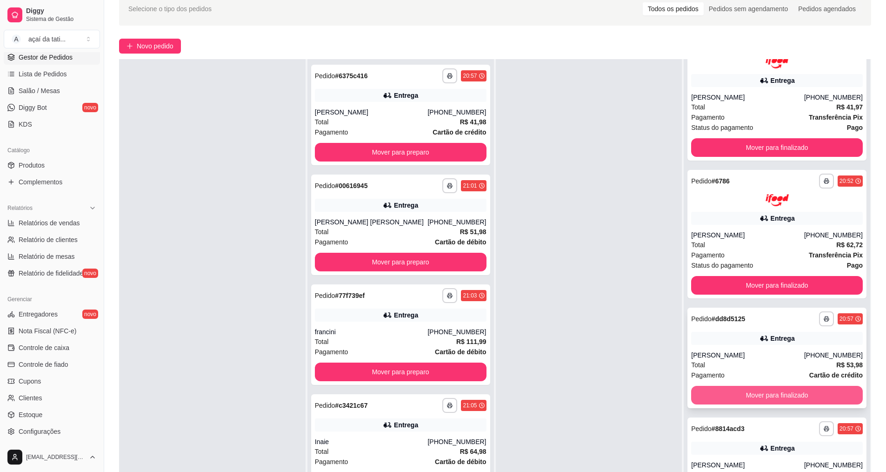
scroll to position [47, 0]
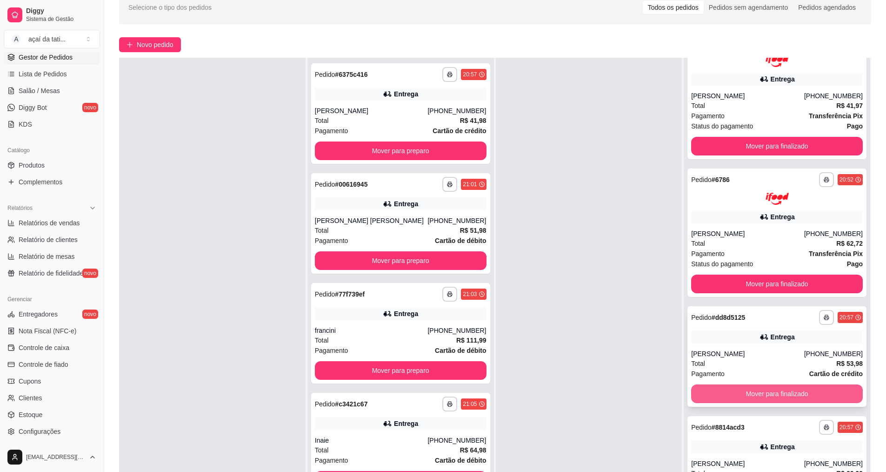
click at [763, 395] on button "Mover para finalizado" at bounding box center [777, 393] width 172 height 19
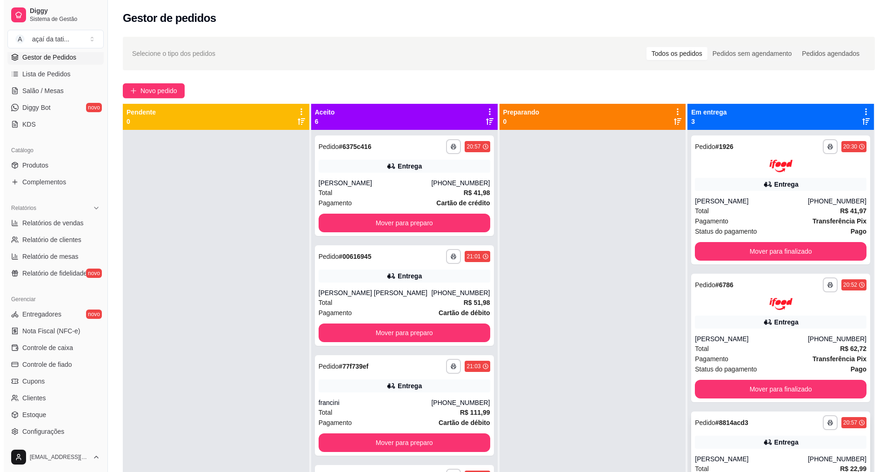
scroll to position [0, 0]
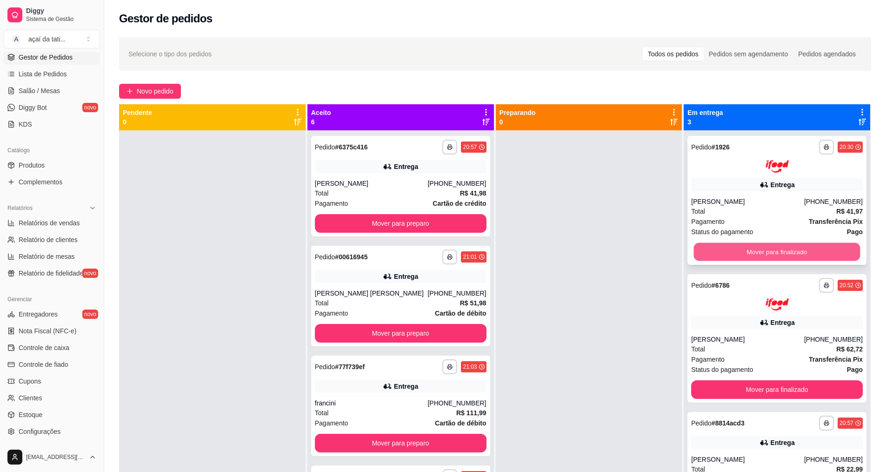
click at [760, 249] on button "Mover para finalizado" at bounding box center [777, 251] width 167 height 18
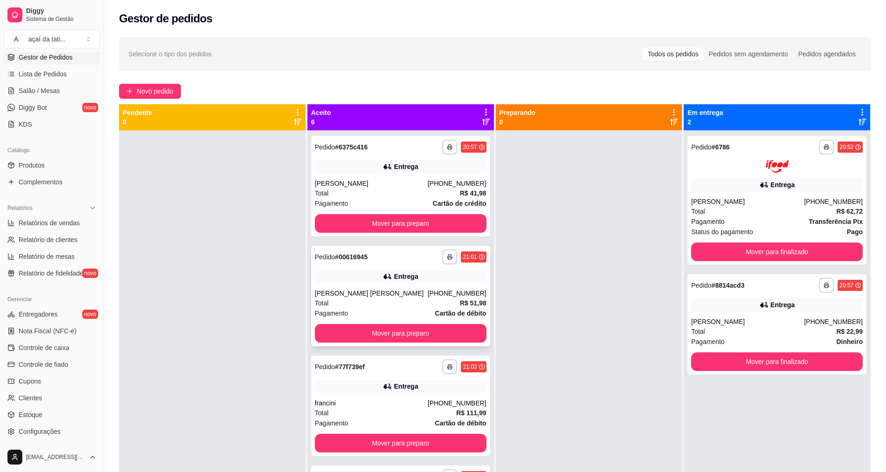
click at [418, 282] on div "Entrega" at bounding box center [401, 276] width 172 height 13
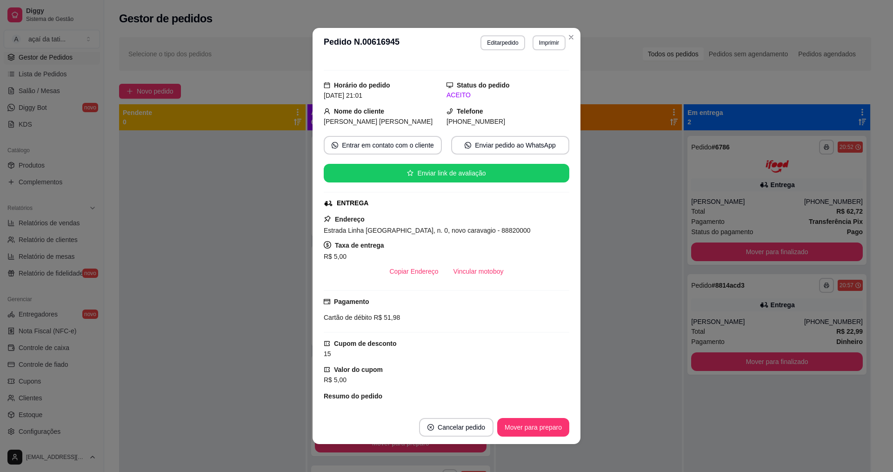
scroll to position [221, 0]
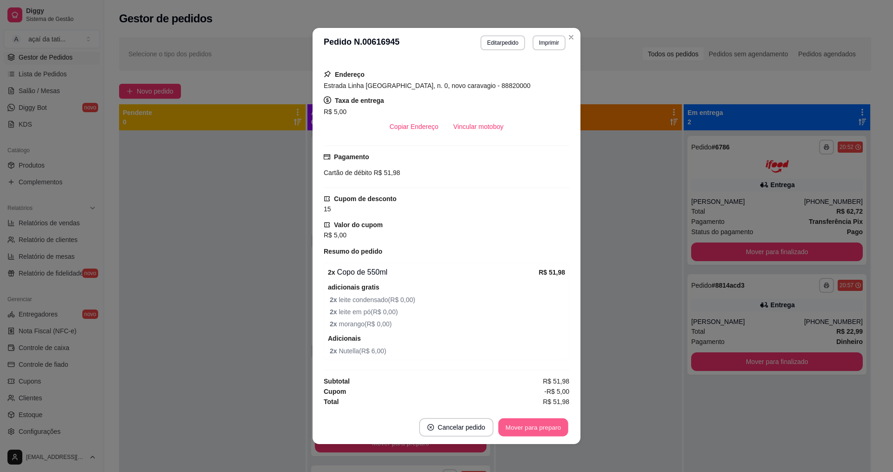
click at [536, 425] on button "Mover para preparo" at bounding box center [533, 427] width 70 height 18
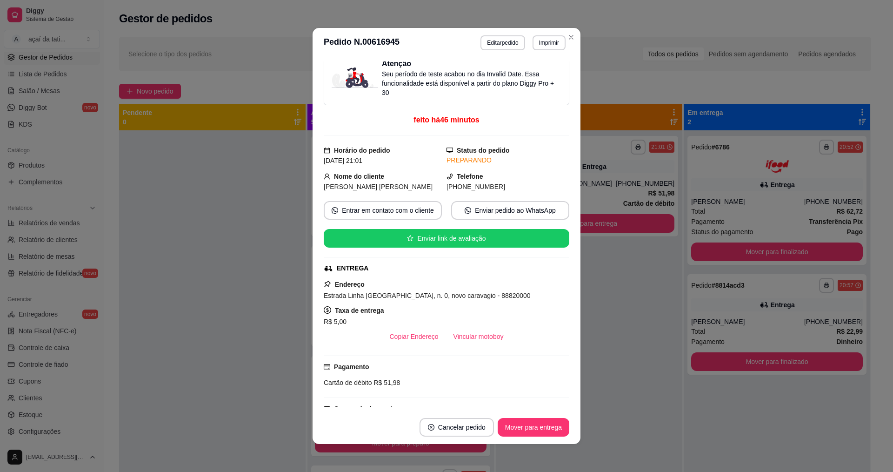
scroll to position [0, 0]
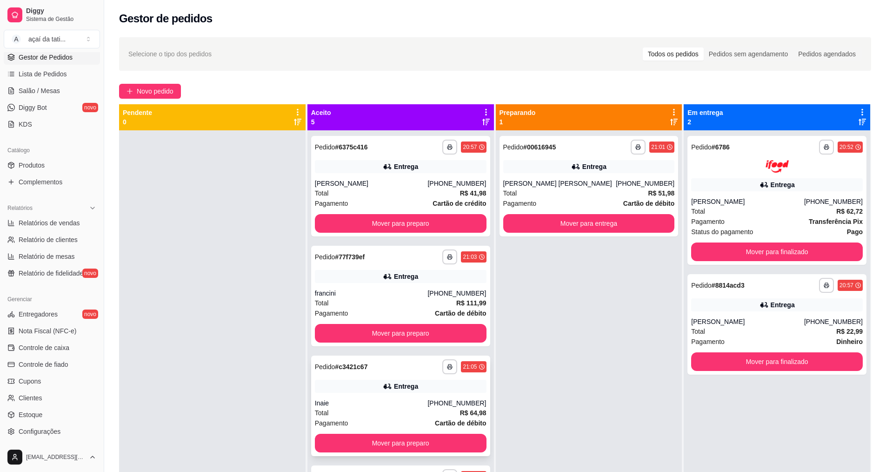
click at [382, 397] on div "**********" at bounding box center [400, 405] width 179 height 100
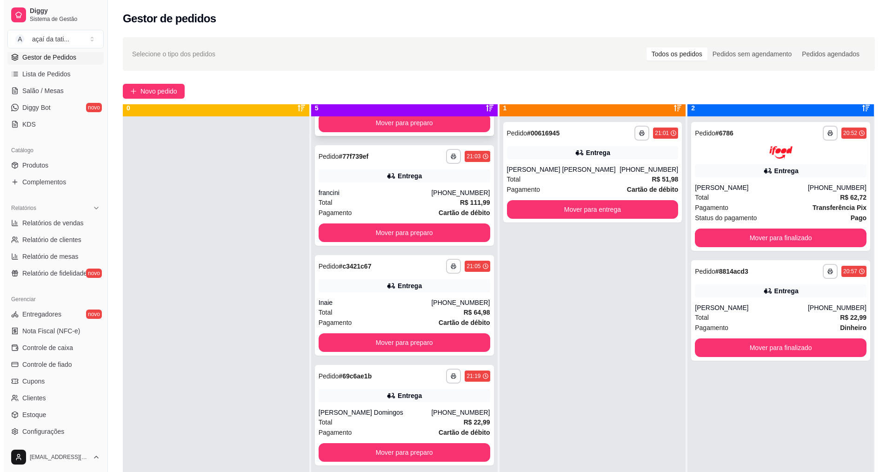
scroll to position [26, 0]
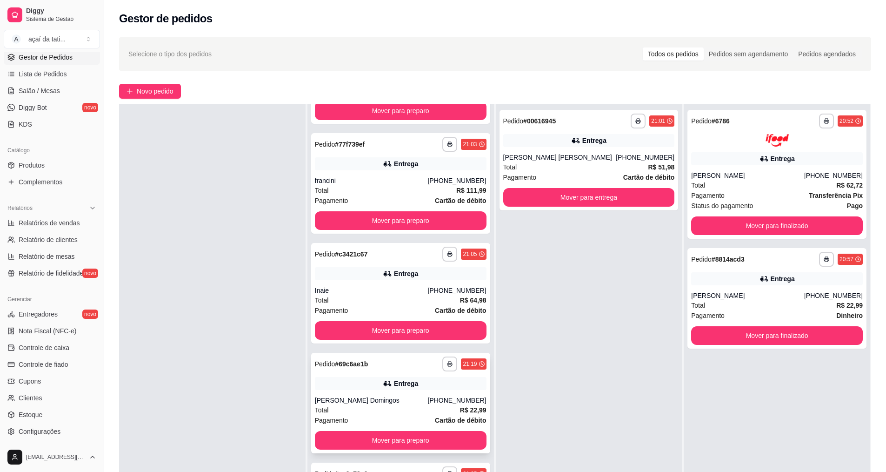
click at [414, 385] on div "Entrega" at bounding box center [401, 383] width 172 height 13
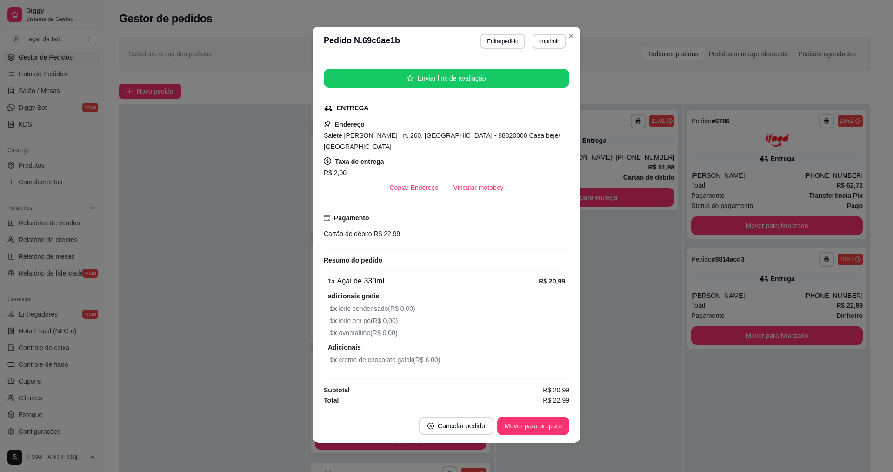
scroll to position [2, 0]
click at [544, 420] on button "Mover para preparo" at bounding box center [533, 425] width 70 height 18
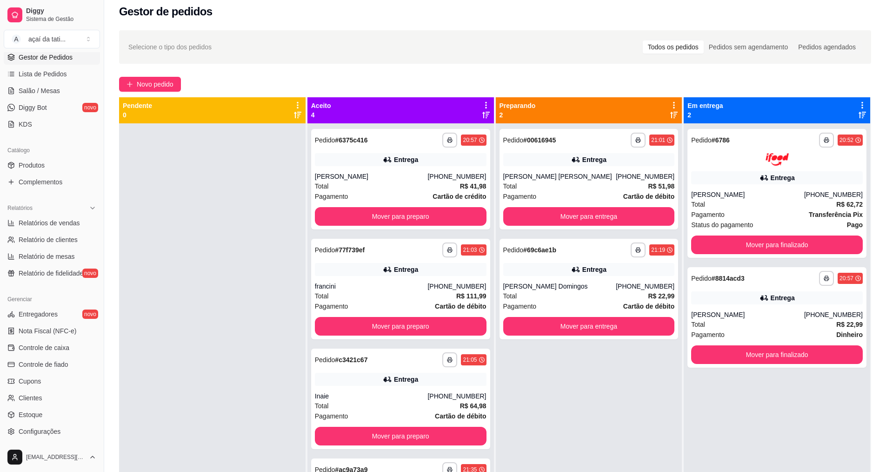
scroll to position [0, 0]
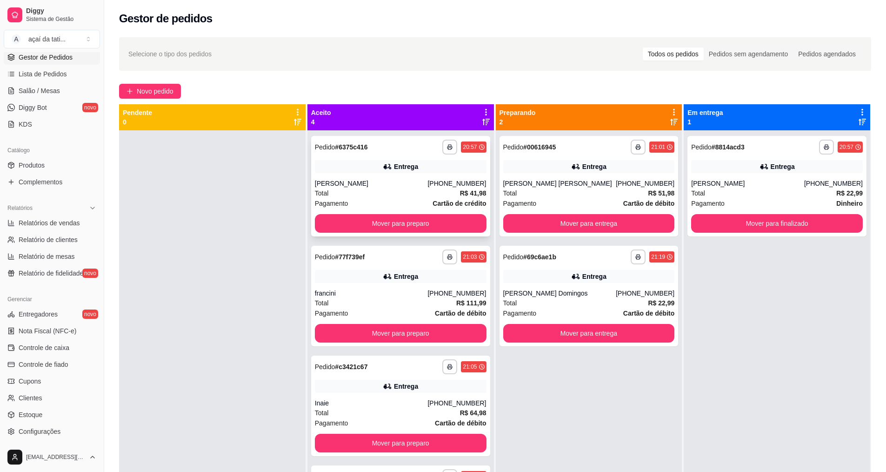
click at [375, 181] on div "[PERSON_NAME]" at bounding box center [371, 183] width 113 height 9
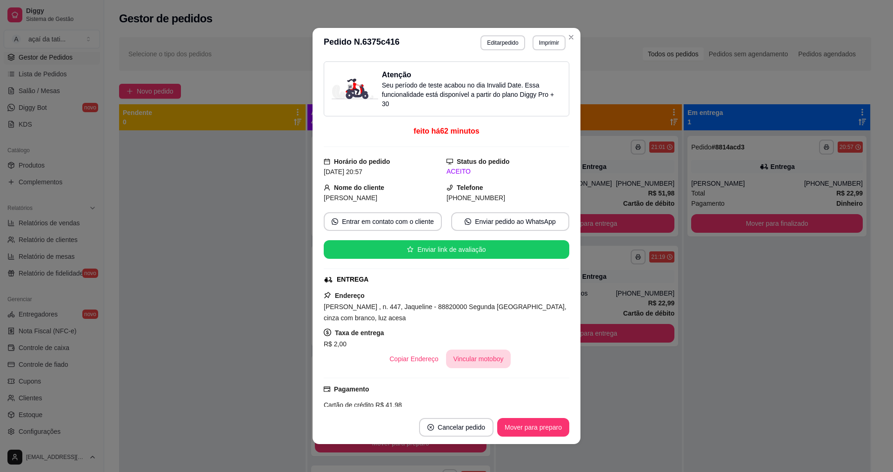
click at [479, 356] on button "Vincular motoboy" at bounding box center [478, 358] width 65 height 19
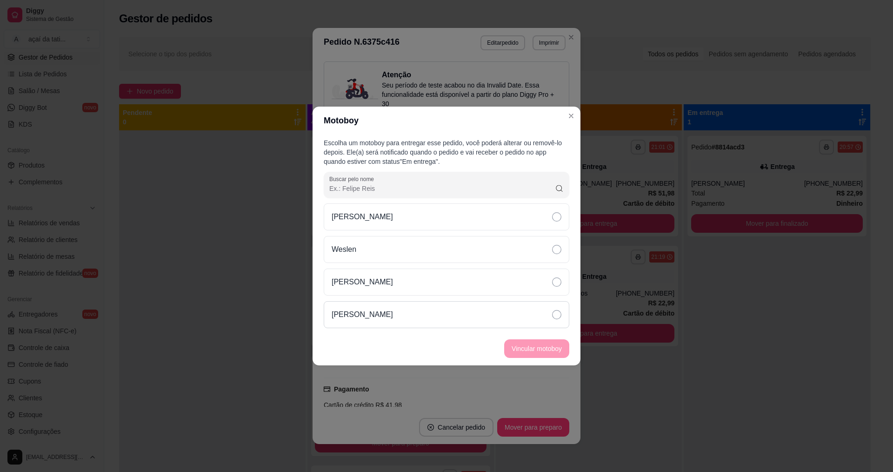
click at [448, 313] on div "[PERSON_NAME]" at bounding box center [447, 314] width 246 height 27
click at [537, 347] on button "Vincular motoboy" at bounding box center [536, 349] width 63 height 18
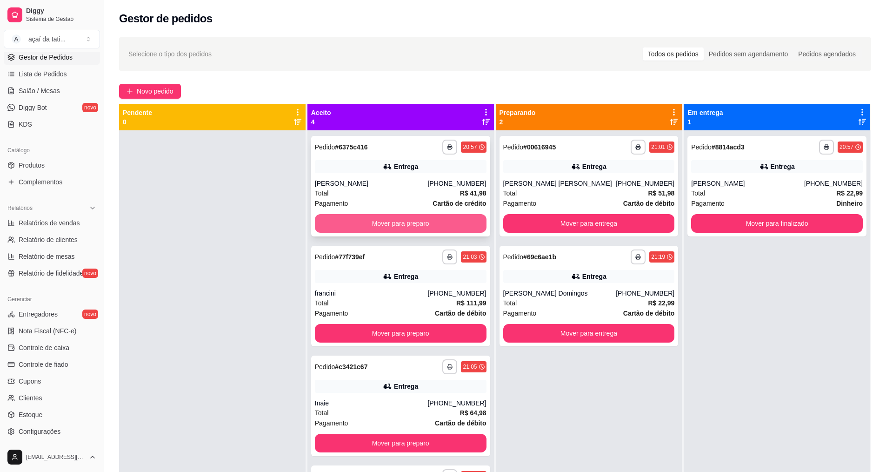
click at [423, 219] on button "Mover para preparo" at bounding box center [401, 223] width 172 height 19
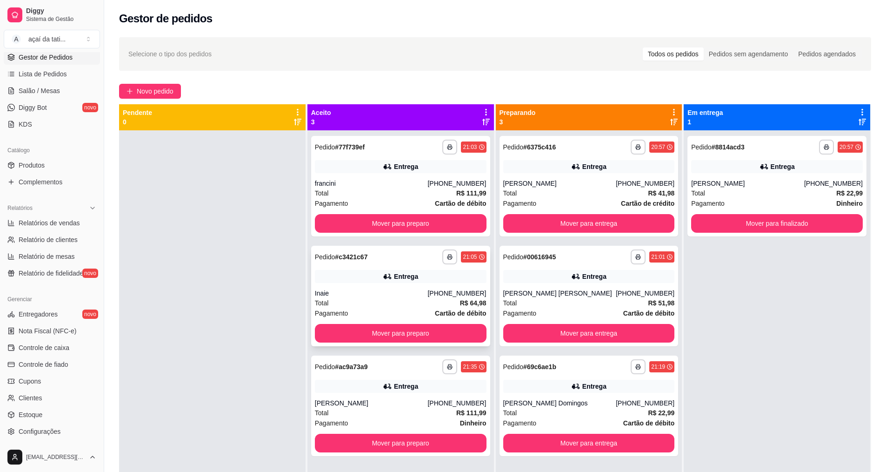
click at [414, 307] on div "Total R$ 64,98" at bounding box center [401, 303] width 172 height 10
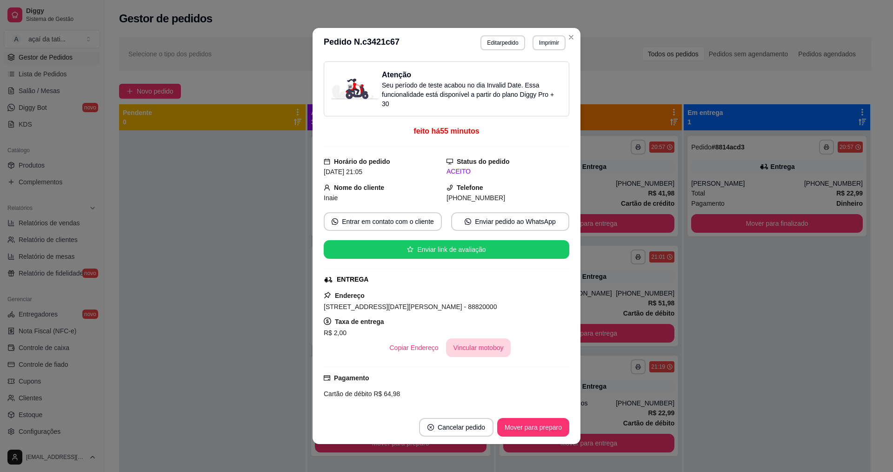
click at [482, 347] on button "Vincular motoboy" at bounding box center [478, 347] width 65 height 19
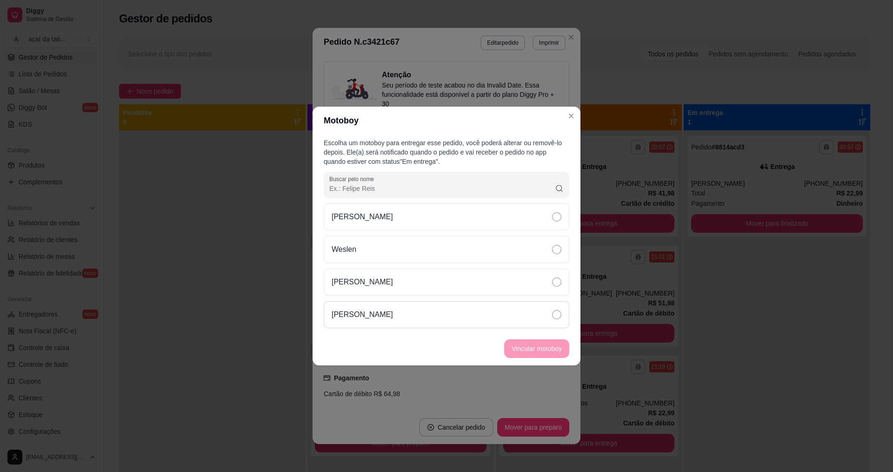
click at [508, 317] on div "[PERSON_NAME]" at bounding box center [447, 314] width 246 height 27
click at [529, 344] on button "Vincular motoboy" at bounding box center [536, 348] width 65 height 19
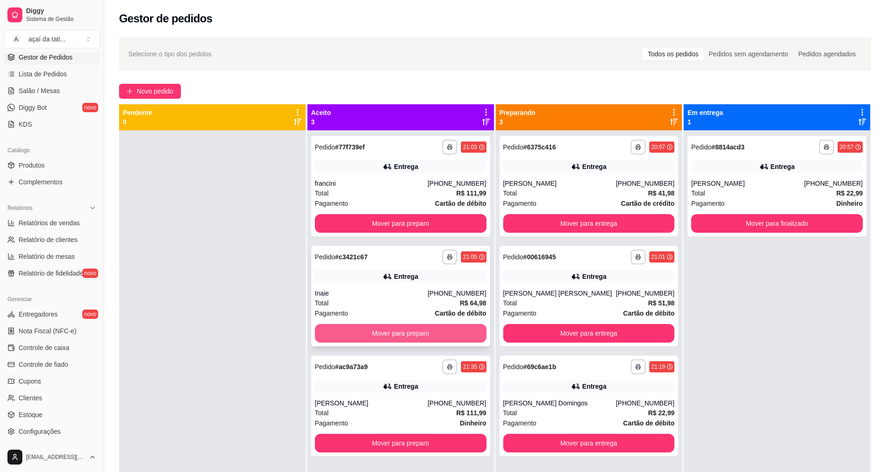
click at [413, 333] on button "Mover para preparo" at bounding box center [401, 333] width 172 height 19
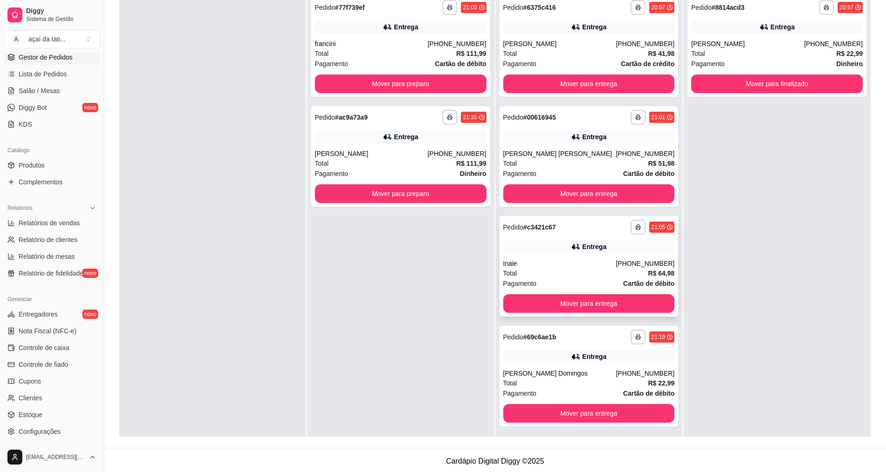
click at [573, 261] on div "Inaie" at bounding box center [559, 263] width 113 height 9
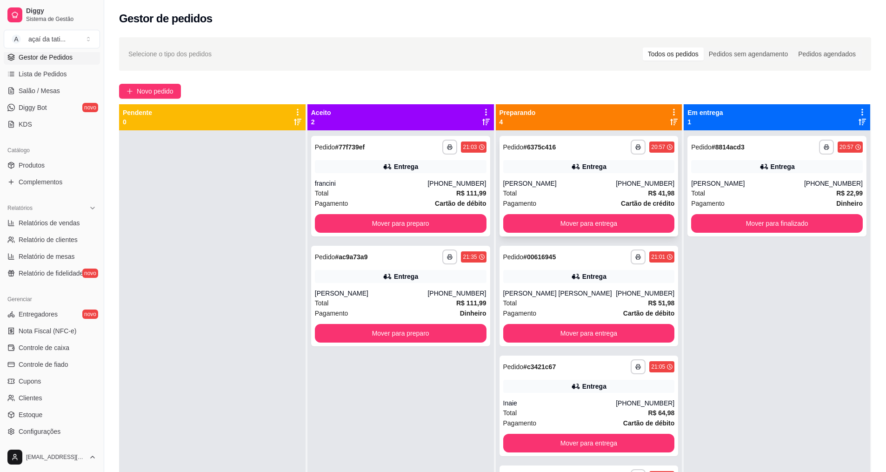
click at [555, 193] on div "Total R$ 41,98" at bounding box center [589, 193] width 172 height 10
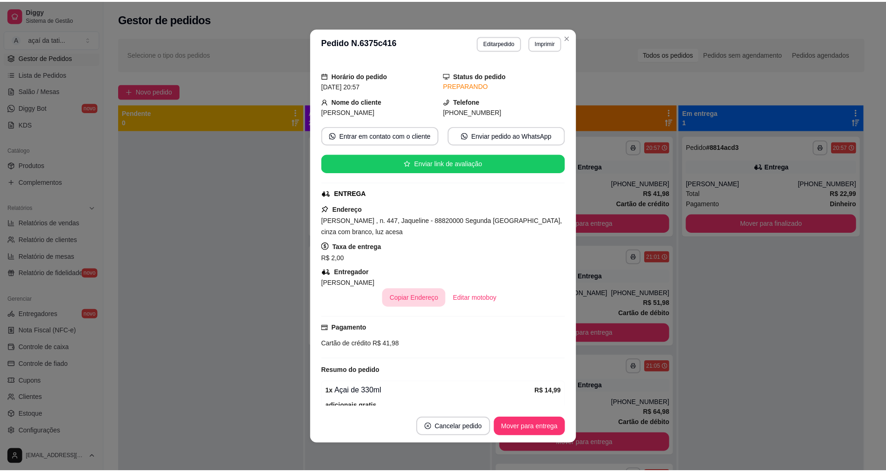
scroll to position [93, 0]
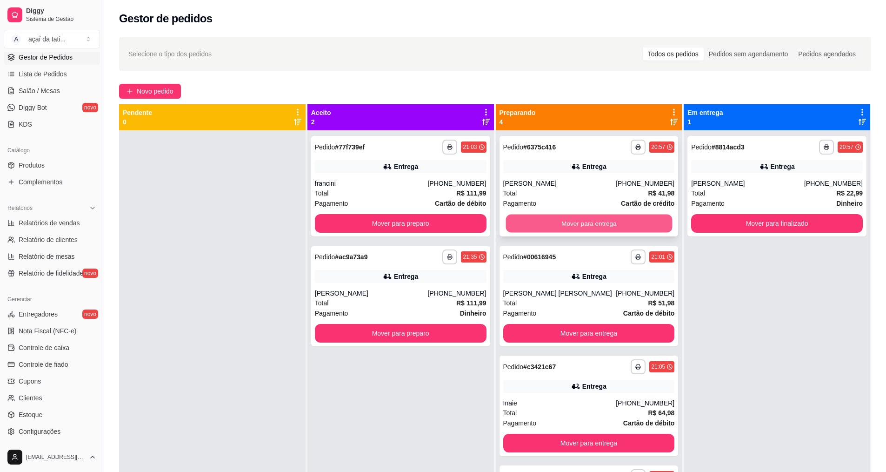
click at [576, 228] on button "Mover para entrega" at bounding box center [589, 223] width 167 height 18
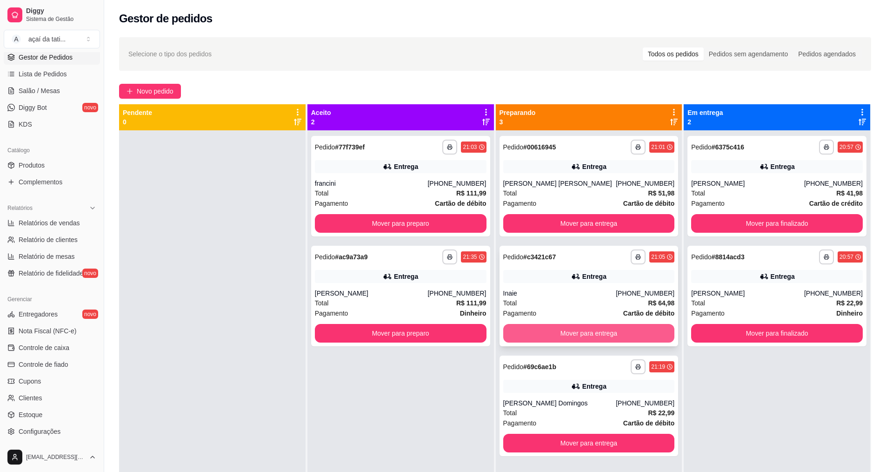
click at [590, 330] on button "Mover para entrega" at bounding box center [589, 333] width 172 height 19
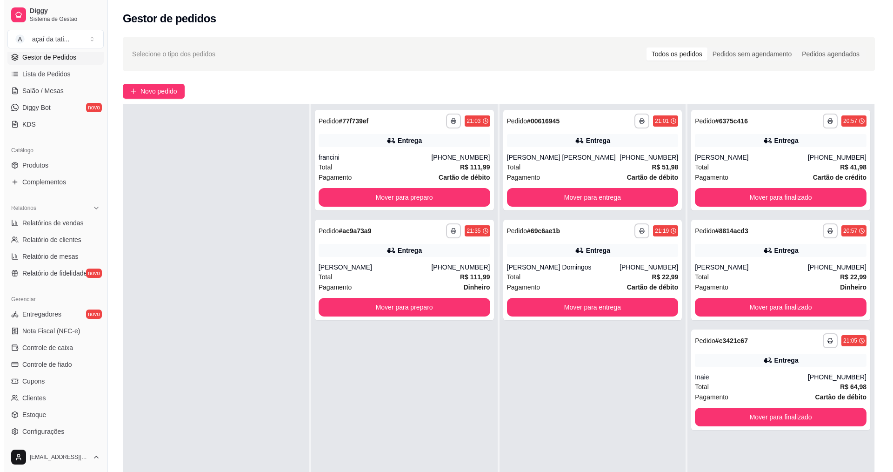
scroll to position [0, 0]
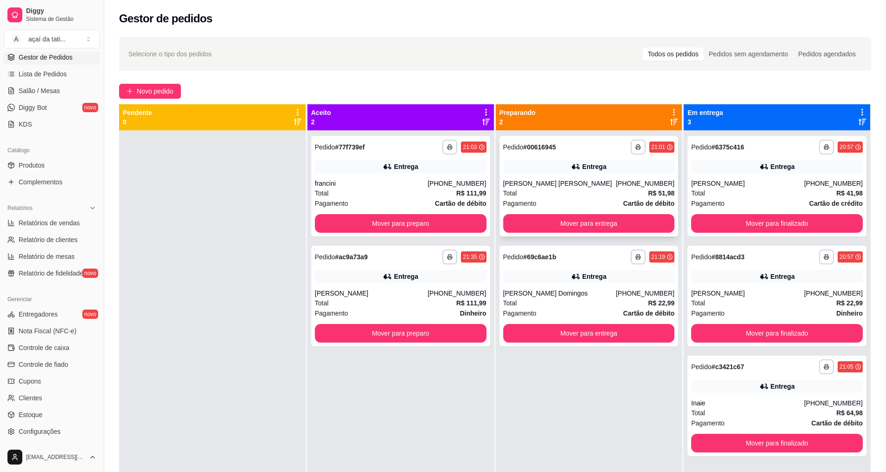
click at [582, 189] on div "Total R$ 51,98" at bounding box center [589, 193] width 172 height 10
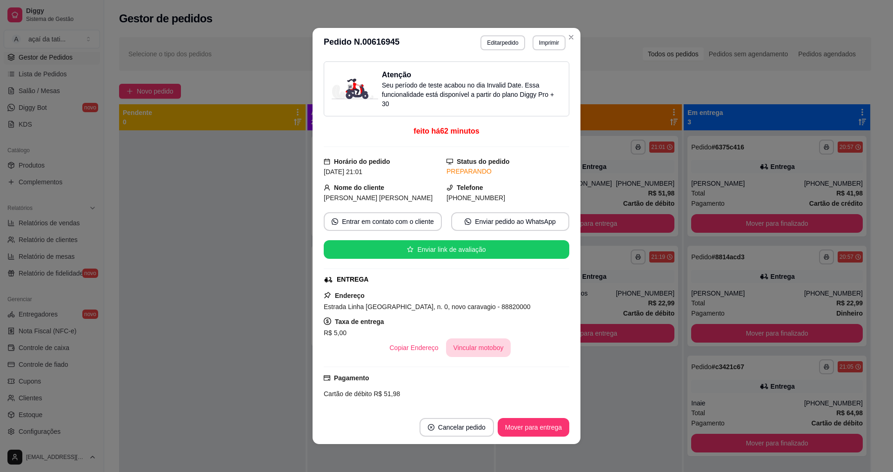
click at [474, 354] on button "Vincular motoboy" at bounding box center [478, 347] width 65 height 19
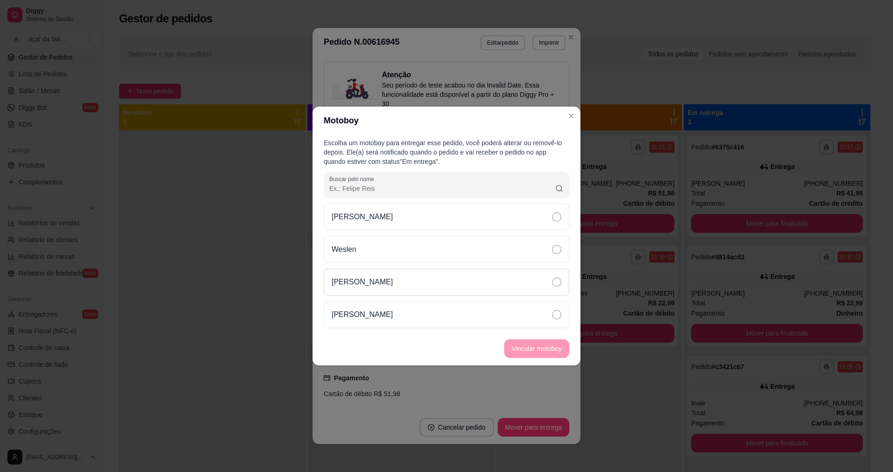
click at [470, 279] on div "[PERSON_NAME]" at bounding box center [447, 281] width 246 height 27
click at [522, 347] on button "Vincular motoboy" at bounding box center [536, 348] width 65 height 19
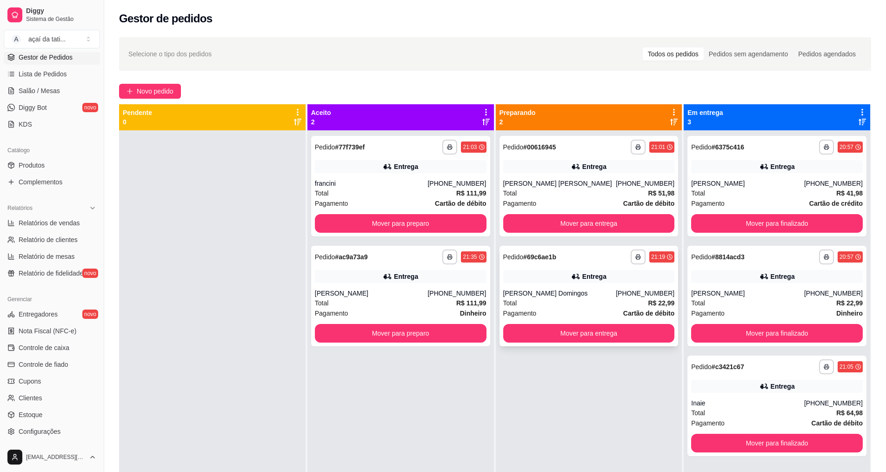
click at [561, 288] on div "**********" at bounding box center [589, 296] width 179 height 100
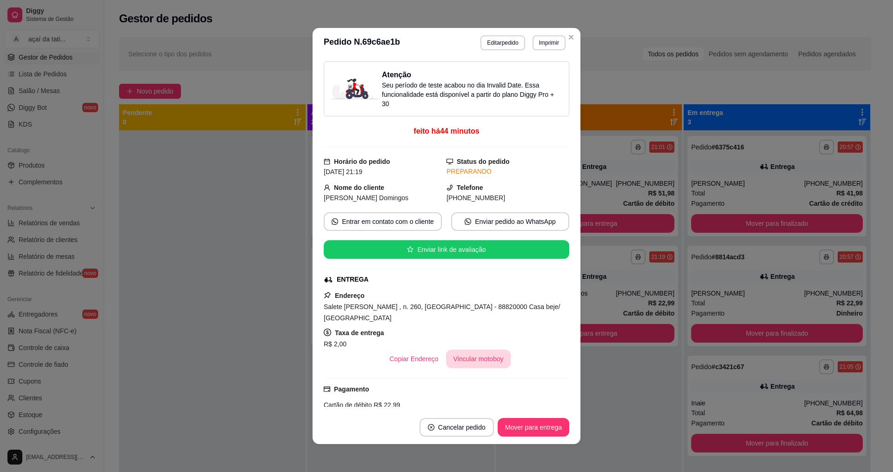
click at [479, 361] on button "Vincular motoboy" at bounding box center [478, 358] width 65 height 19
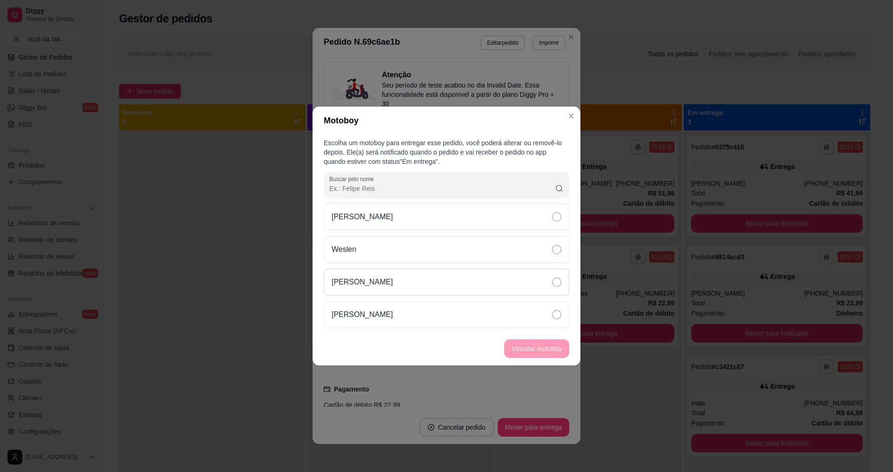
click at [535, 280] on div "[PERSON_NAME]" at bounding box center [447, 281] width 246 height 27
click at [542, 348] on button "Vincular motoboy" at bounding box center [536, 349] width 63 height 18
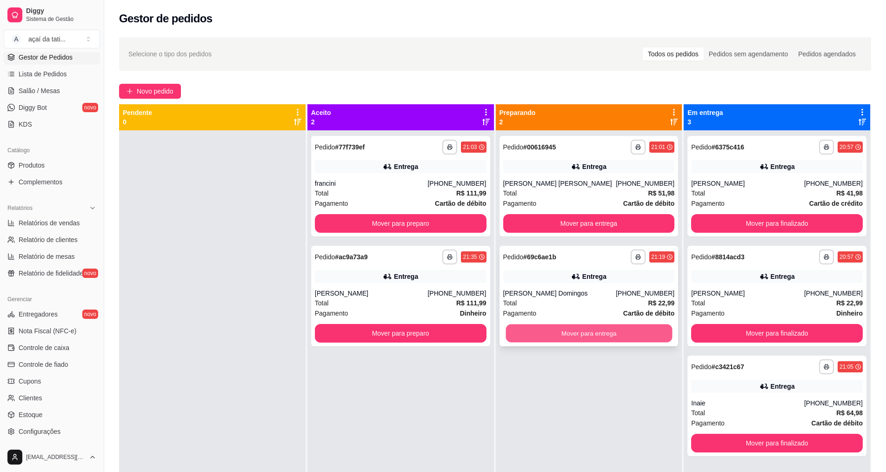
click at [579, 338] on button "Mover para entrega" at bounding box center [589, 333] width 167 height 18
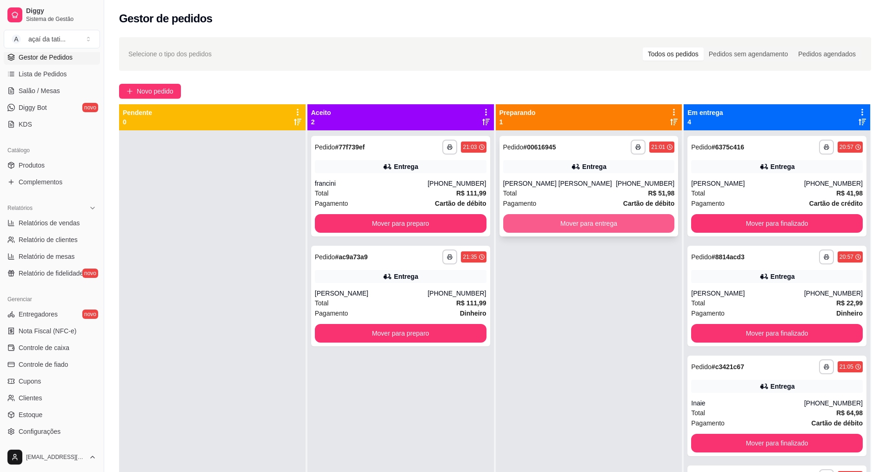
click at [596, 227] on button "Mover para entrega" at bounding box center [589, 223] width 172 height 19
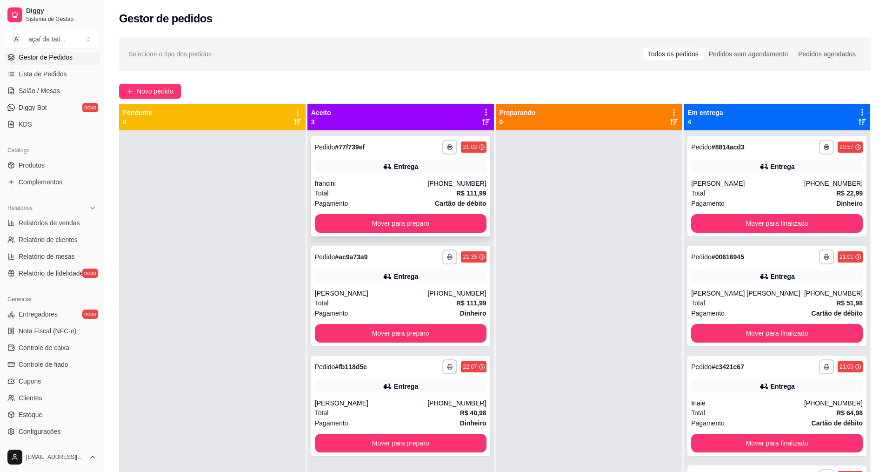
click at [465, 175] on div "**********" at bounding box center [400, 186] width 179 height 100
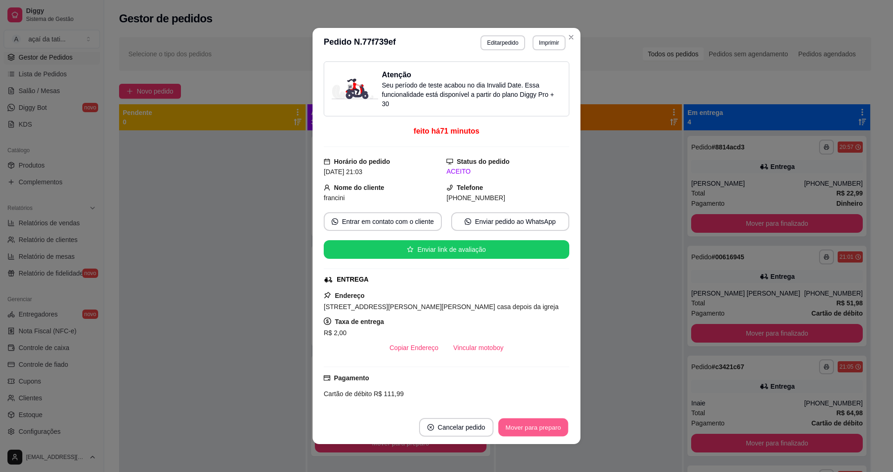
click at [552, 424] on button "Mover para preparo" at bounding box center [533, 427] width 70 height 18
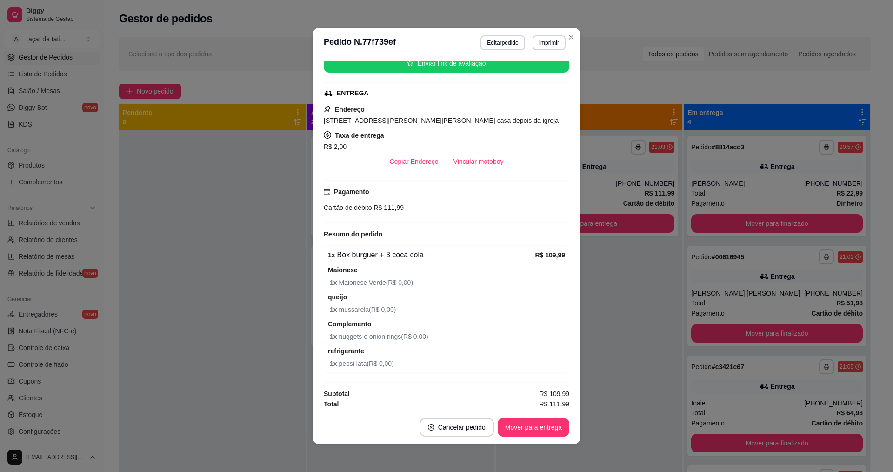
scroll to position [188, 0]
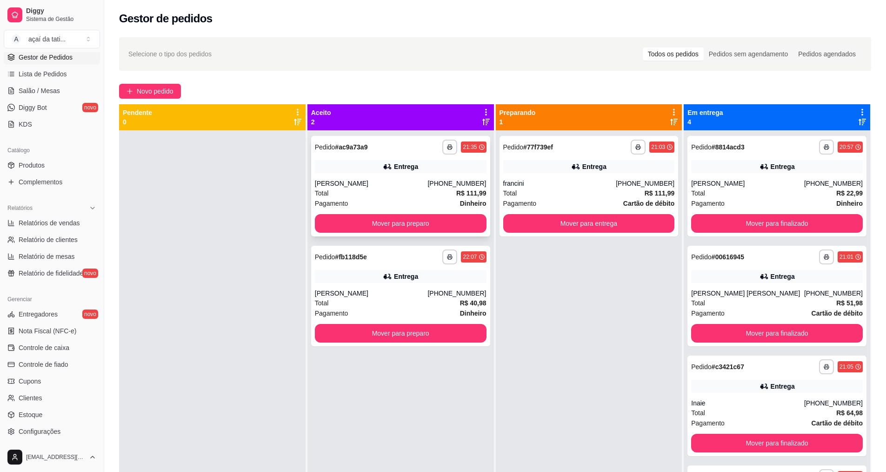
click at [428, 181] on div "[PERSON_NAME]" at bounding box center [371, 183] width 113 height 9
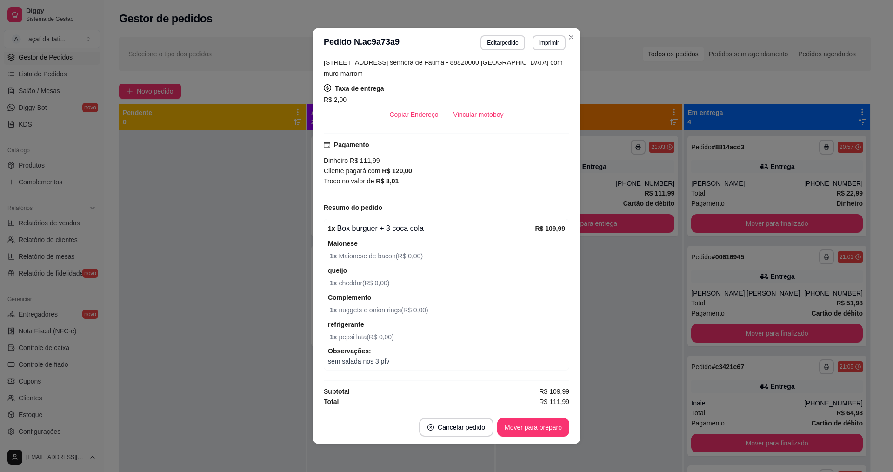
scroll to position [2, 0]
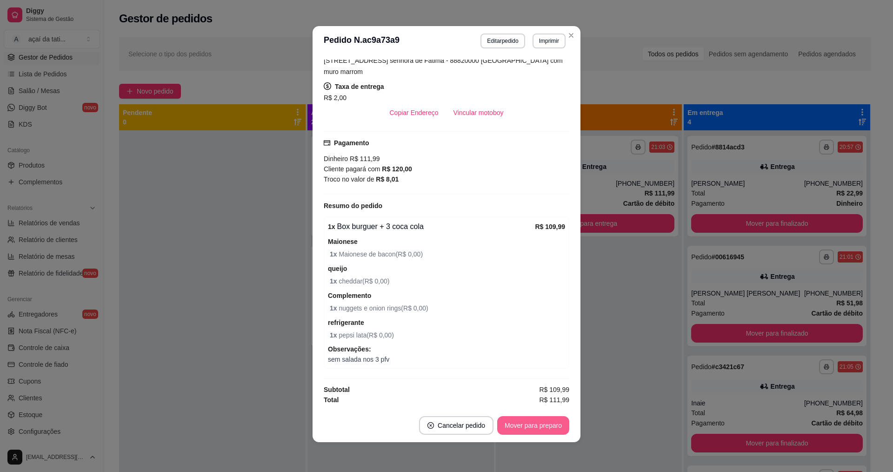
click at [535, 422] on button "Mover para preparo" at bounding box center [533, 425] width 72 height 19
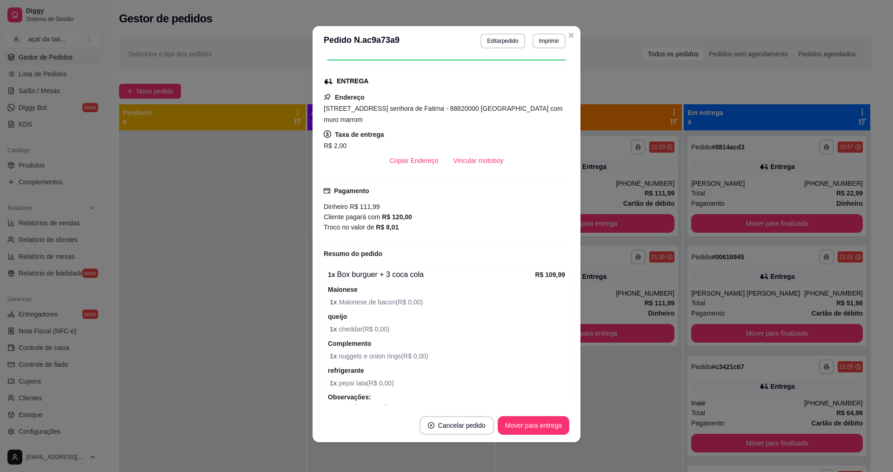
scroll to position [0, 0]
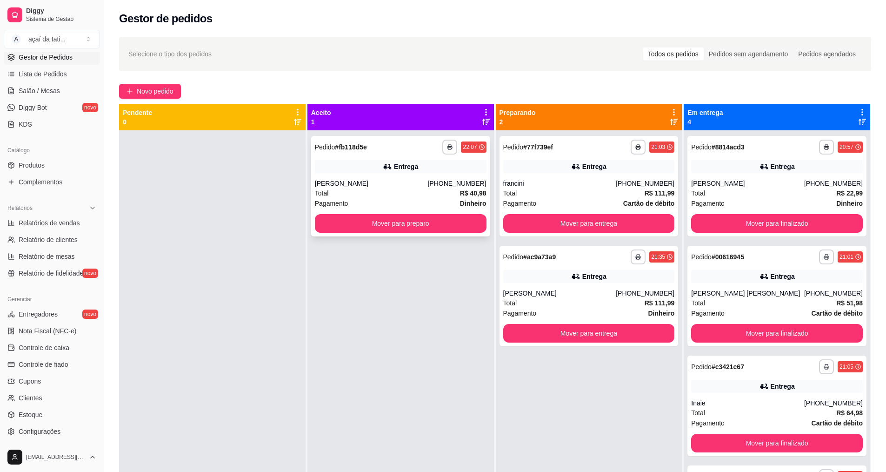
click at [426, 178] on div "**********" at bounding box center [400, 186] width 179 height 100
click at [533, 177] on div "**********" at bounding box center [589, 186] width 179 height 100
click at [545, 180] on div "francini" at bounding box center [559, 183] width 113 height 9
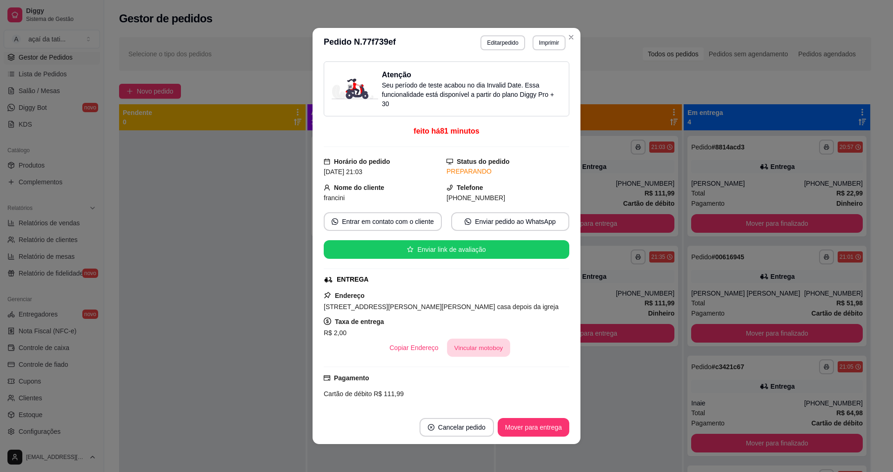
click at [458, 341] on button "Vincular motoboy" at bounding box center [478, 348] width 63 height 18
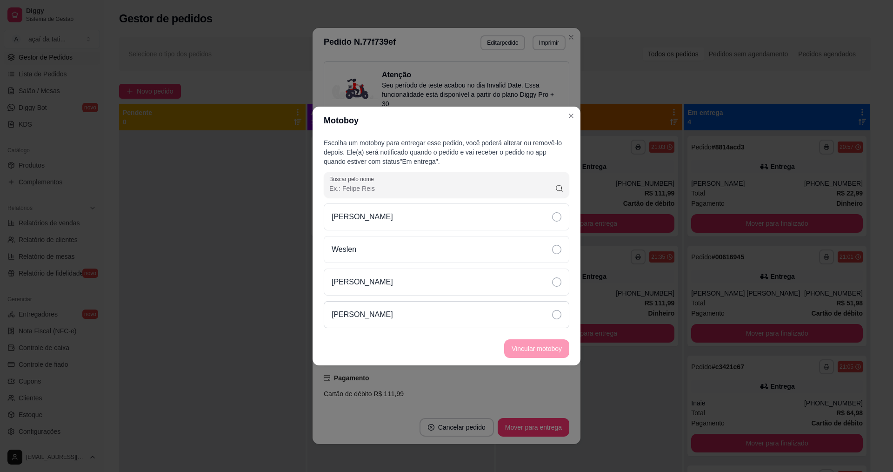
click at [427, 312] on div "[PERSON_NAME]" at bounding box center [447, 314] width 246 height 27
click at [519, 359] on footer "Vincular motoboy" at bounding box center [447, 348] width 268 height 33
click at [517, 352] on button "Vincular motoboy" at bounding box center [536, 349] width 63 height 18
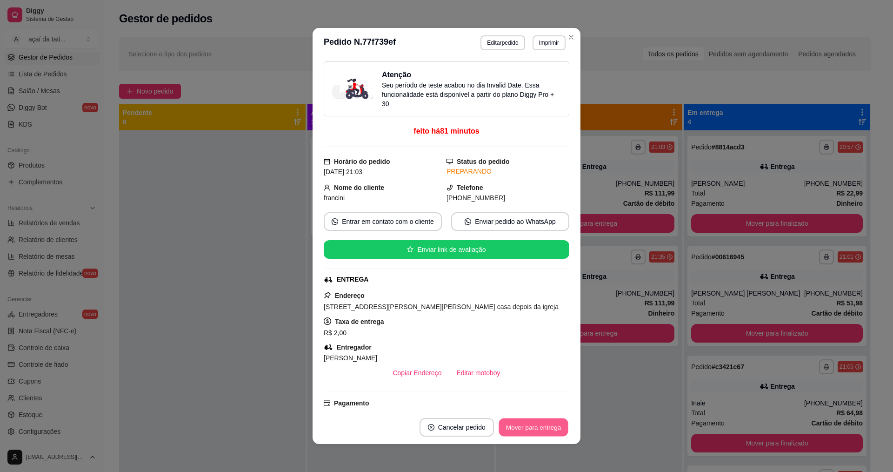
click at [507, 426] on button "Mover para entrega" at bounding box center [534, 427] width 70 height 18
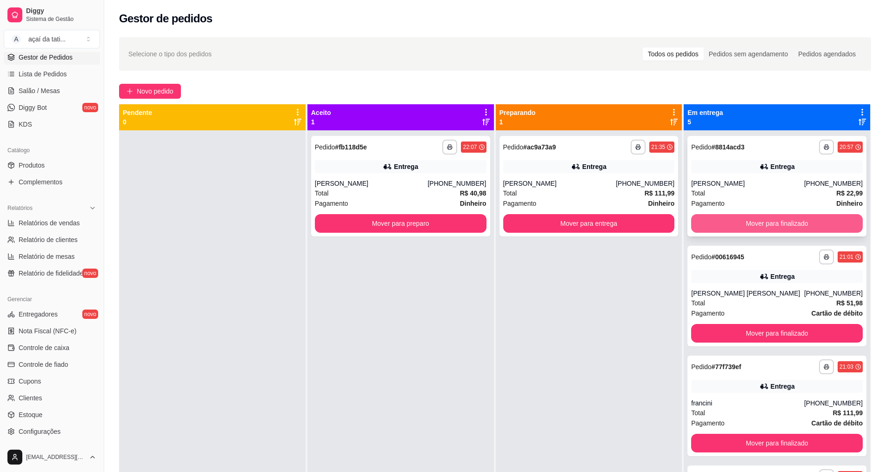
click at [798, 226] on button "Mover para finalizado" at bounding box center [777, 223] width 172 height 19
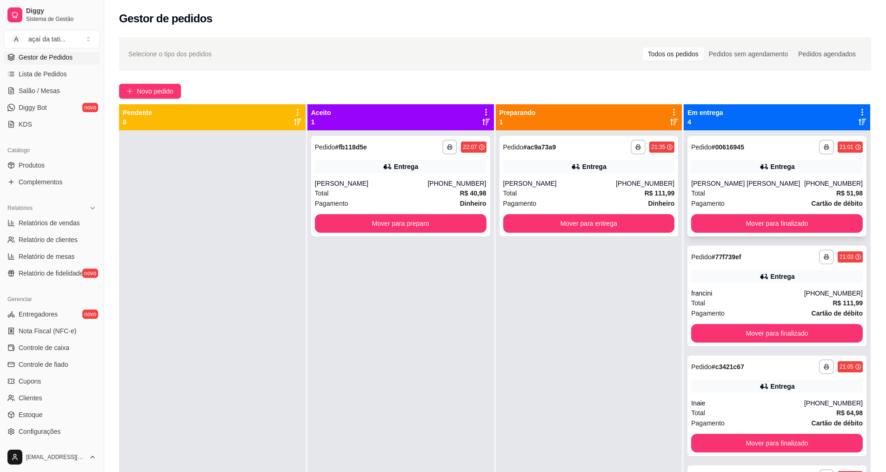
click at [738, 188] on div "Total R$ 51,98" at bounding box center [777, 193] width 172 height 10
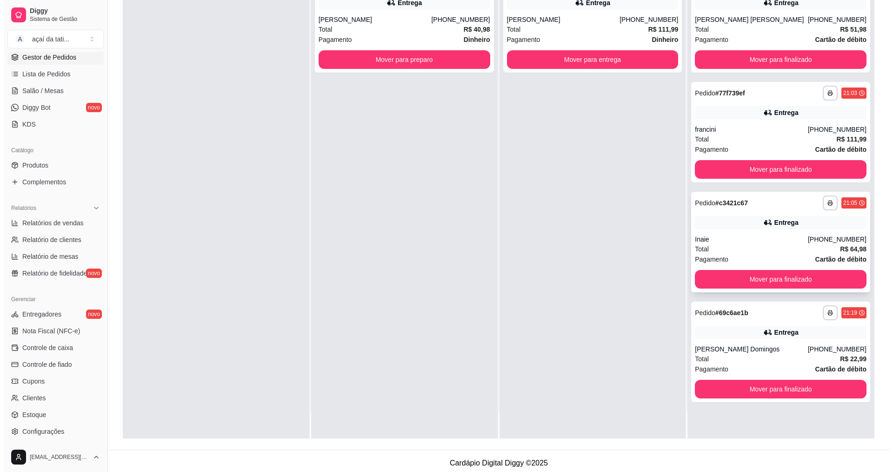
scroll to position [142, 0]
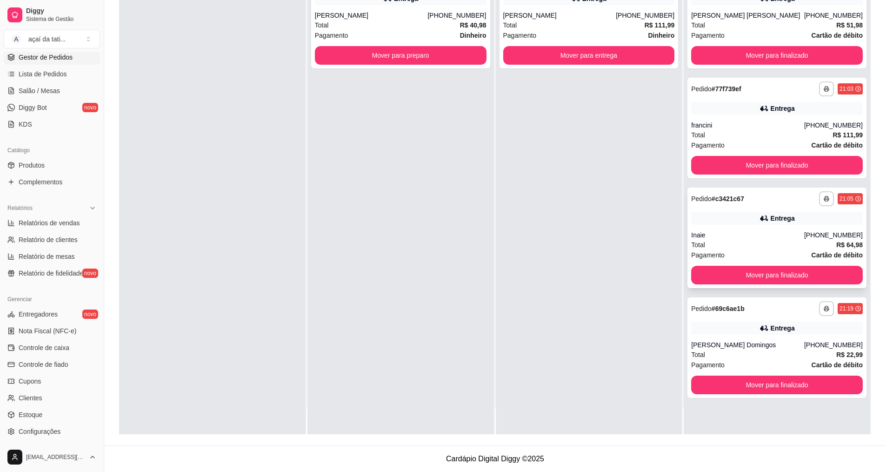
click at [768, 201] on div "**********" at bounding box center [777, 198] width 172 height 15
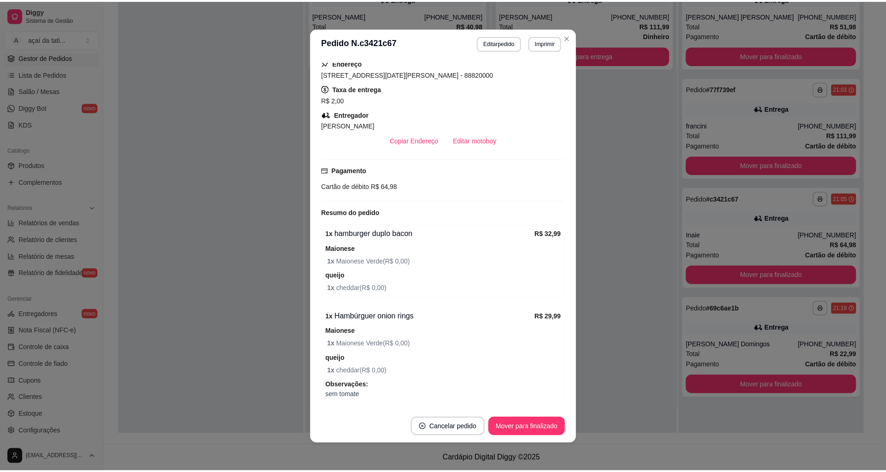
scroll to position [267, 0]
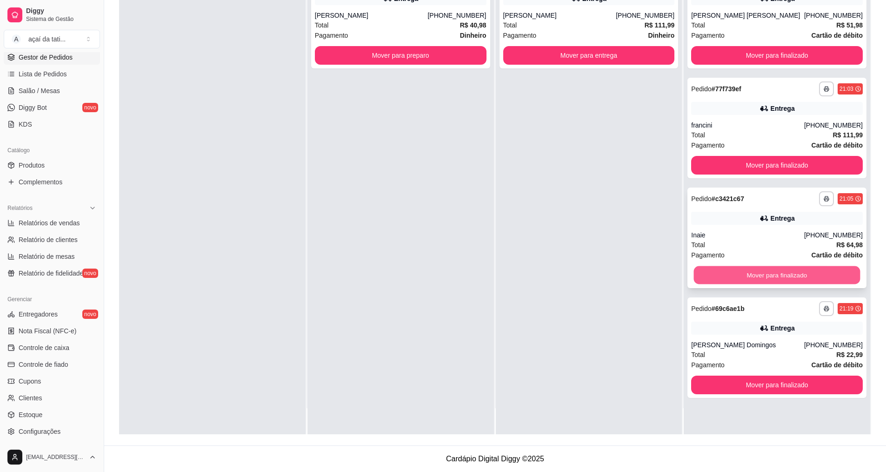
click at [753, 268] on button "Mover para finalizado" at bounding box center [777, 275] width 167 height 18
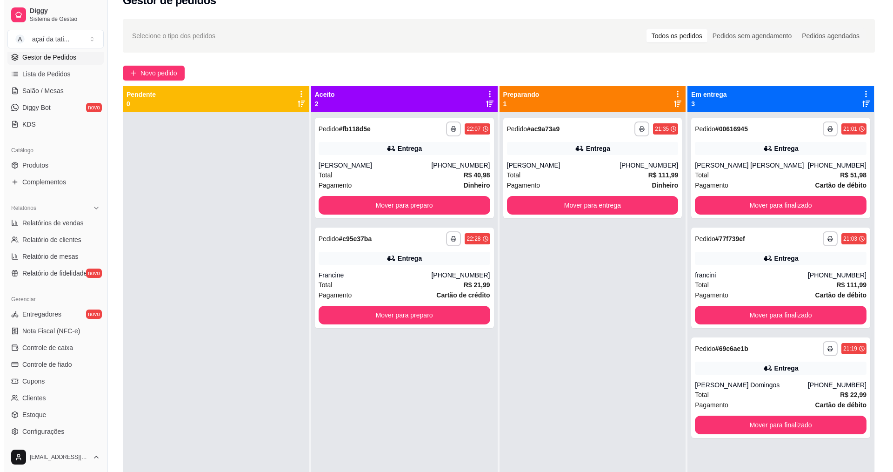
scroll to position [0, 0]
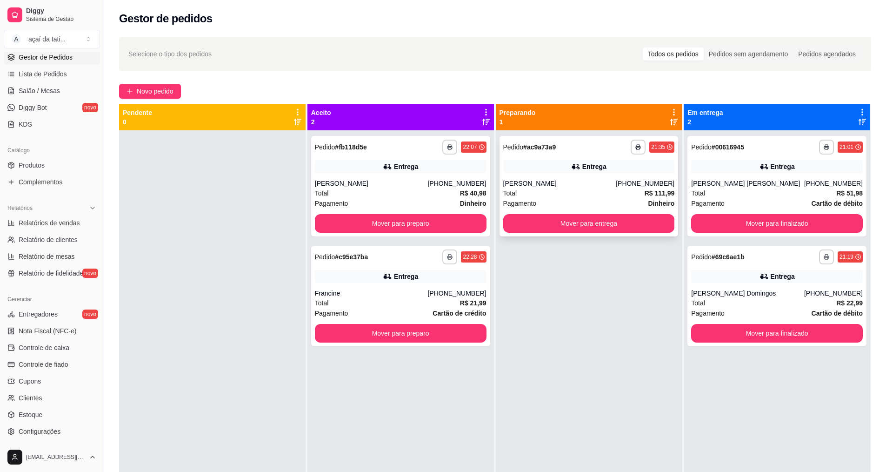
click at [586, 174] on div "**********" at bounding box center [589, 186] width 179 height 100
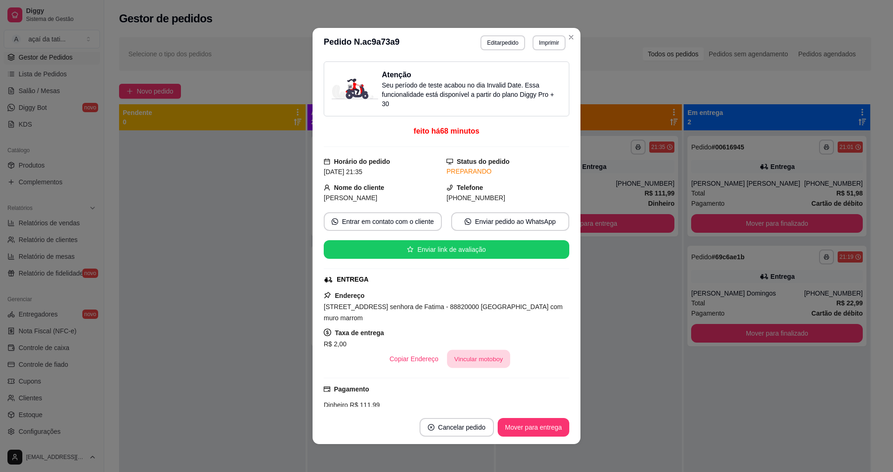
click at [471, 366] on button "Vincular motoboy" at bounding box center [478, 359] width 63 height 18
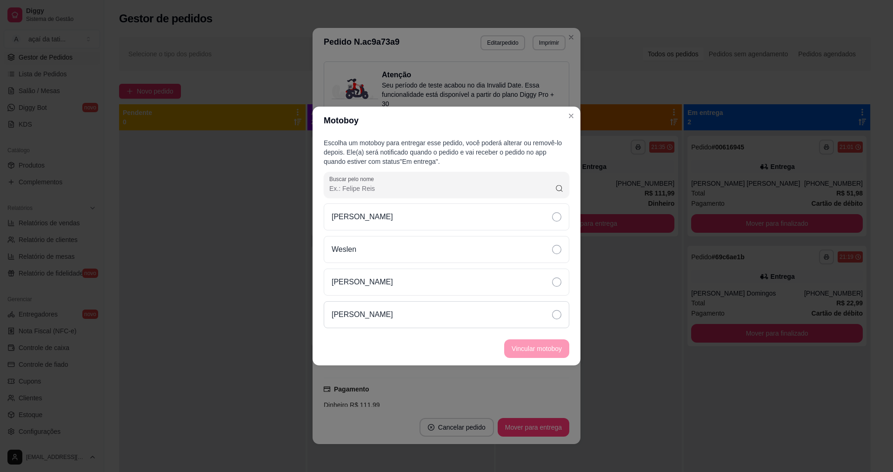
click at [453, 309] on div "[PERSON_NAME]" at bounding box center [447, 314] width 246 height 27
click at [476, 288] on div "[PERSON_NAME]" at bounding box center [447, 281] width 246 height 27
click at [522, 348] on button "Vincular motoboy" at bounding box center [536, 348] width 65 height 19
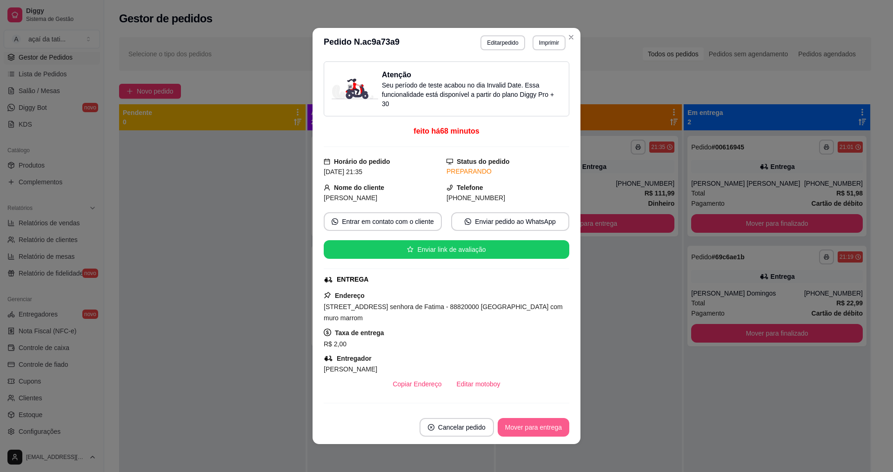
click at [526, 422] on button "Mover para entrega" at bounding box center [534, 427] width 72 height 19
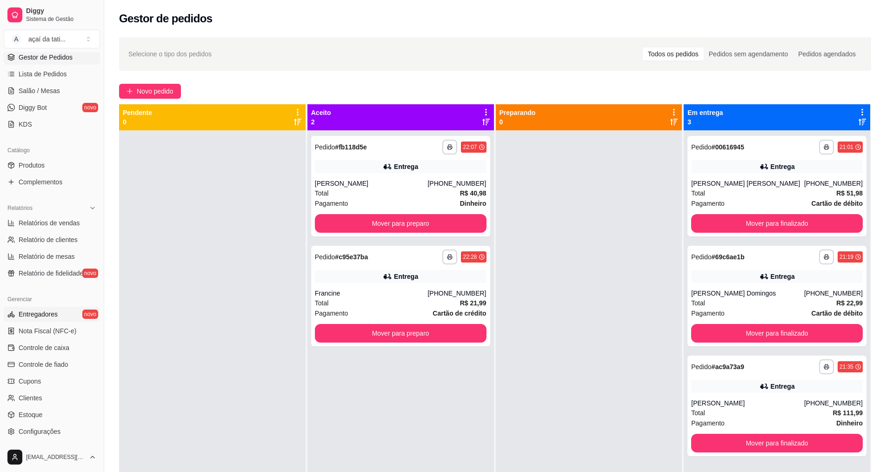
click at [62, 314] on link "Entregadores novo" at bounding box center [52, 314] width 96 height 15
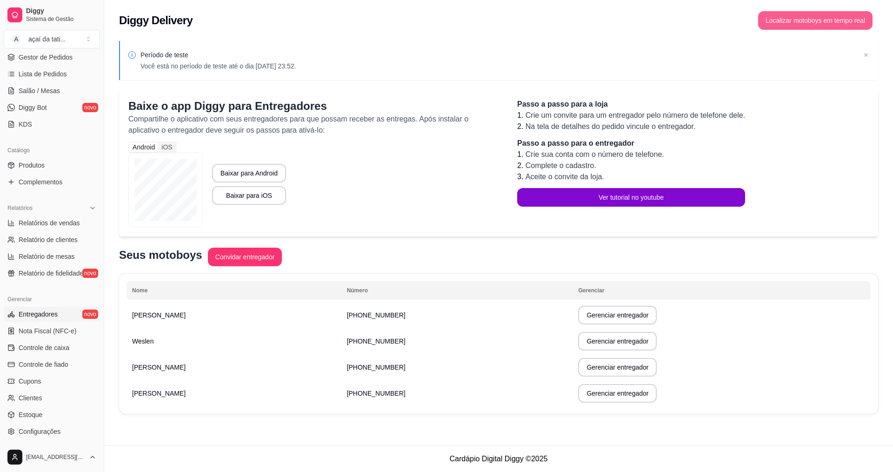
click at [812, 23] on button "Localizar motoboys em tempo real" at bounding box center [815, 20] width 114 height 19
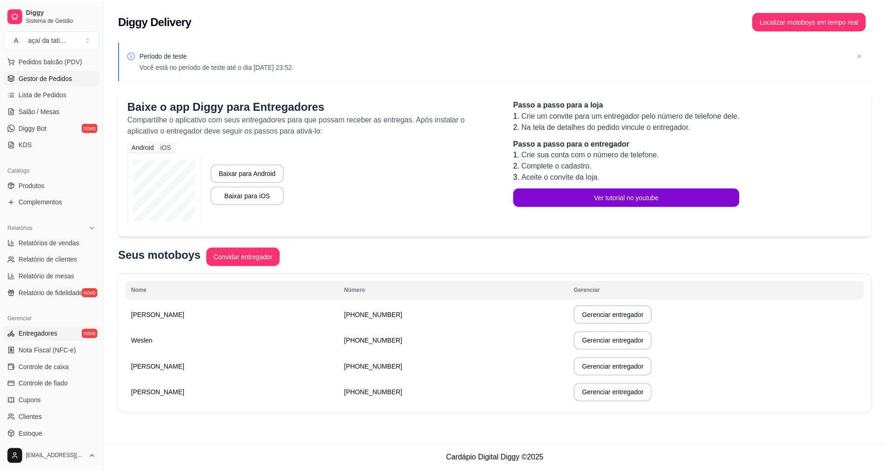
scroll to position [93, 0]
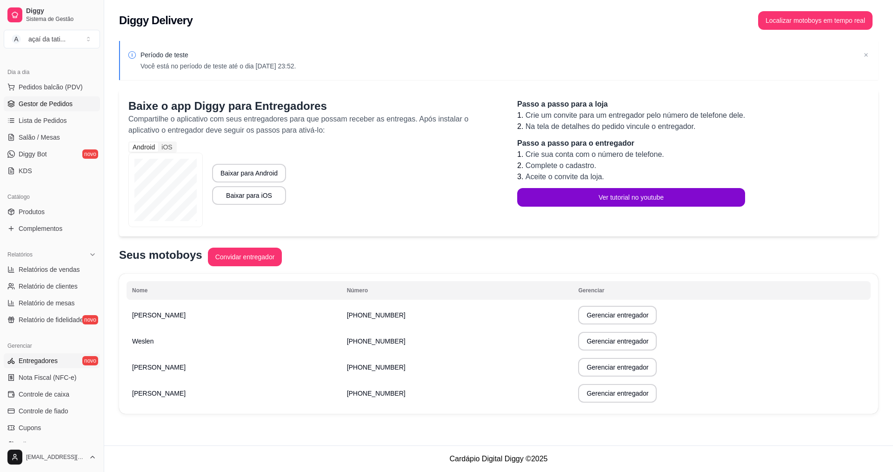
click at [57, 100] on span "Gestor de Pedidos" at bounding box center [46, 103] width 54 height 9
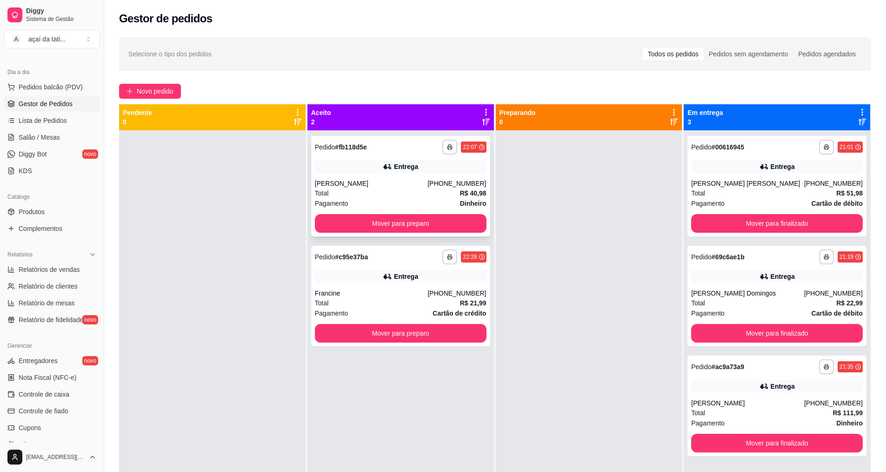
click at [372, 152] on div "**********" at bounding box center [401, 147] width 172 height 15
click at [353, 226] on button "Mover para preparo" at bounding box center [401, 223] width 172 height 19
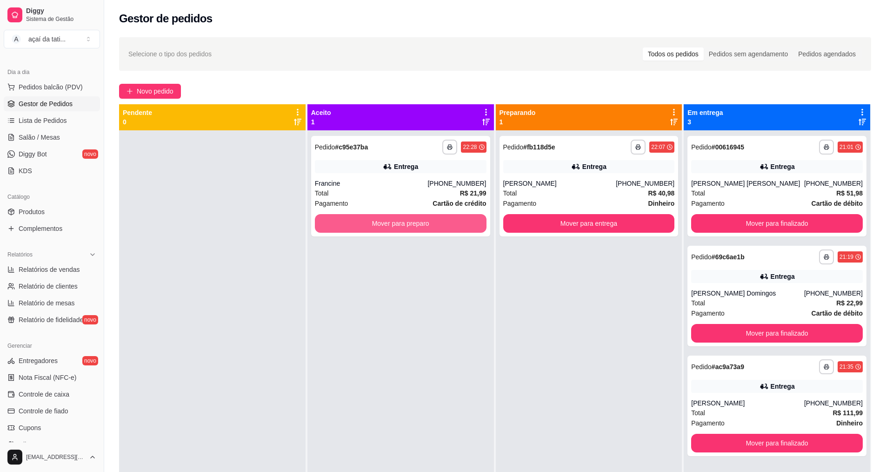
click at [353, 226] on button "Mover para preparo" at bounding box center [401, 223] width 172 height 19
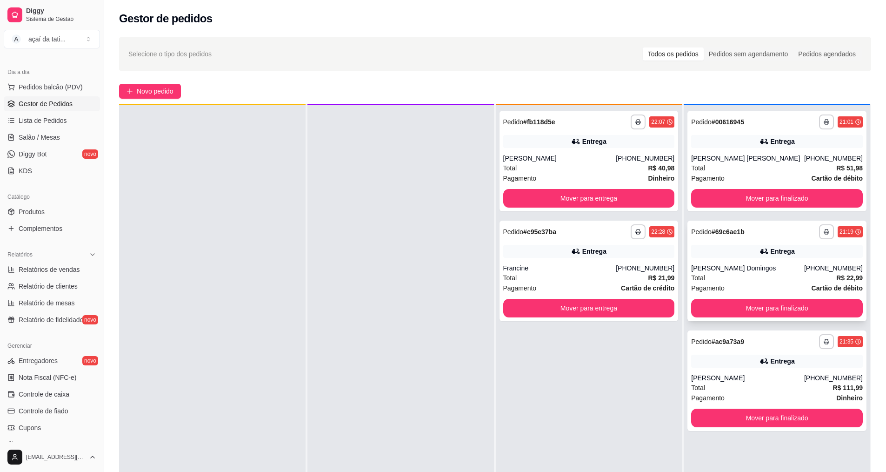
scroll to position [26, 0]
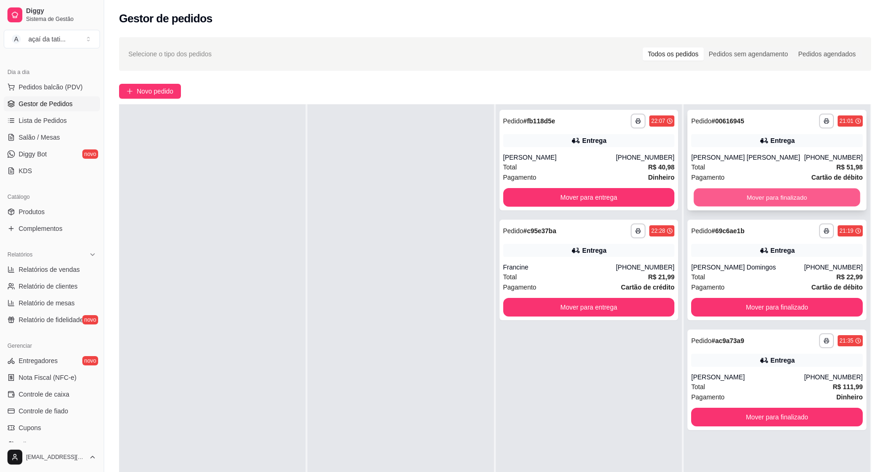
click at [754, 198] on button "Mover para finalizado" at bounding box center [777, 197] width 167 height 18
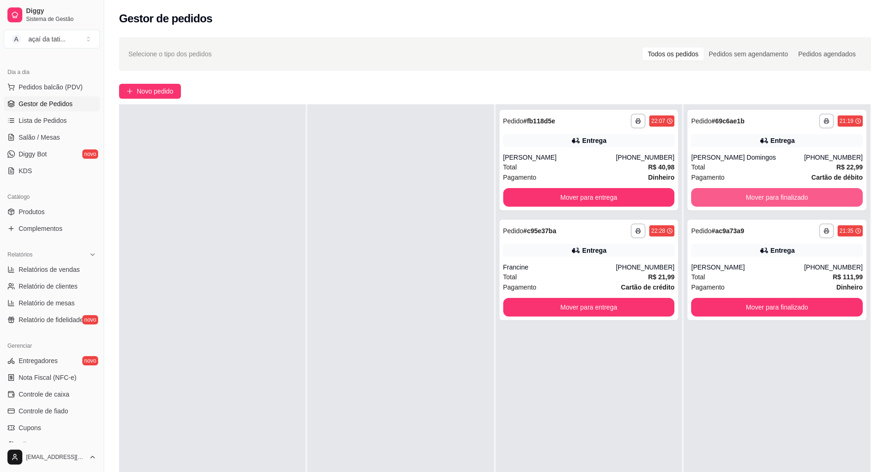
click at [754, 198] on button "Mover para finalizado" at bounding box center [777, 197] width 172 height 19
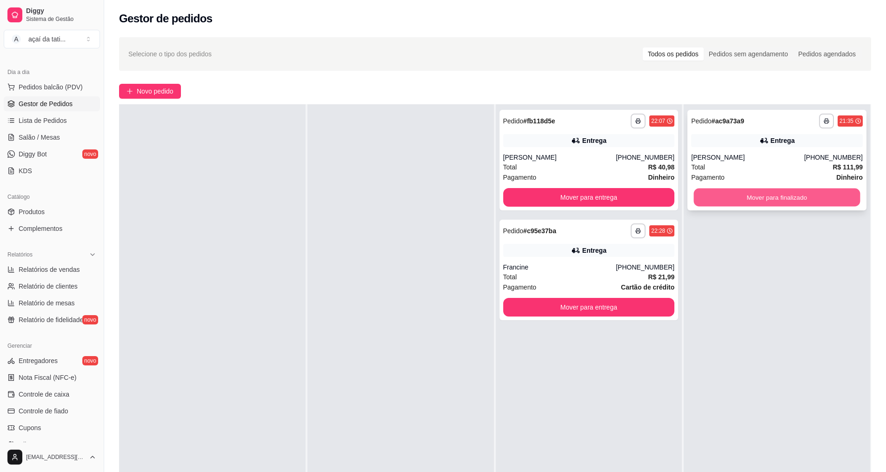
click at [717, 188] on button "Mover para finalizado" at bounding box center [777, 197] width 167 height 18
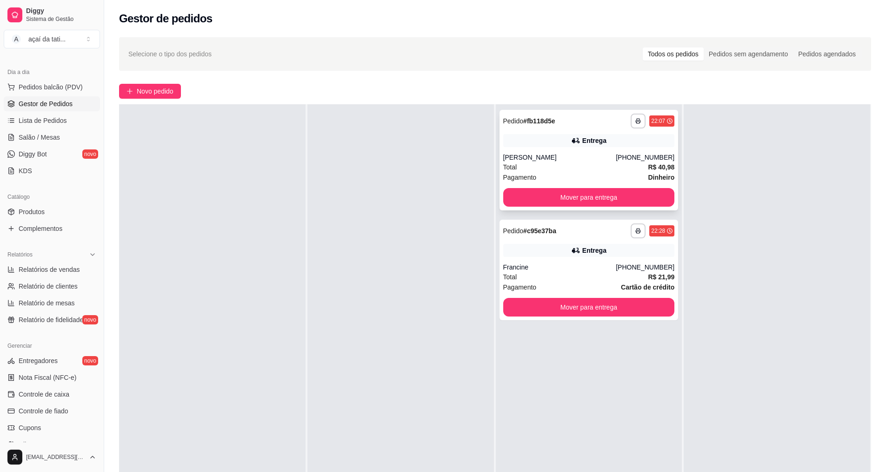
click at [578, 149] on div "**********" at bounding box center [589, 160] width 179 height 100
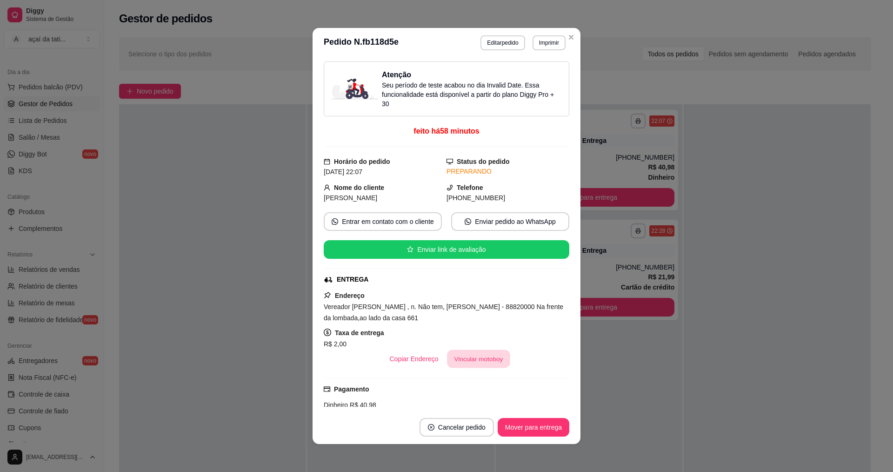
click at [471, 357] on button "Vincular motoboy" at bounding box center [478, 359] width 63 height 18
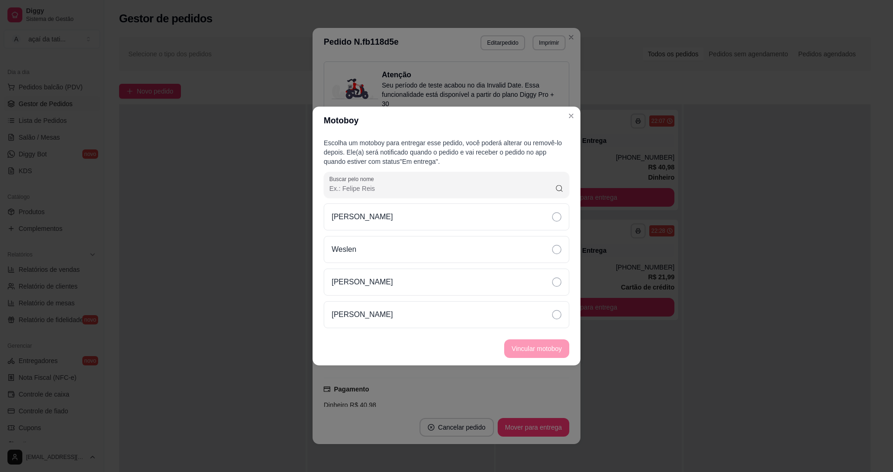
click at [452, 267] on div "[PERSON_NAME] [PERSON_NAME]" at bounding box center [447, 265] width 246 height 125
click at [455, 284] on div "[PERSON_NAME]" at bounding box center [447, 281] width 246 height 27
click at [531, 344] on button "Vincular motoboy" at bounding box center [536, 349] width 63 height 18
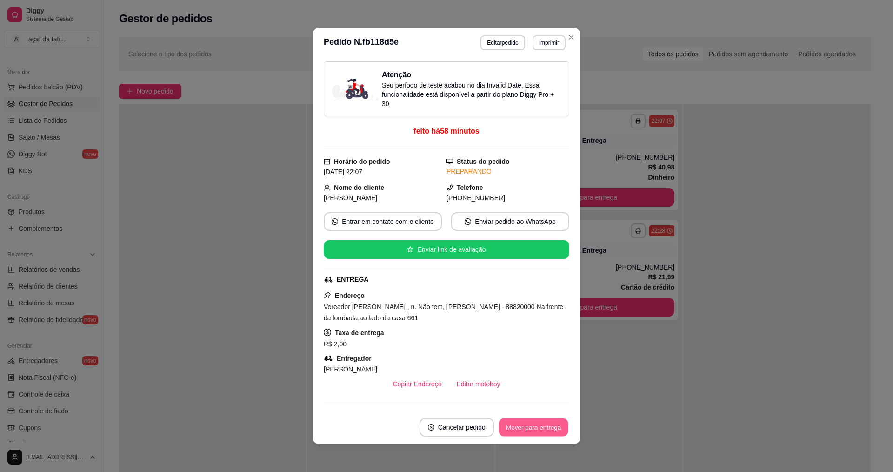
click at [523, 424] on button "Mover para entrega" at bounding box center [534, 427] width 70 height 18
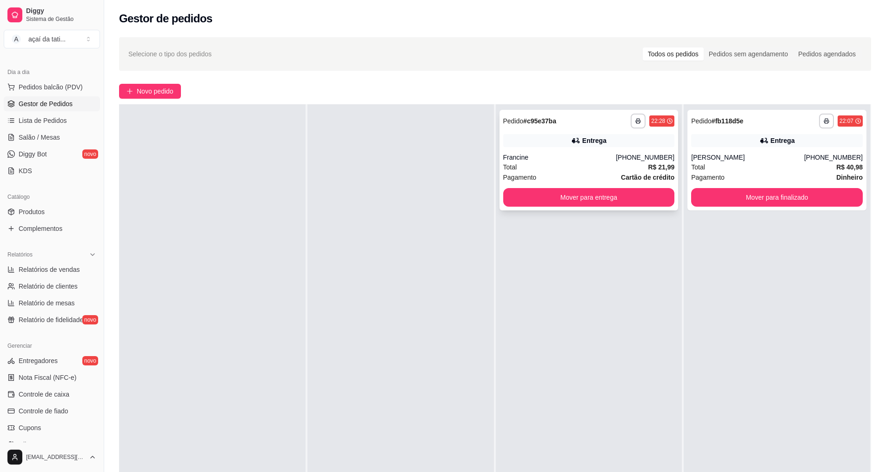
click at [549, 157] on div "Francine" at bounding box center [559, 157] width 113 height 9
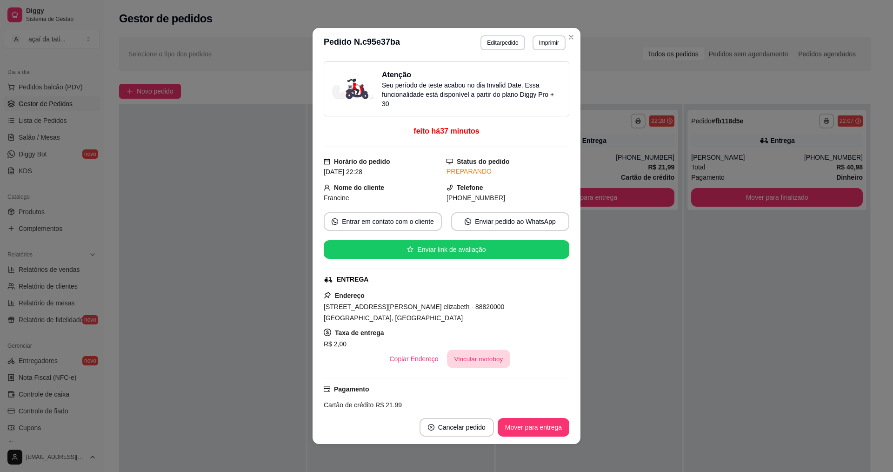
click at [499, 355] on button "Vincular motoboy" at bounding box center [478, 359] width 63 height 18
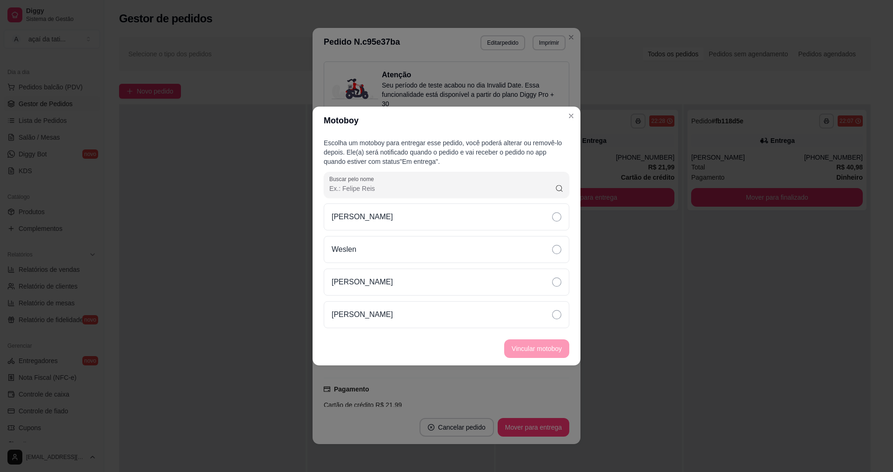
click at [467, 264] on div "[PERSON_NAME] [PERSON_NAME]" at bounding box center [447, 265] width 246 height 125
click at [467, 279] on div "[PERSON_NAME]" at bounding box center [447, 281] width 246 height 27
click at [524, 345] on button "Vincular motoboy" at bounding box center [536, 348] width 65 height 19
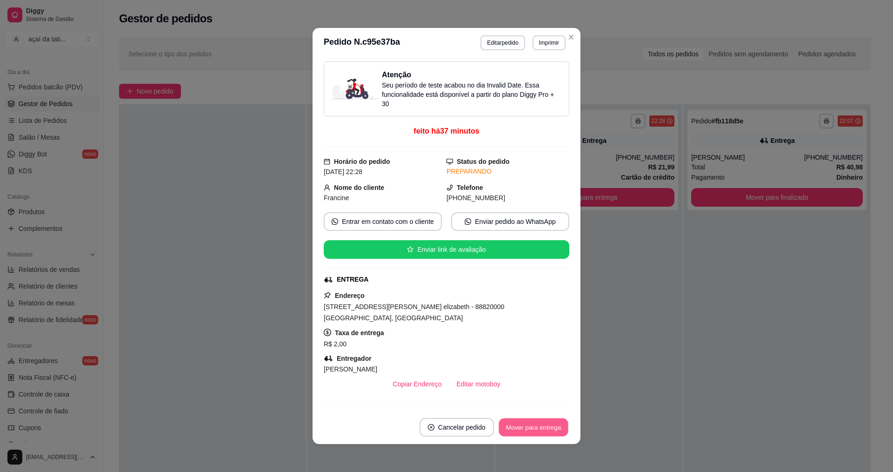
click at [519, 427] on button "Mover para entrega" at bounding box center [534, 427] width 70 height 18
